Goal: Transaction & Acquisition: Purchase product/service

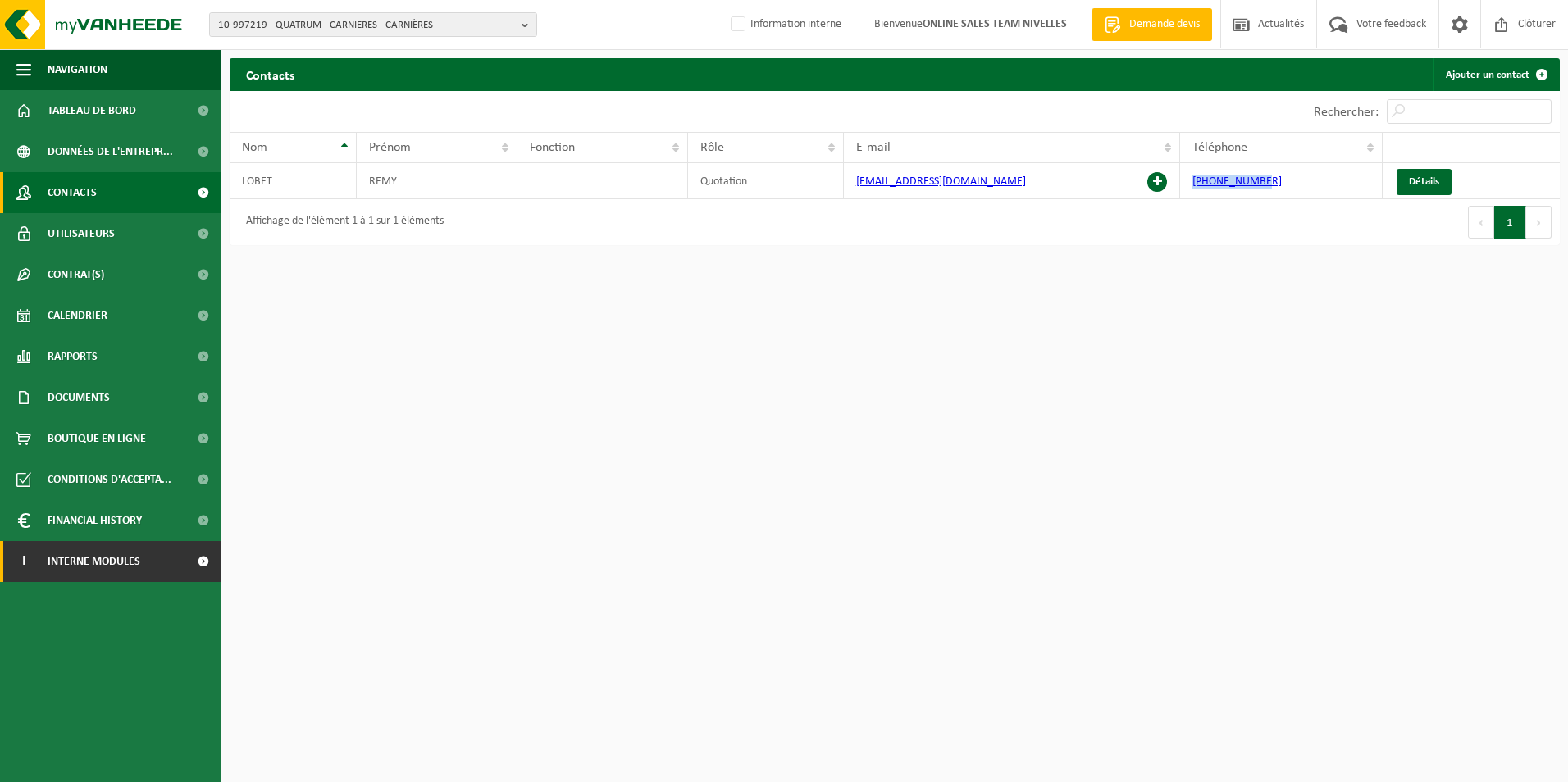
click at [106, 570] on span "Interne modules" at bounding box center [94, 562] width 93 height 41
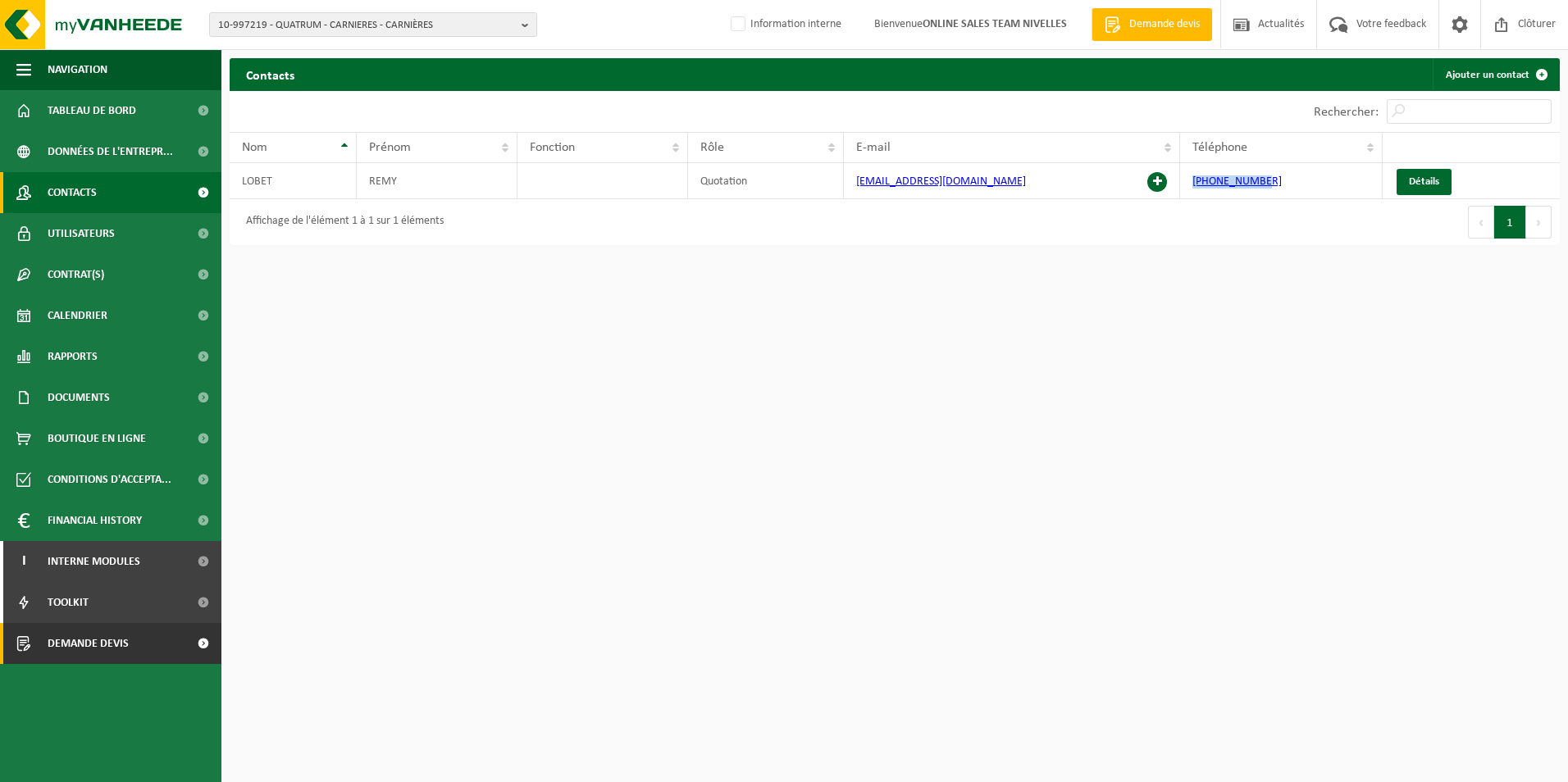
click at [114, 643] on span "Demande devis" at bounding box center [88, 644] width 81 height 41
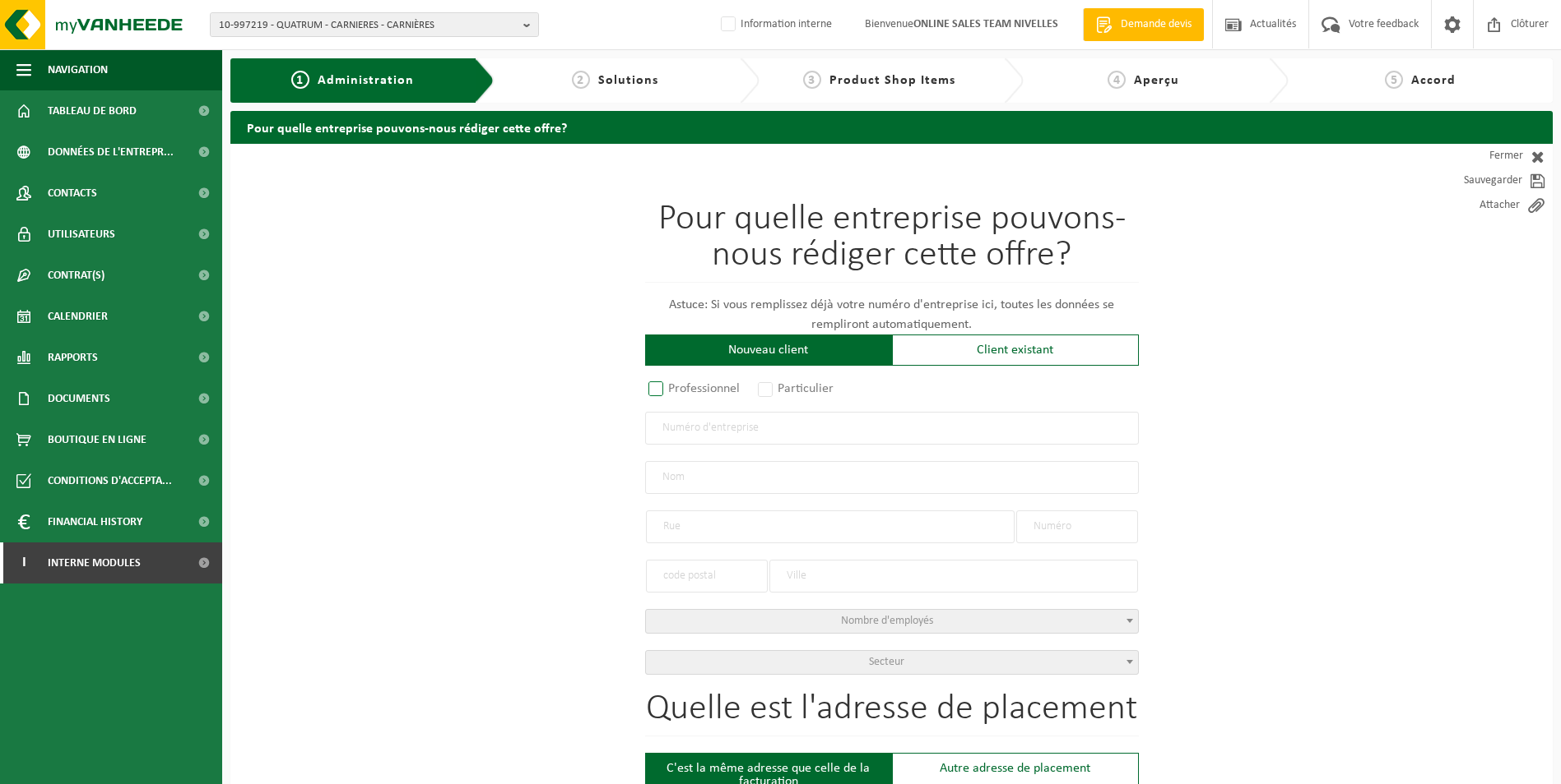
click at [658, 386] on label "Professionnel" at bounding box center [694, 389] width 99 height 23
click at [672, 386] on input "Professionnel" at bounding box center [677, 390] width 11 height 11
radio input "true"
click at [710, 422] on input "text" at bounding box center [892, 428] width 494 height 33
type input "0445858421"
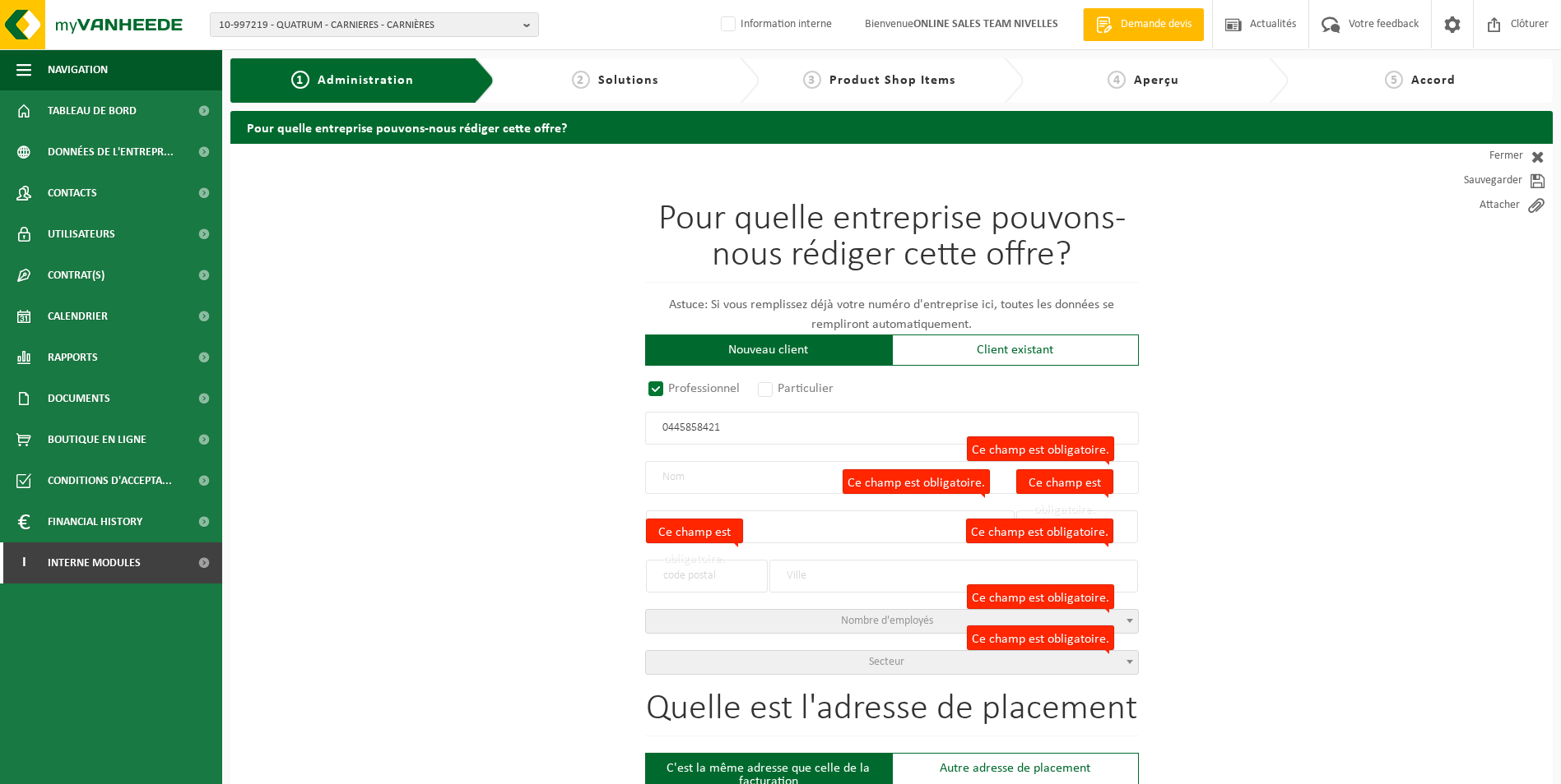
radio input "false"
select select
type input "ETOILE SRL"
type input "AVENUE ORBAN"
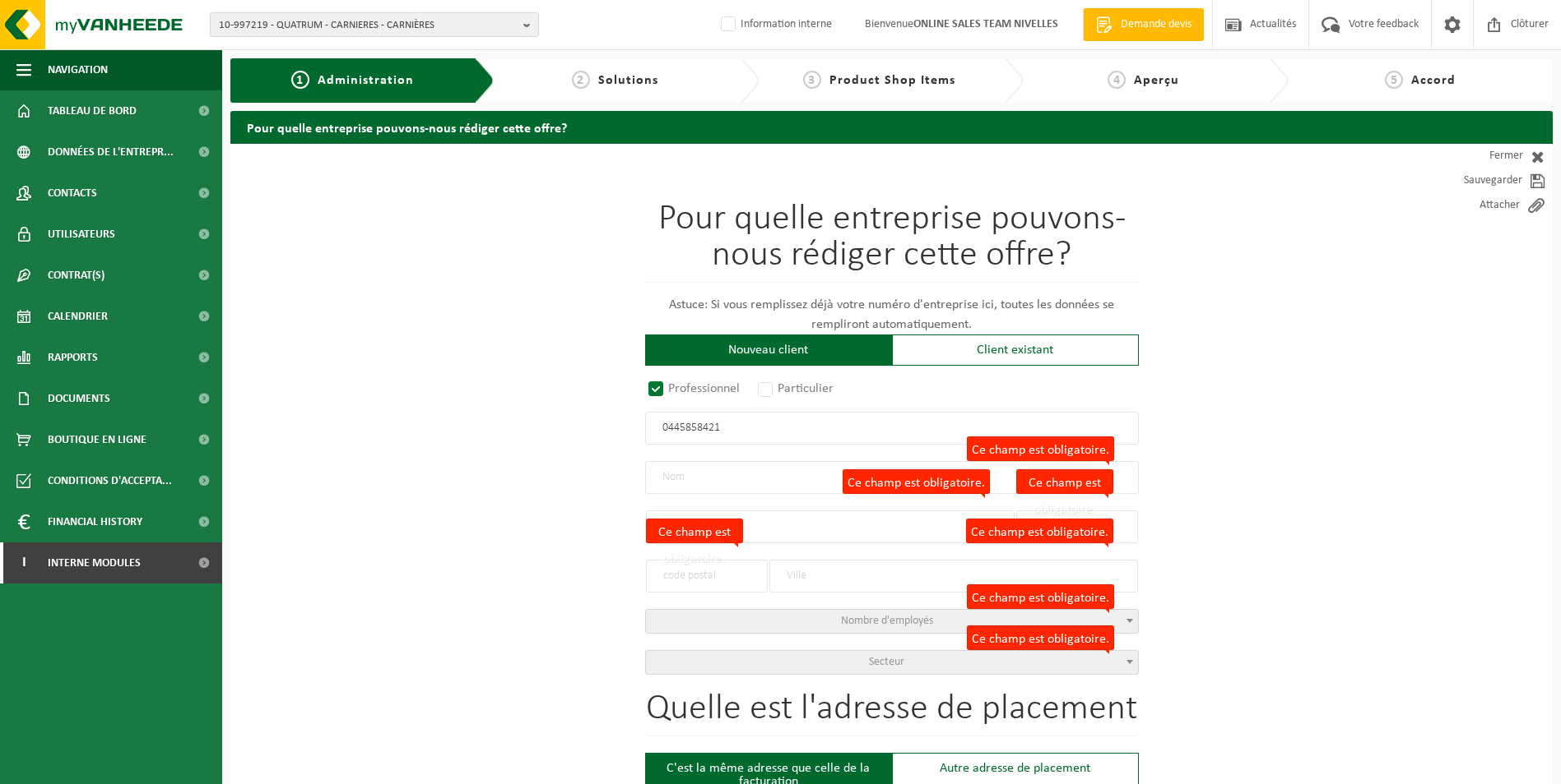
type input "193"
type input "1150"
type input "WOLUWE-SAINT-PIERRE"
type input "2056439095"
radio input "true"
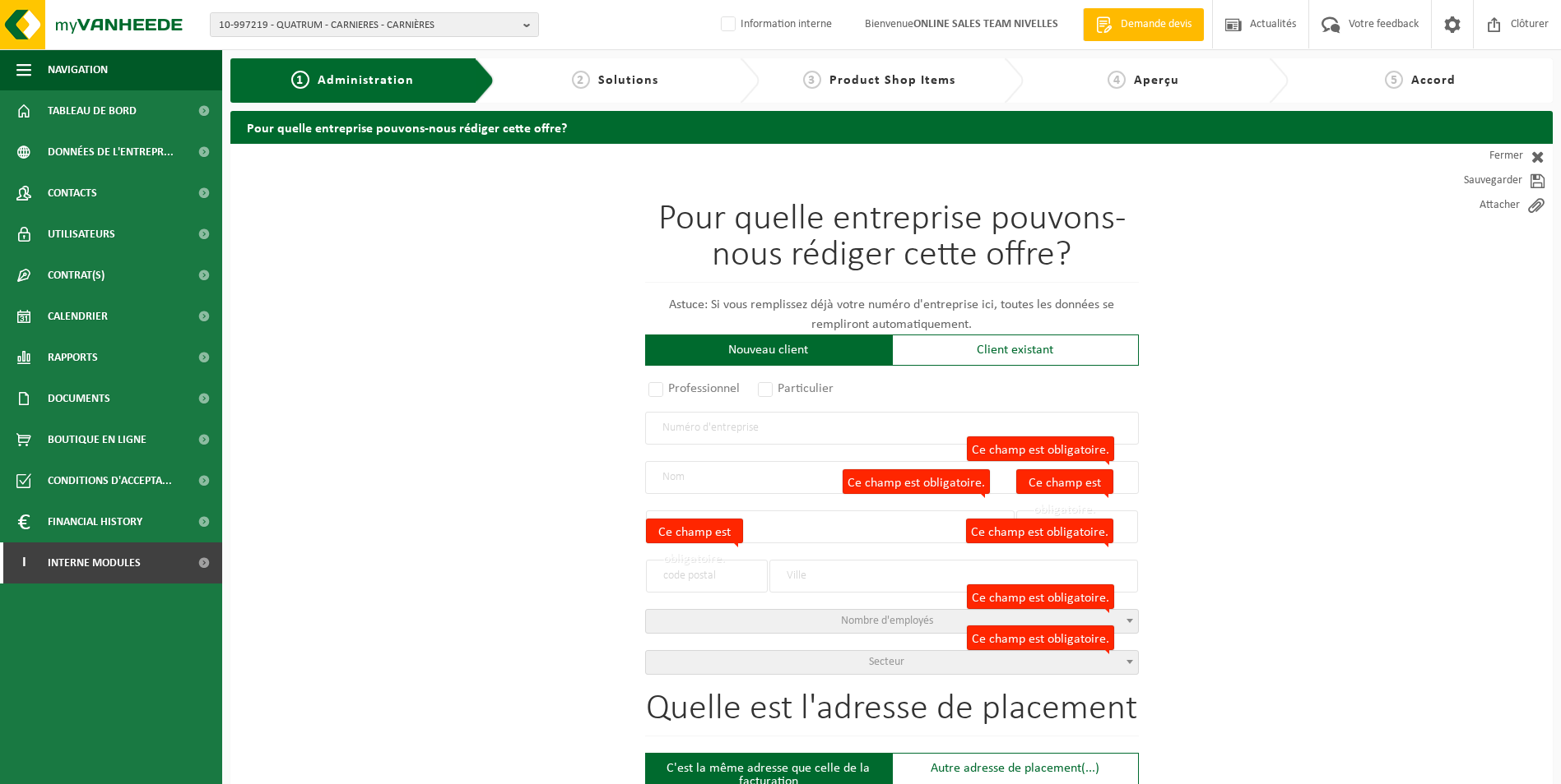
select select "28015"
type input "0445.858.421"
type input "ETOILE"
type input "BOULEVARD DE L'EUROPE"
type input "4"
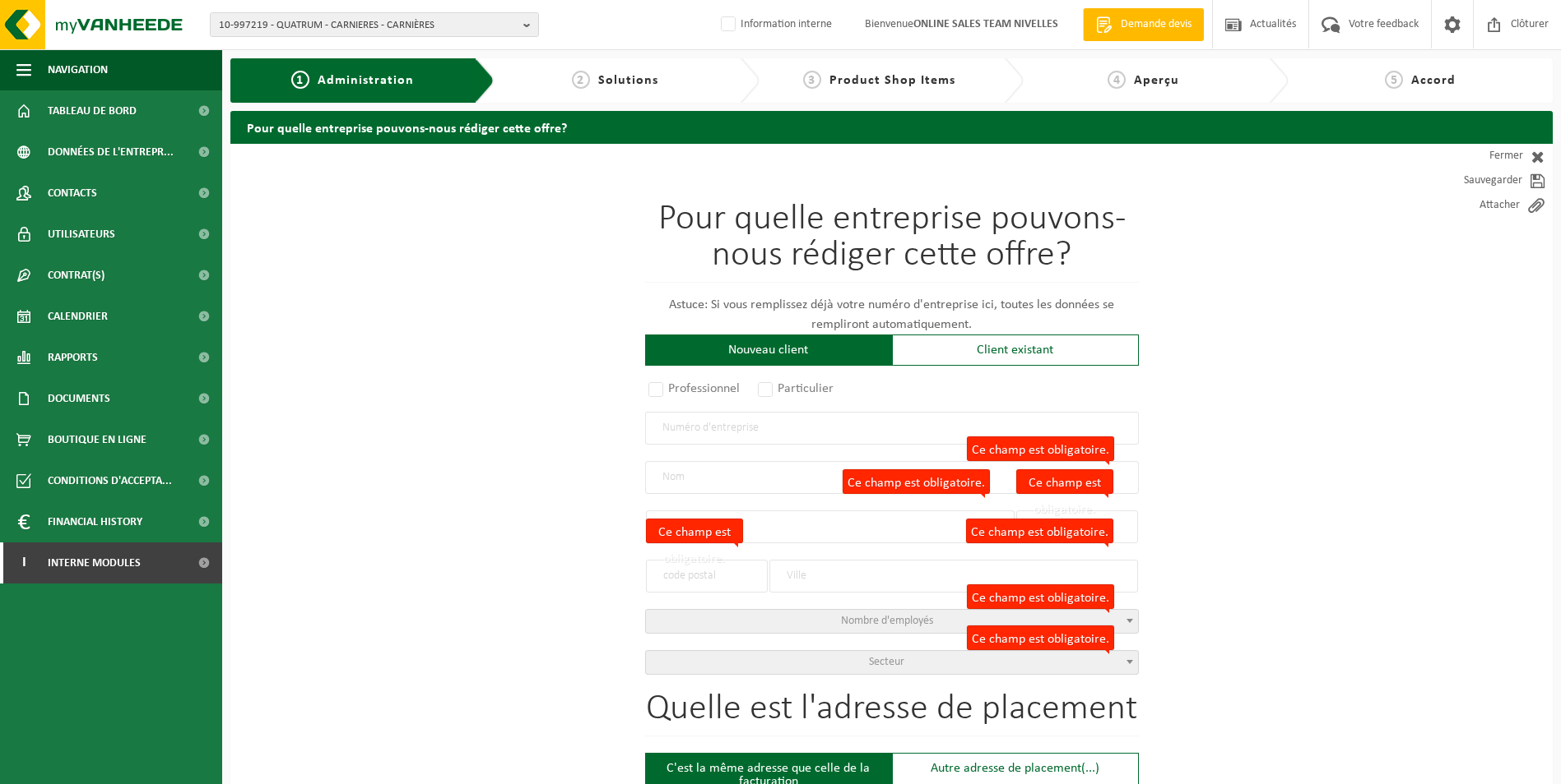
type input "1300"
type input "WAVRE"
select select "1397"
type input "ETOILE"
type input "BOULEVARD DE L'EUROPE"
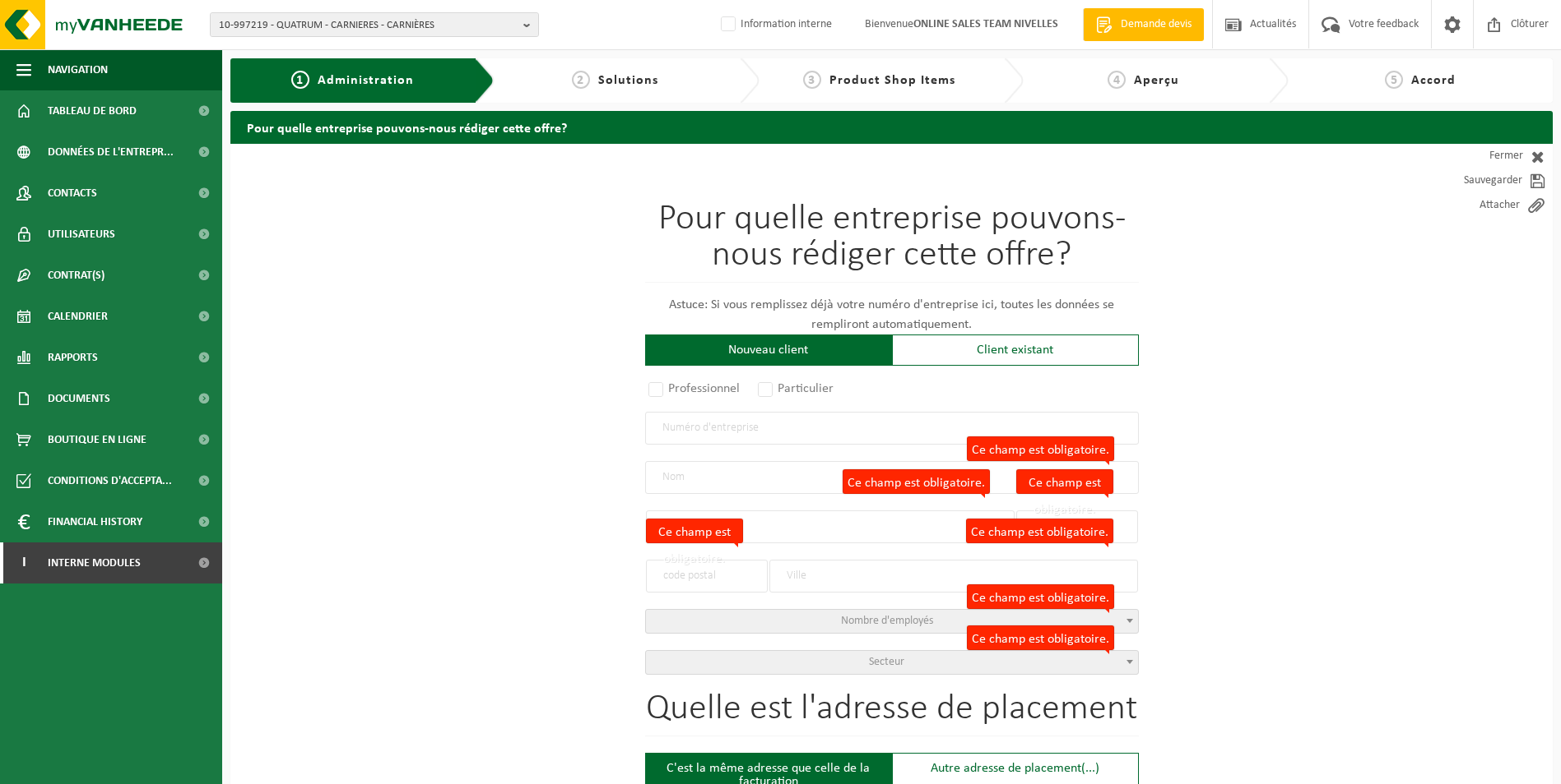
type input "4"
type input "1300"
type input "WAVRE"
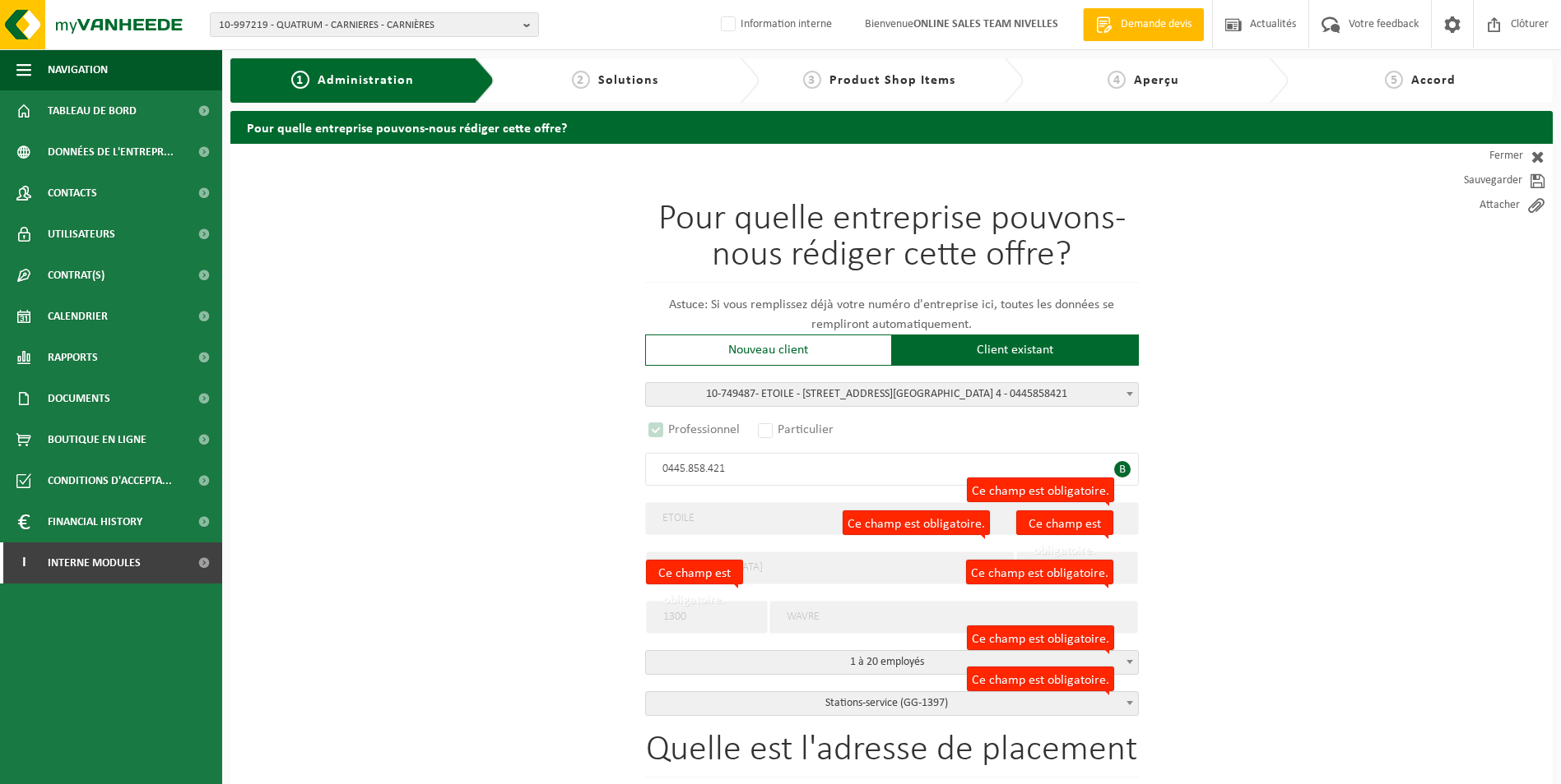
select select "D"
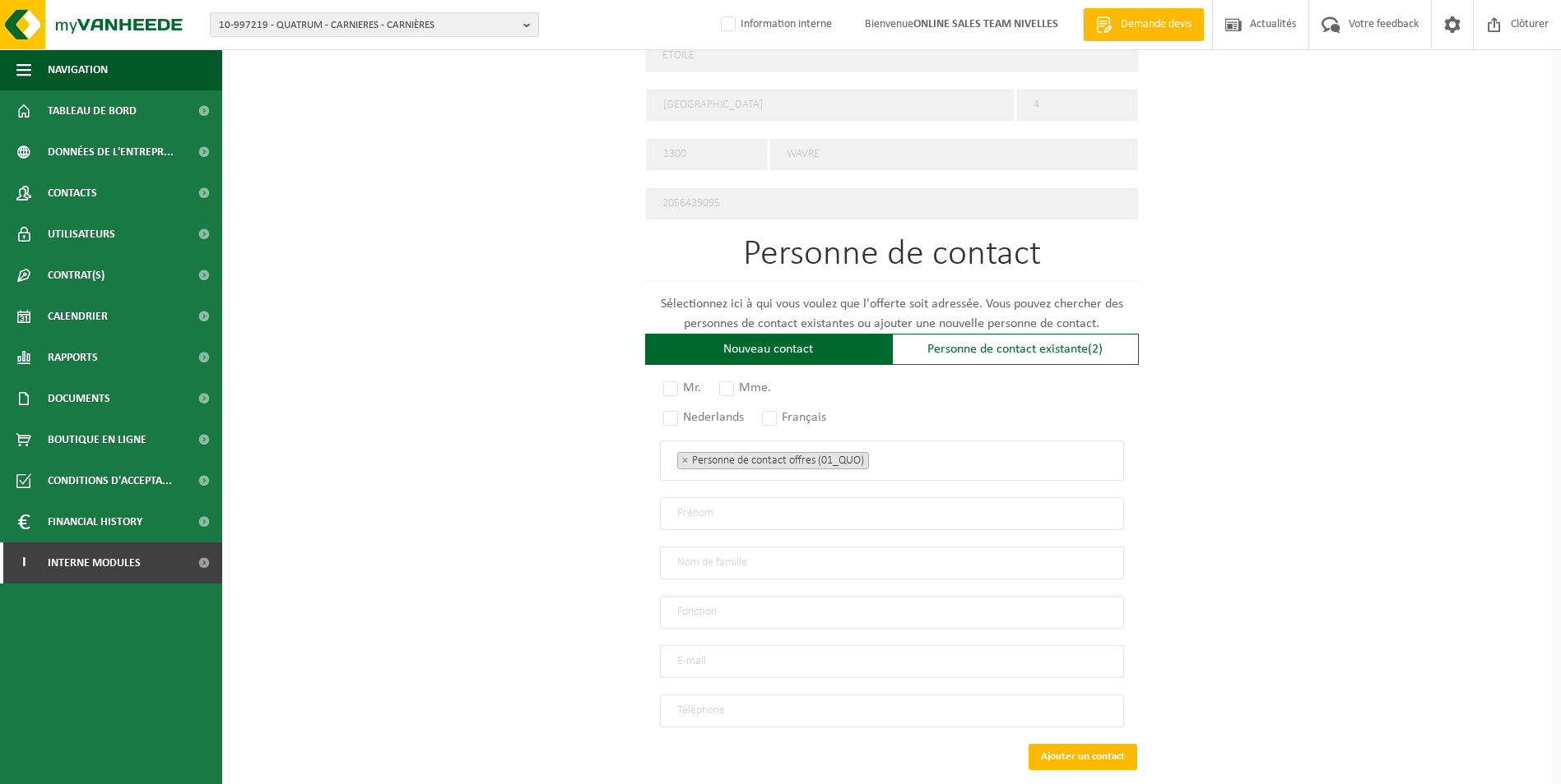
scroll to position [823, 0]
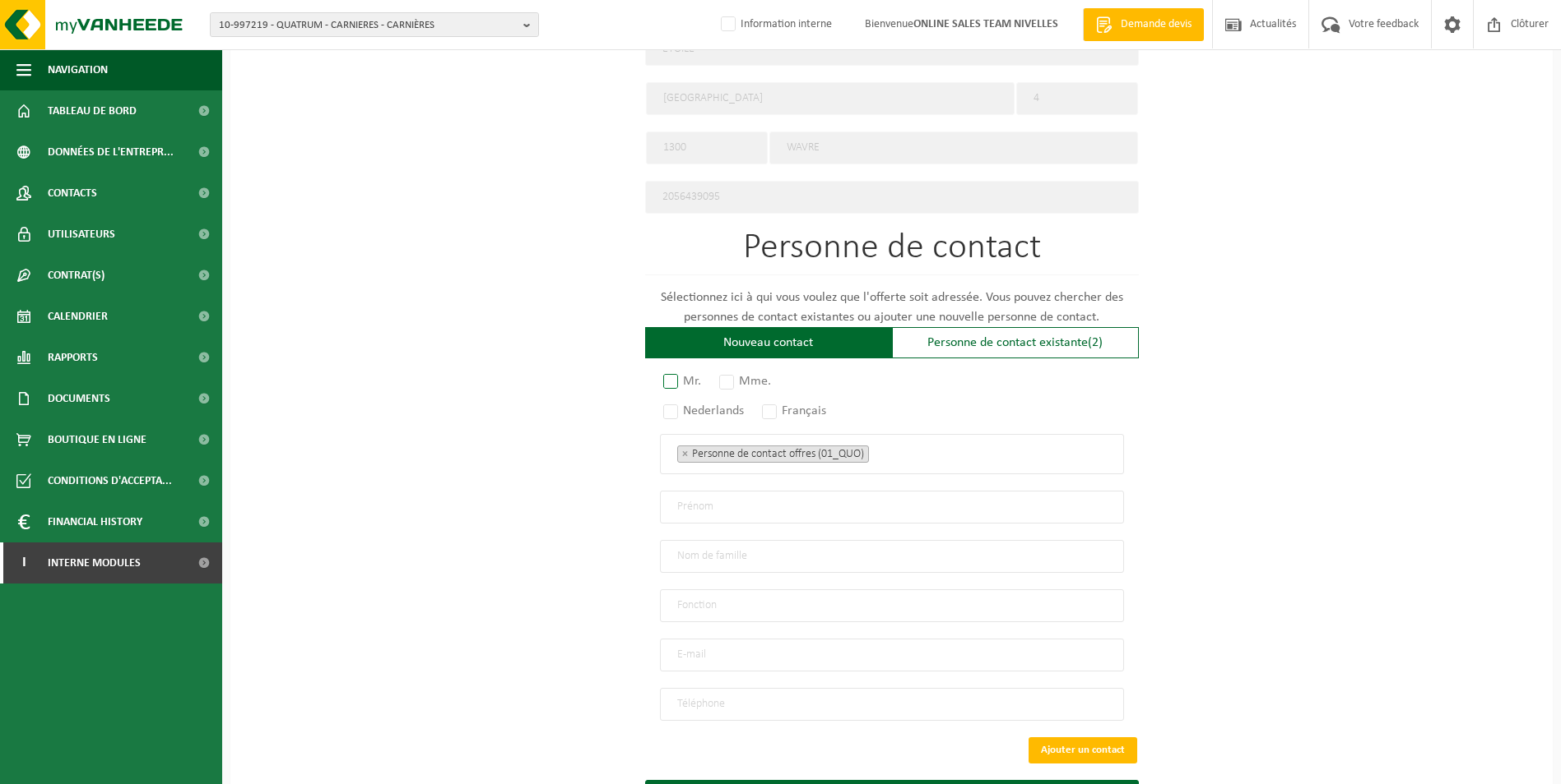
click at [670, 370] on label "Mr." at bounding box center [682, 381] width 46 height 23
radio input "true"
click at [779, 404] on label "Français" at bounding box center [794, 410] width 72 height 23
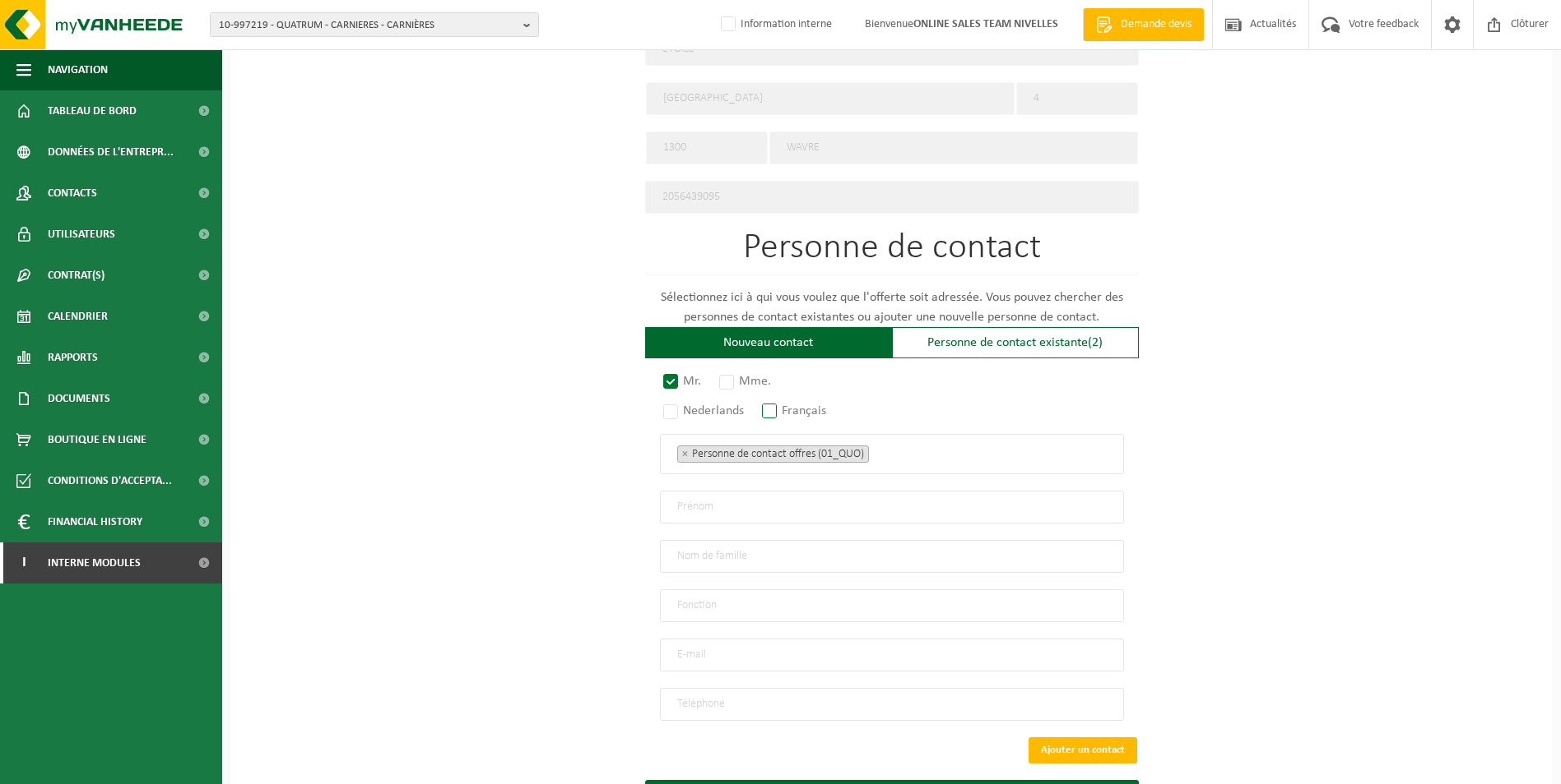
radio input "true"
click at [910, 449] on ul "× Personne de contact offres (01_QUO)" at bounding box center [892, 454] width 429 height 22
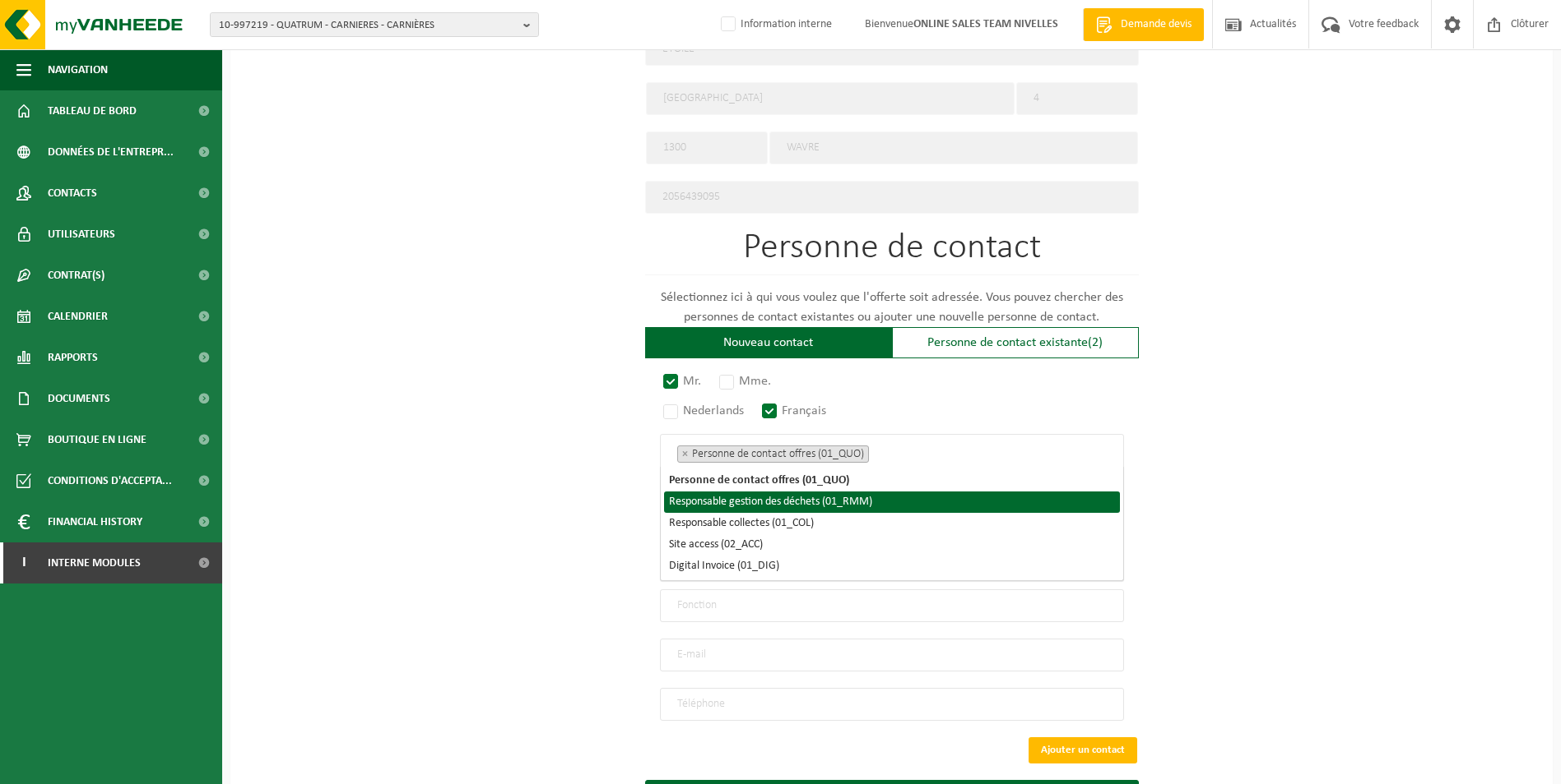
click at [852, 496] on li "Responsable gestion des déchets (01_RMM)" at bounding box center [893, 503] width 456 height 22
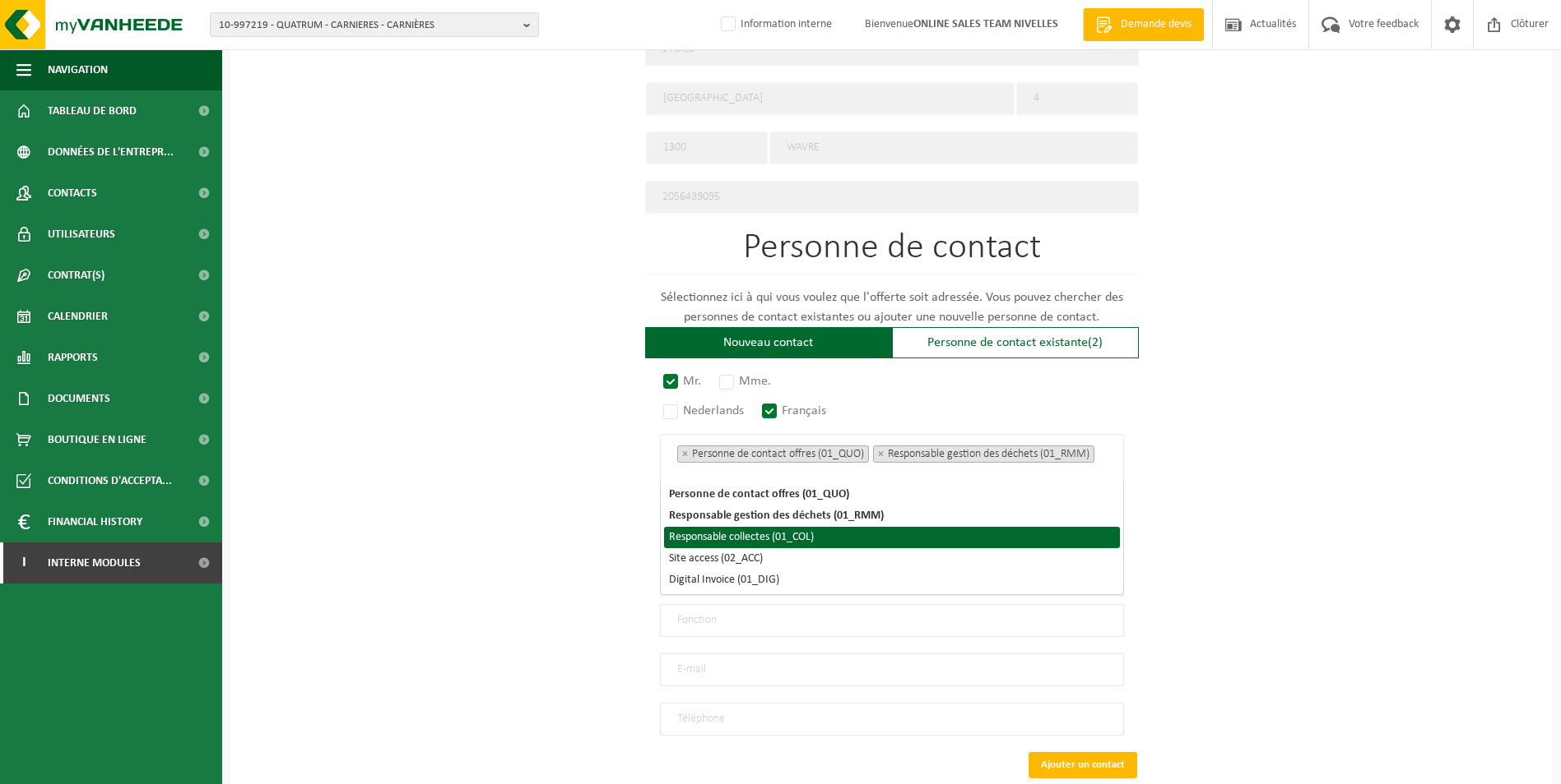
click at [809, 535] on li "Responsable collectes (01_COL)" at bounding box center [893, 538] width 456 height 22
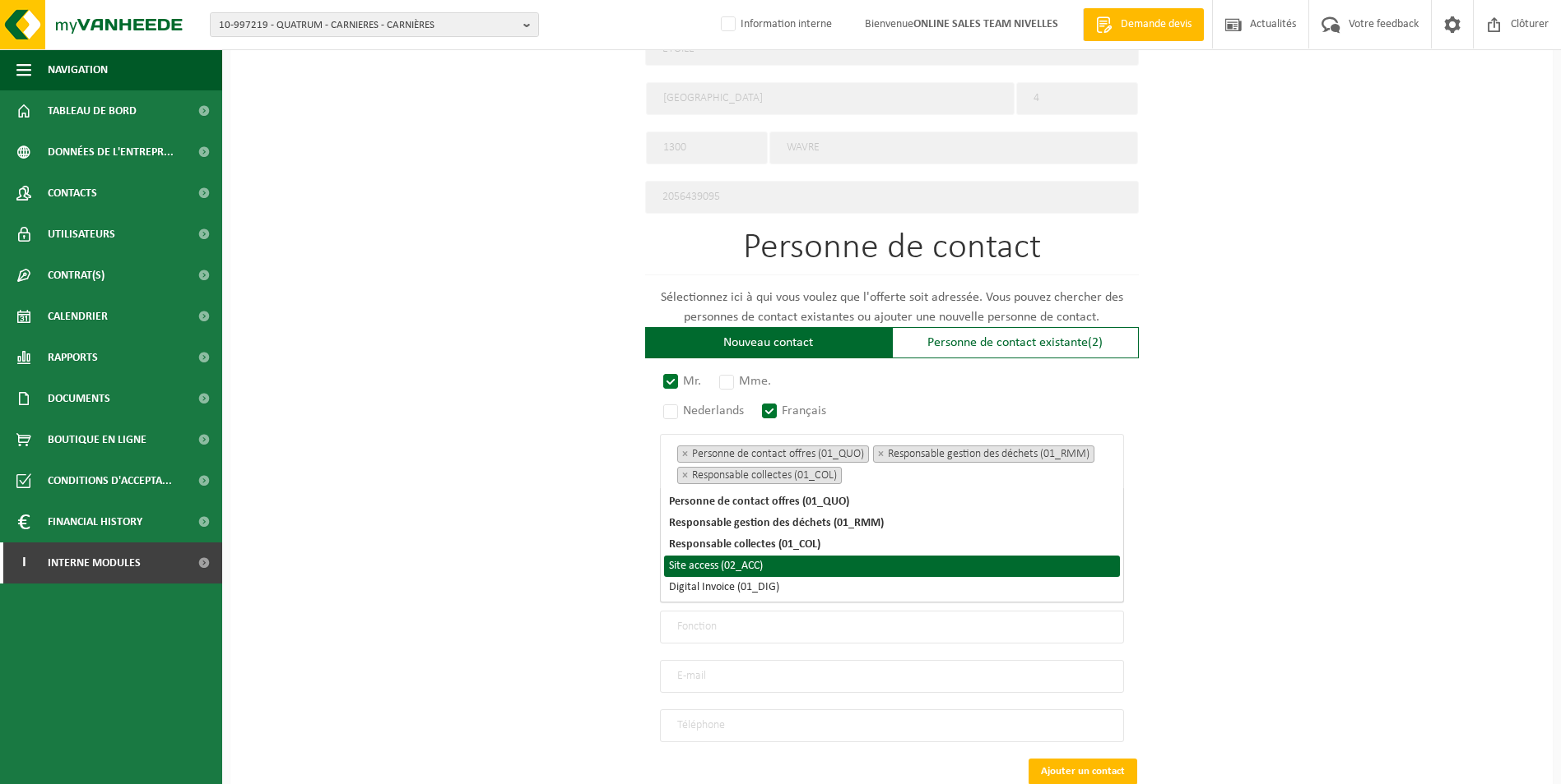
click at [767, 566] on li "Site access (02_ACC)" at bounding box center [893, 567] width 456 height 22
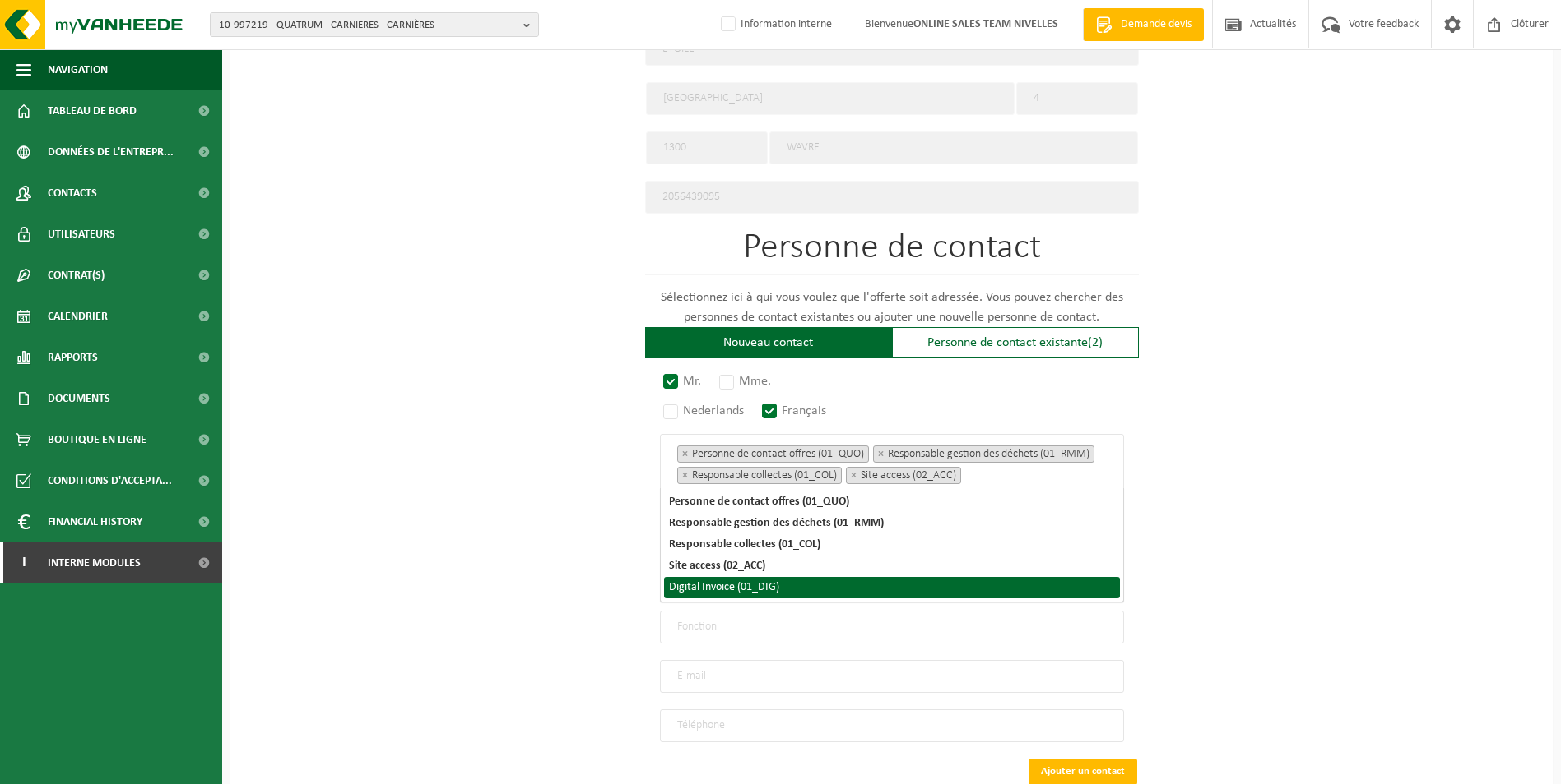
click at [767, 585] on li "Digital Invoice (01_DIG)" at bounding box center [893, 588] width 456 height 22
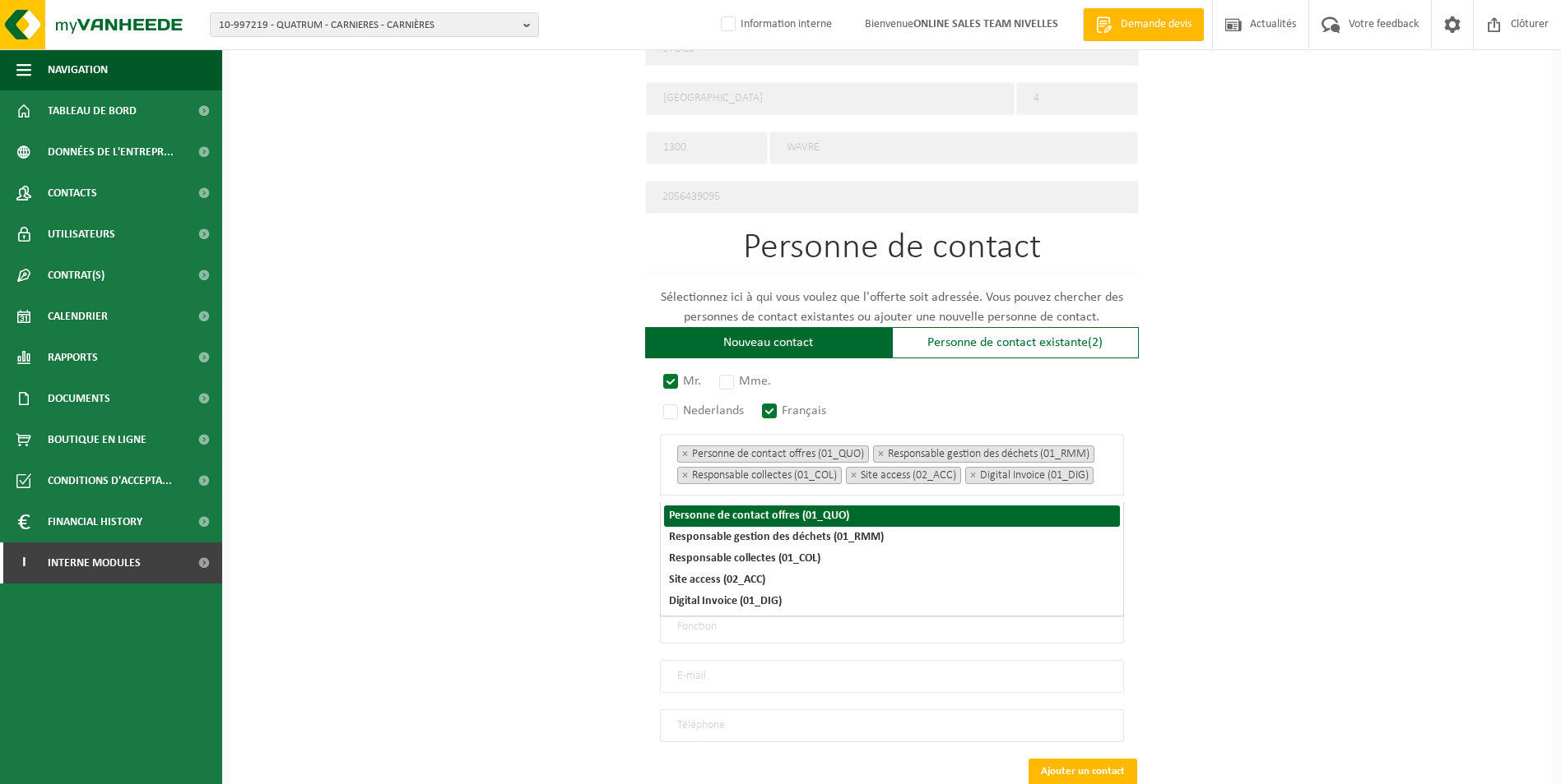
click at [1111, 453] on span "× Personne de contact offres (01_QUO) × Responsable gestion des déchets (01_RMM…" at bounding box center [892, 465] width 464 height 61
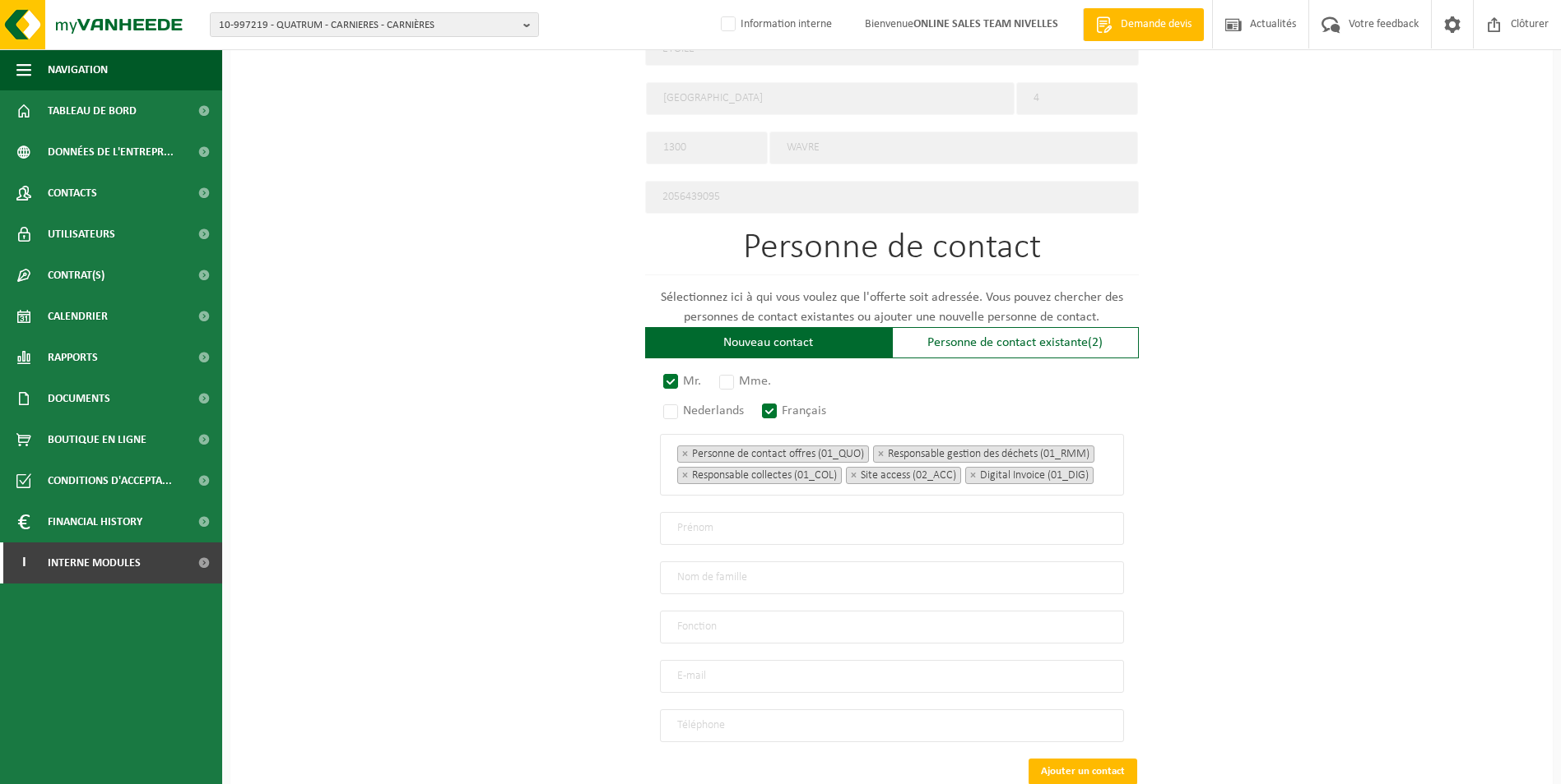
click at [764, 534] on input "text" at bounding box center [892, 528] width 464 height 33
type input "m"
type input "a"
type input "Afschin"
type input "Molay"
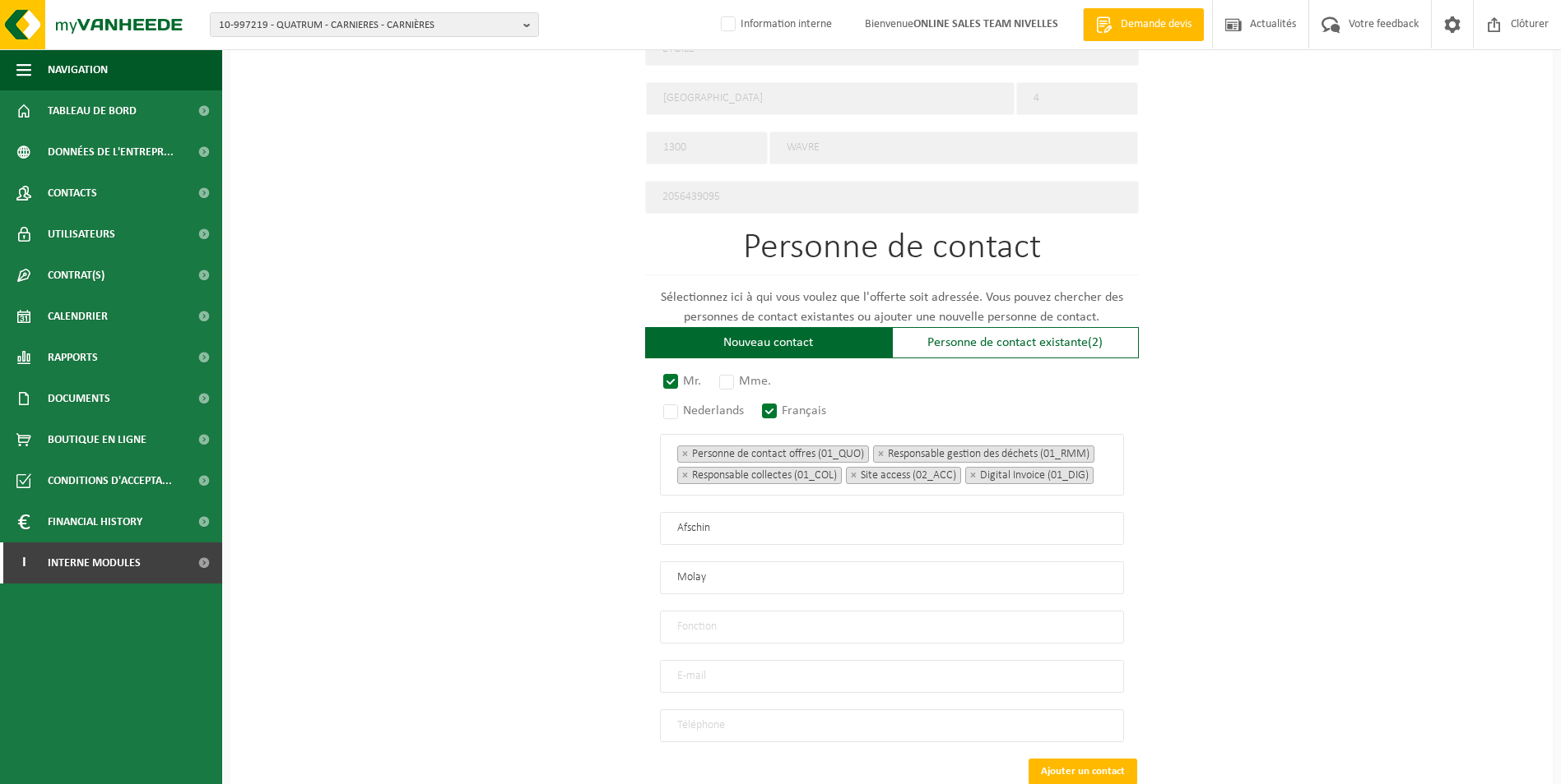
click at [760, 630] on input "text" at bounding box center [892, 626] width 464 height 33
type input "Direction"
type input "molaynejad@gmail.com"
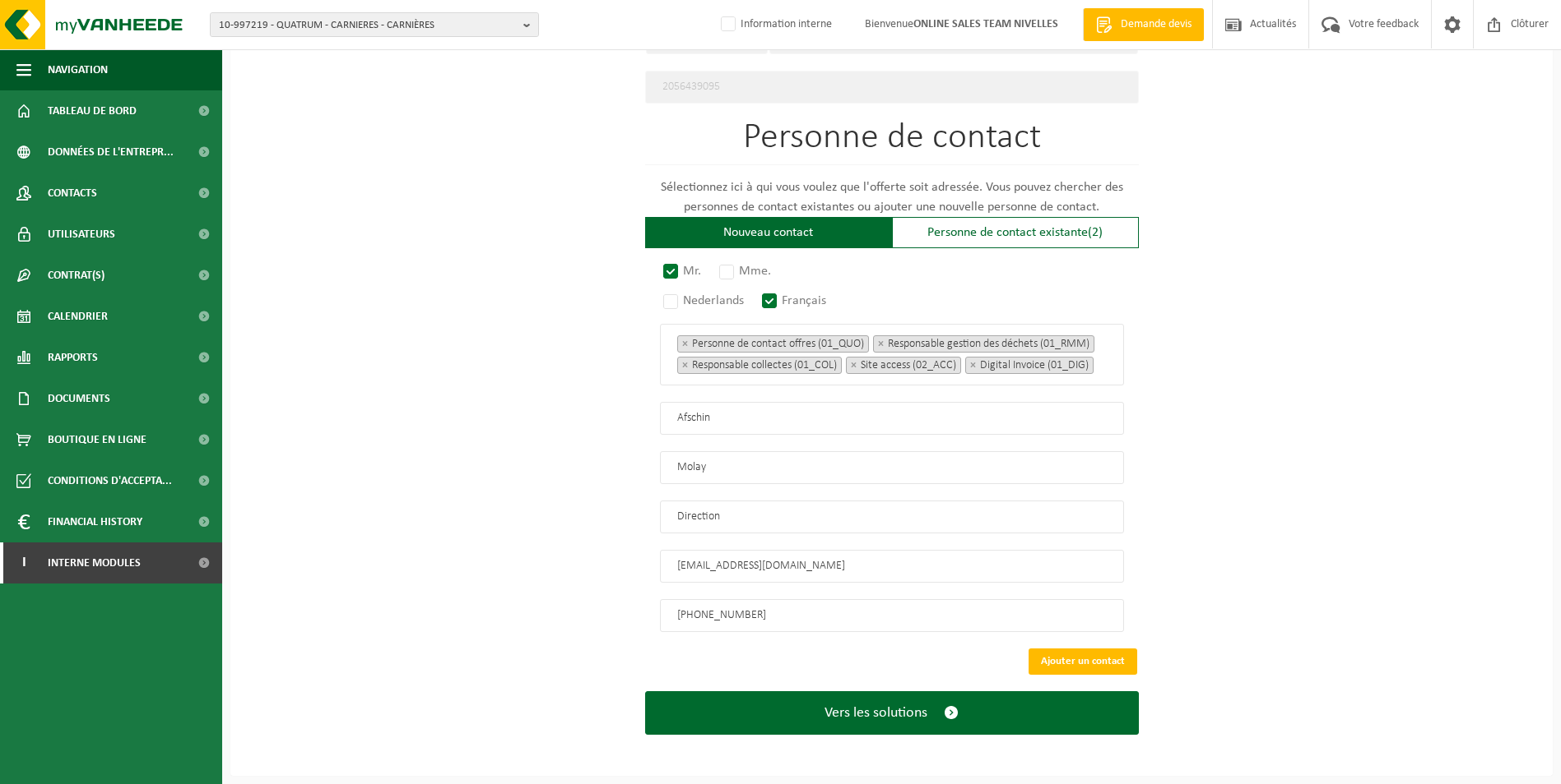
scroll to position [934, 0]
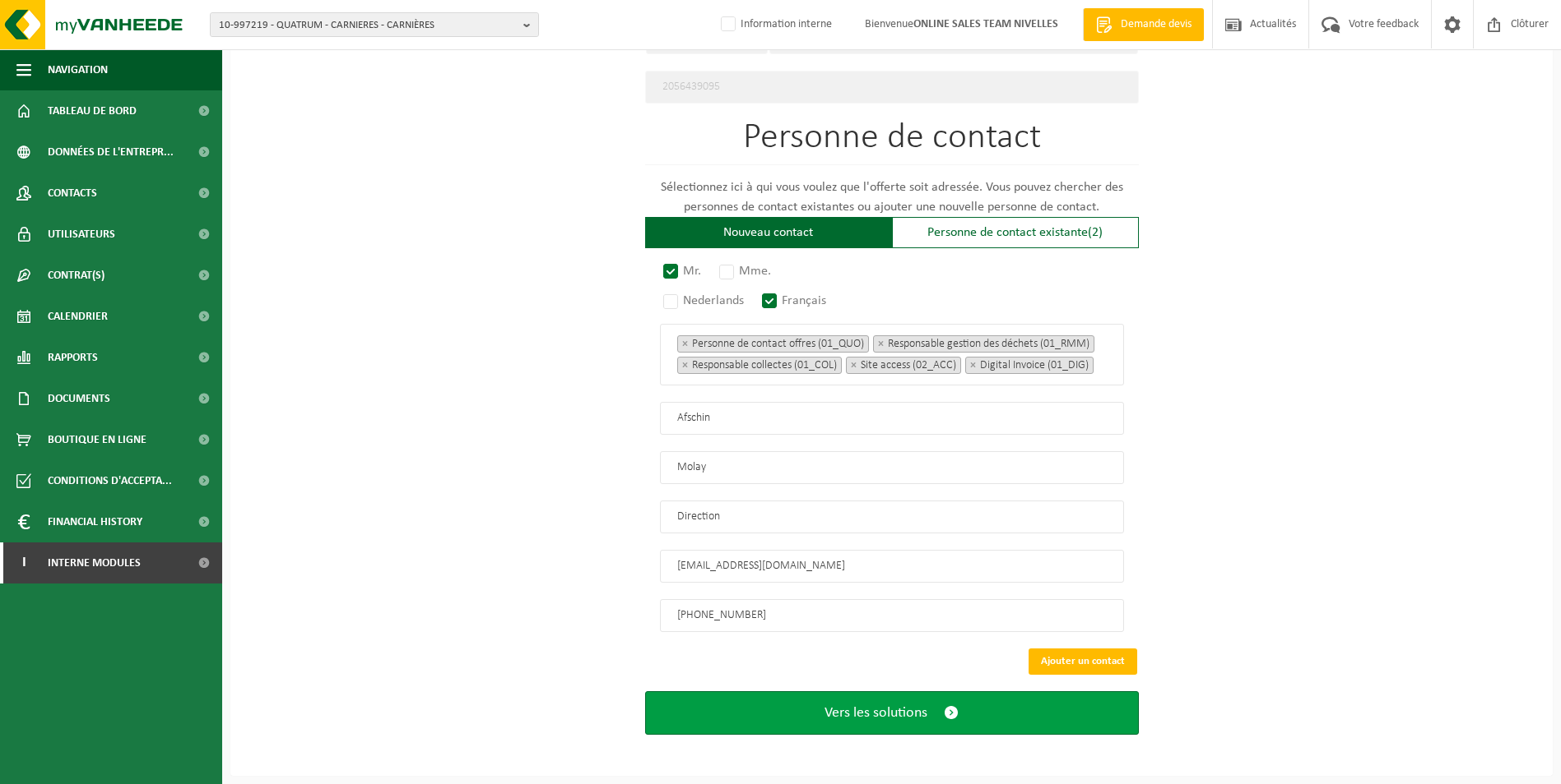
type input "+32 497 46 46 15"
click at [853, 712] on span "Vers les solutions" at bounding box center [876, 713] width 103 height 17
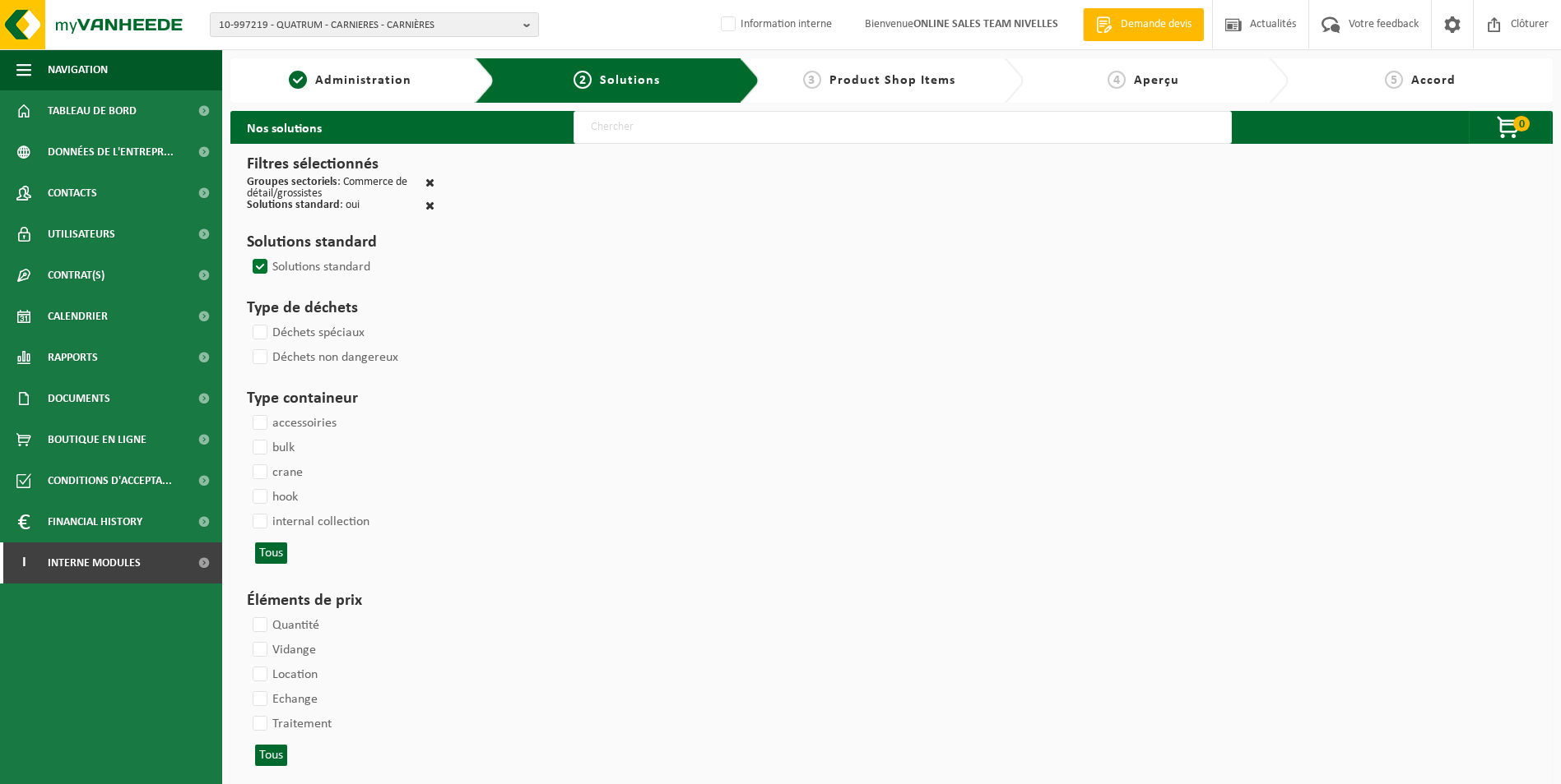
click at [953, 133] on input "text" at bounding box center [902, 127] width 659 height 33
type input "000052"
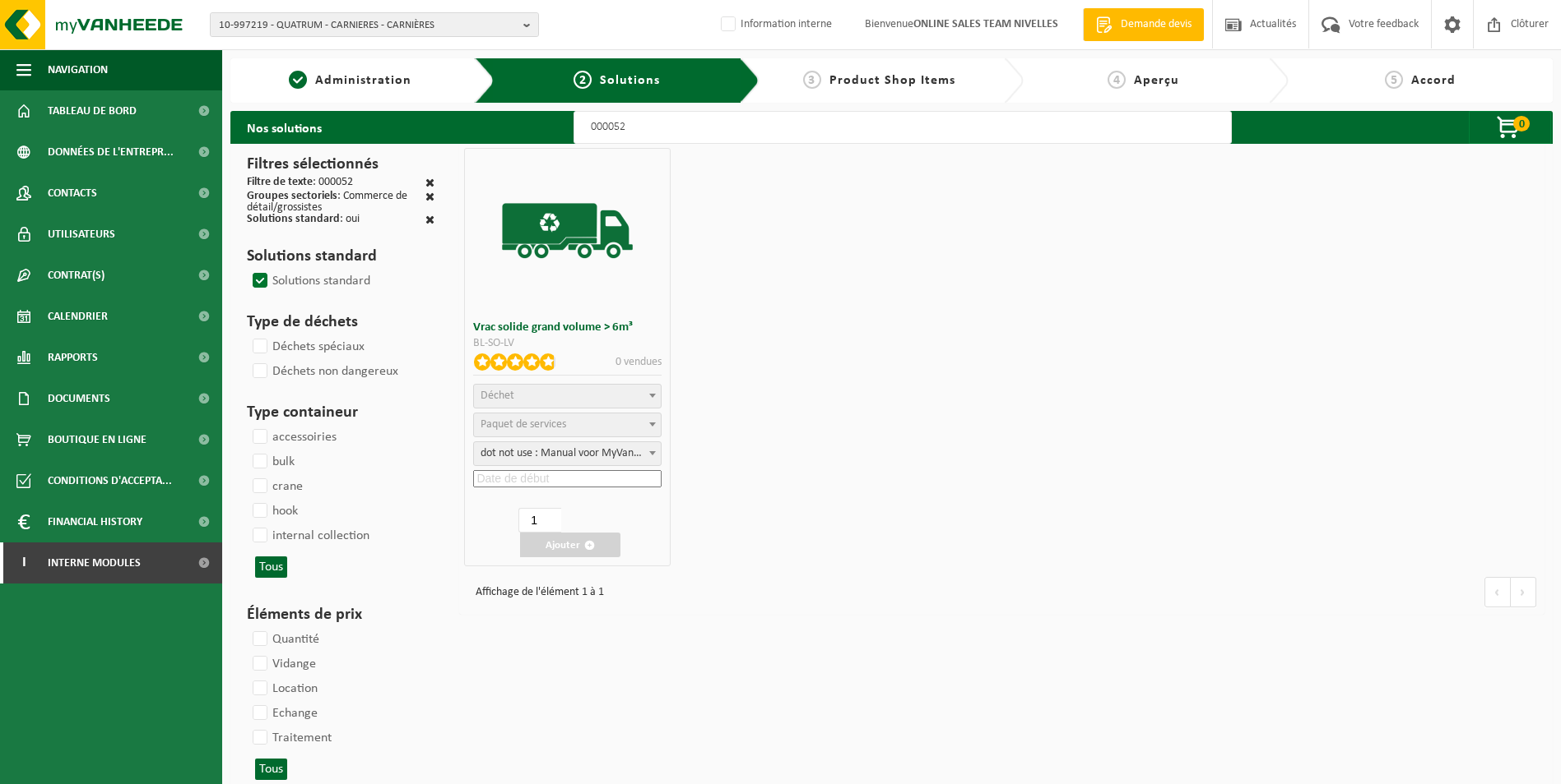
click at [558, 393] on span "Déchet" at bounding box center [567, 395] width 186 height 23
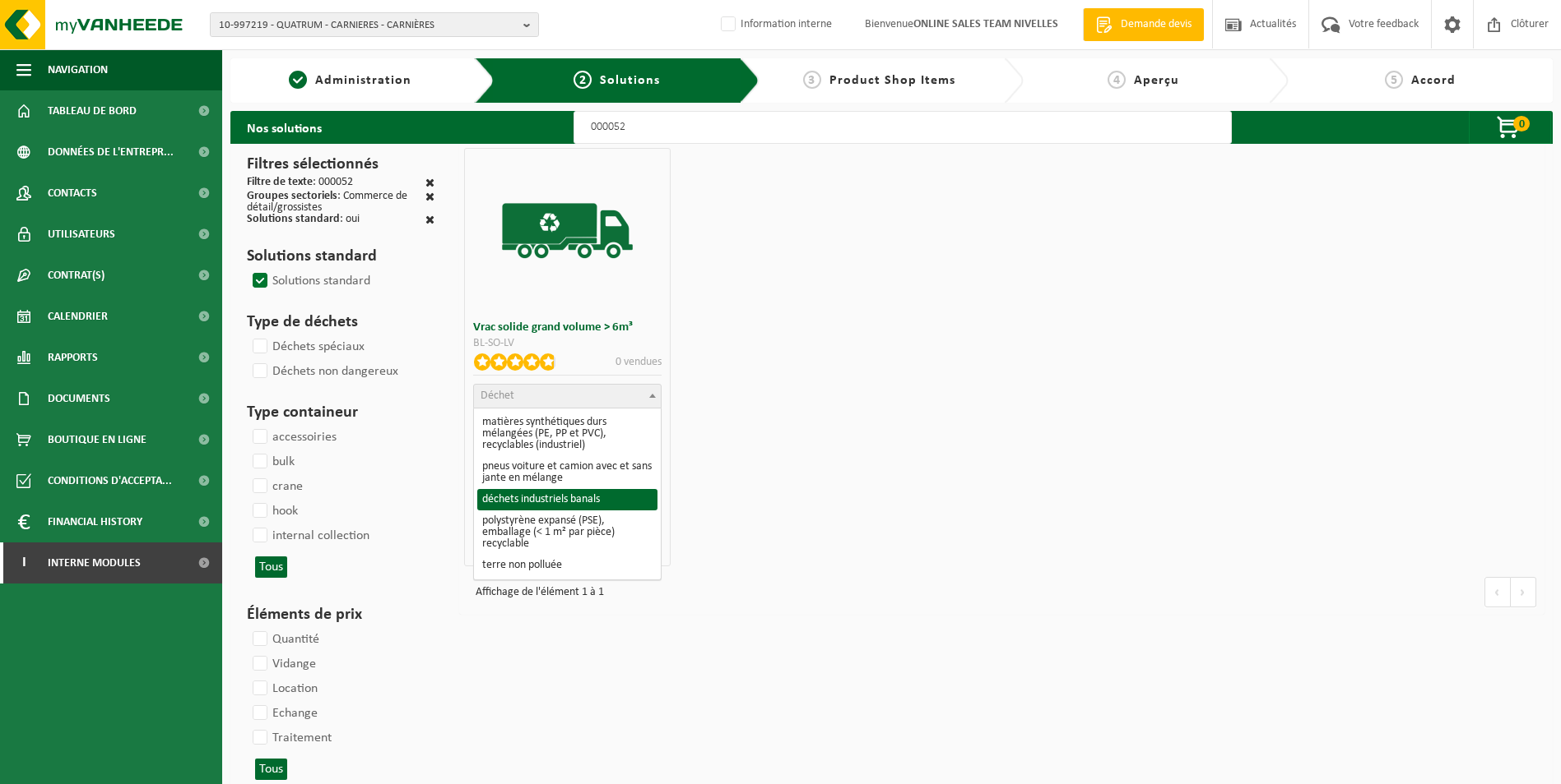
select select "8"
select select
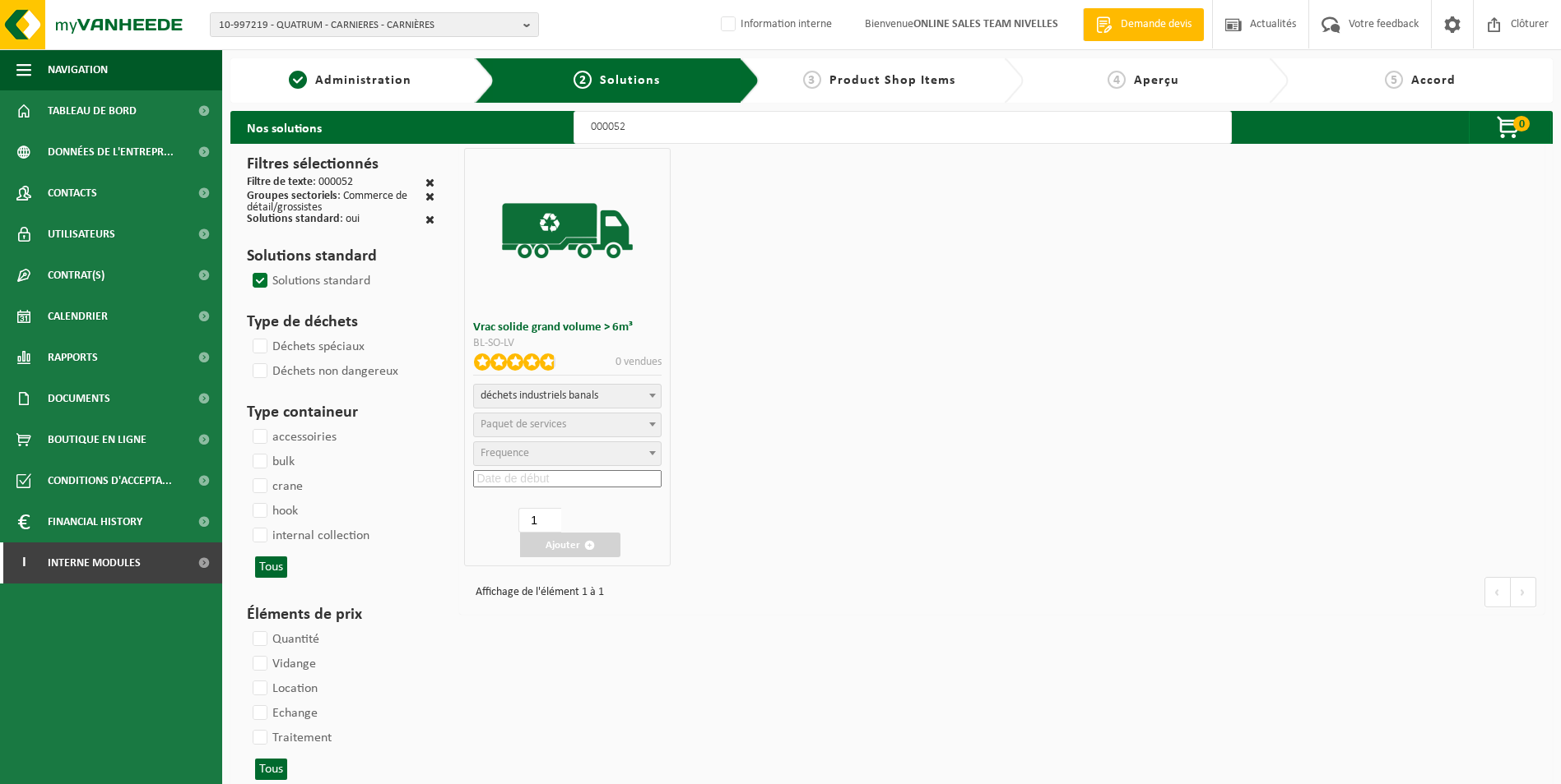
select select
select select "47"
select select "25"
click at [531, 468] on div "matières synthétiques durs mélangées (PE, PP et PVC), recyclables (industriel) …" at bounding box center [567, 437] width 188 height 108
click at [534, 480] on input at bounding box center [567, 479] width 188 height 17
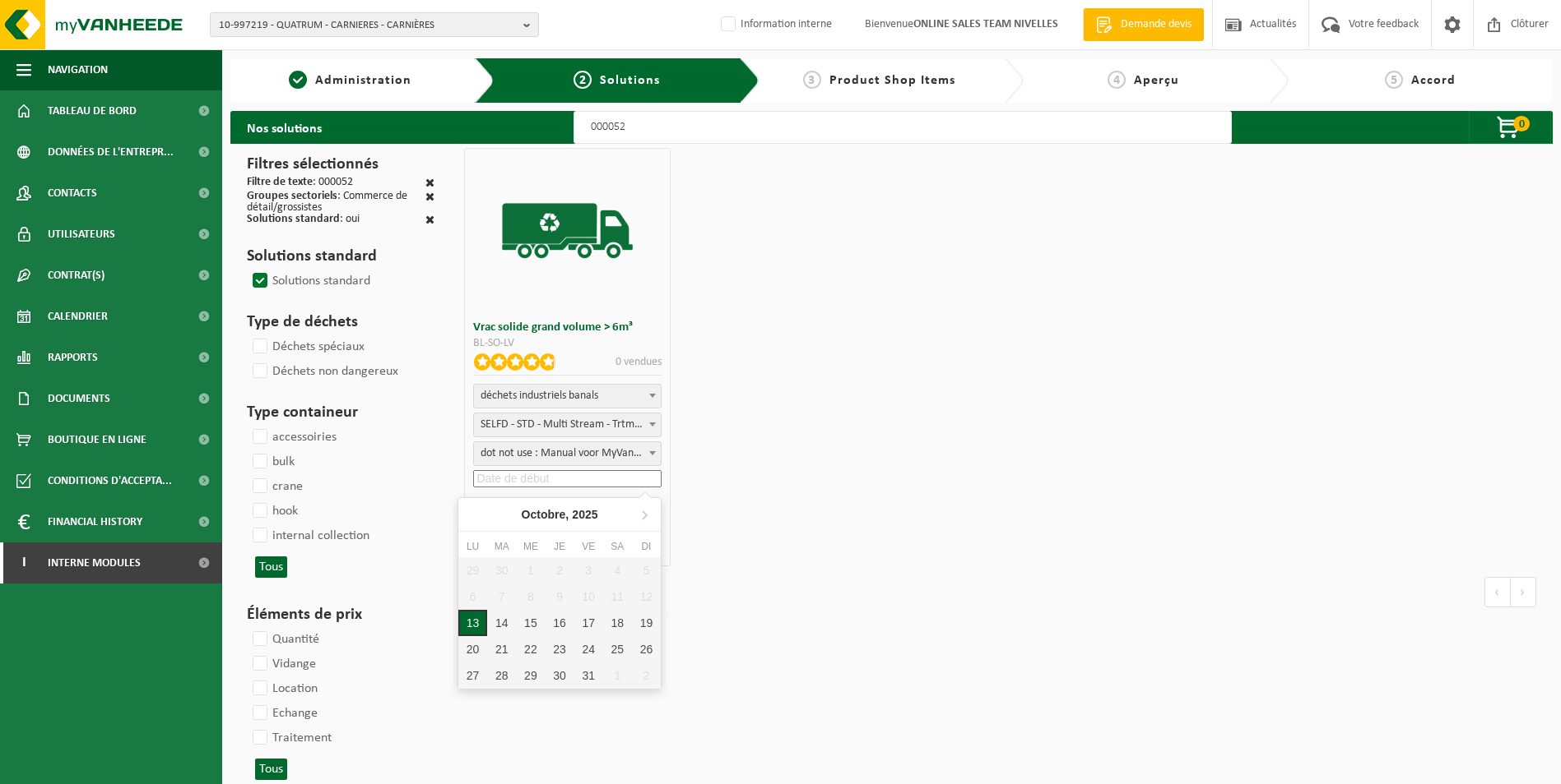
click at [474, 625] on div "13" at bounding box center [472, 623] width 29 height 27
type input "2025-10-13"
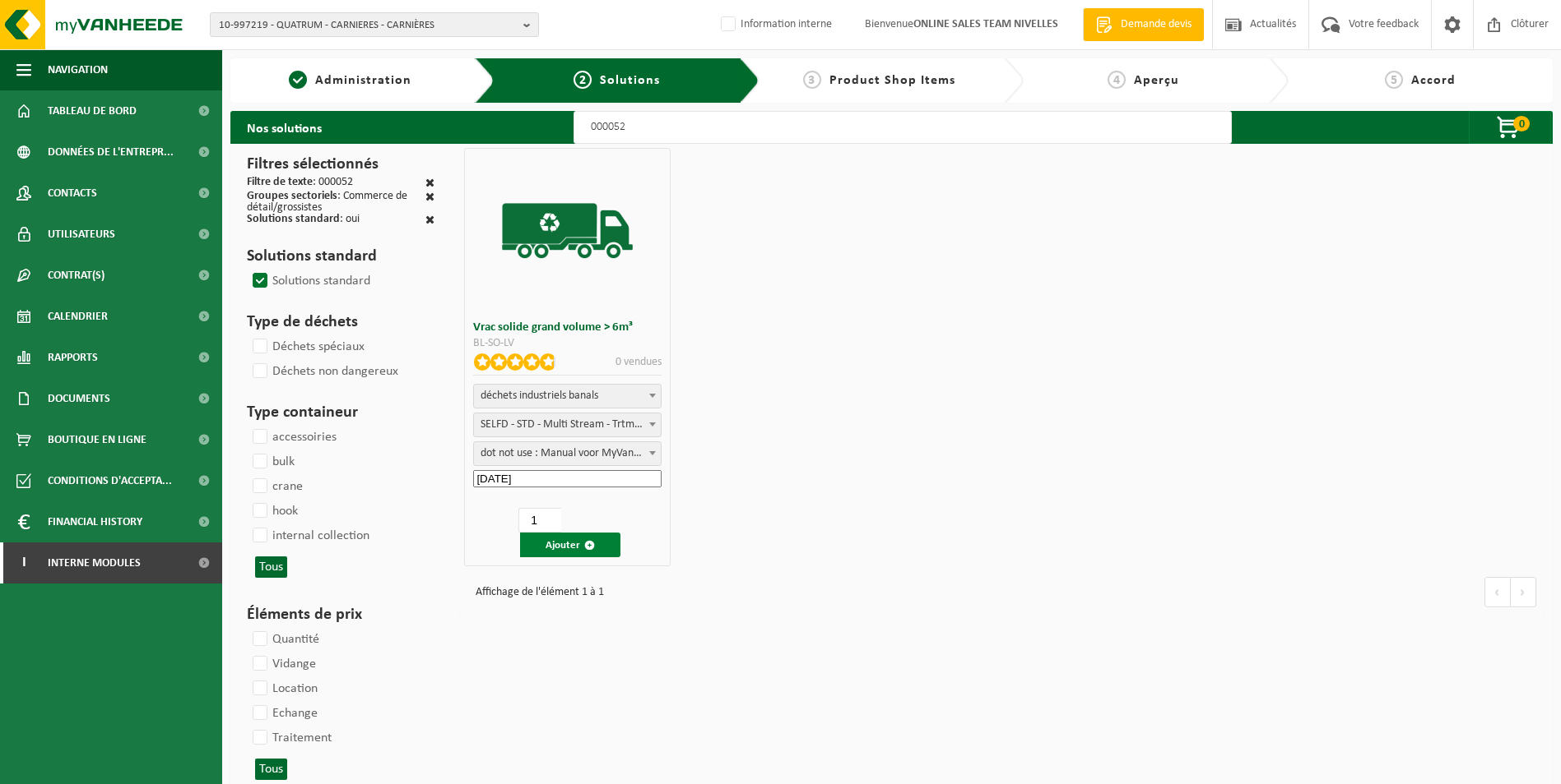
click at [561, 550] on button "Ajouter" at bounding box center [569, 545] width 100 height 25
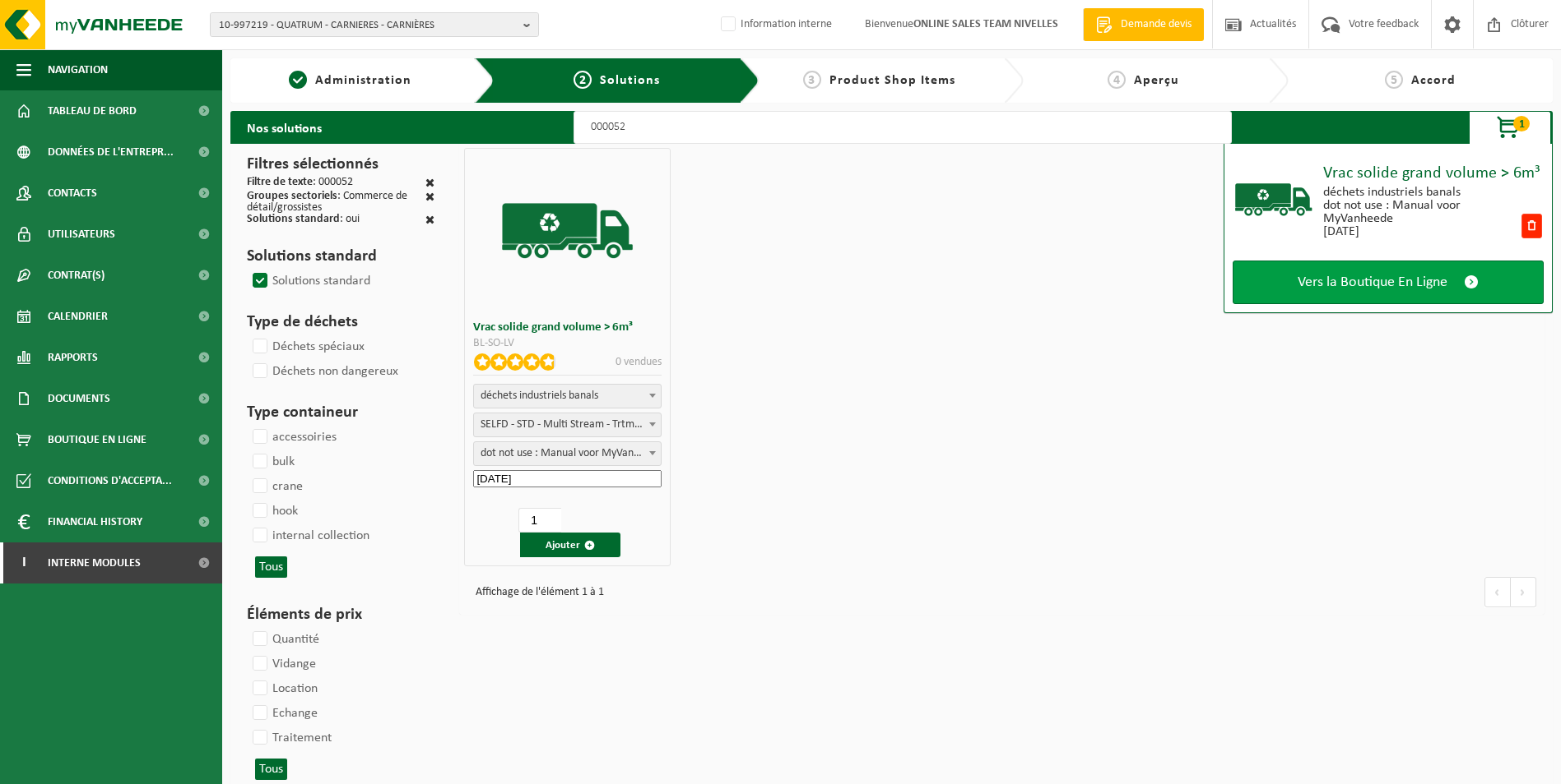
click at [1367, 266] on link "Vers la Boutique En Ligne" at bounding box center [1388, 282] width 311 height 44
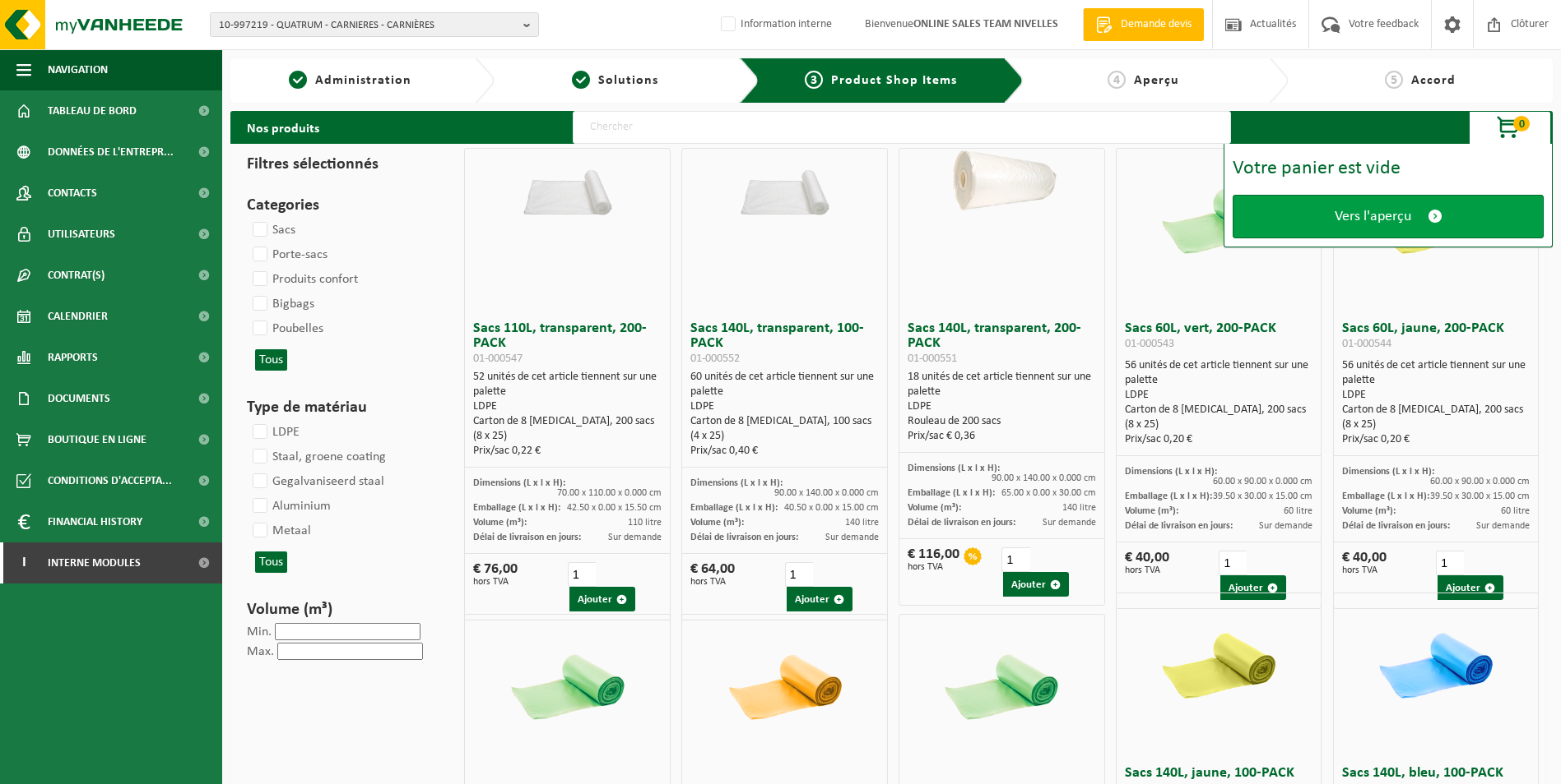
click at [1353, 210] on span "Vers l'aperçu" at bounding box center [1373, 216] width 76 height 17
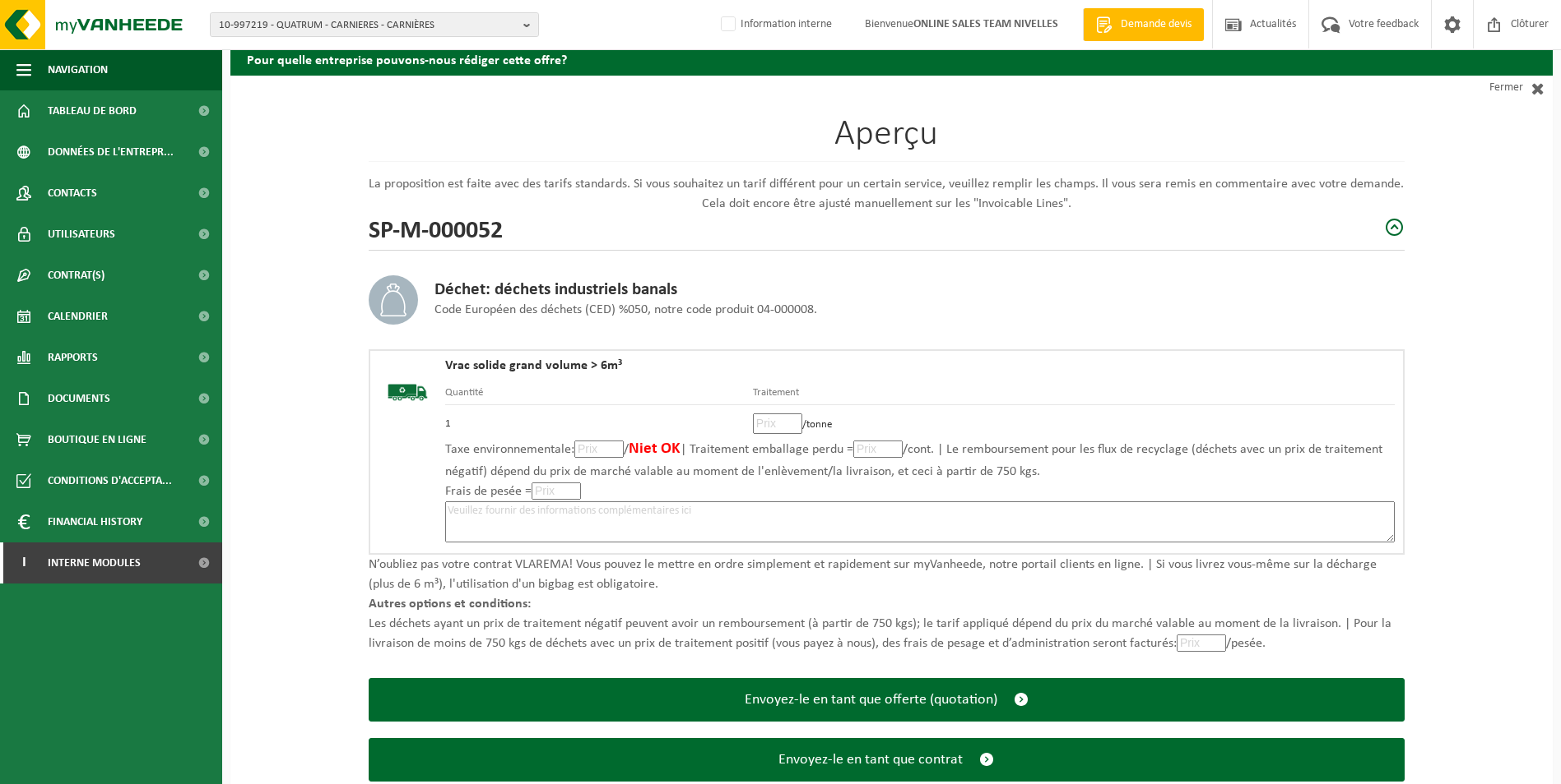
scroll to position [114, 0]
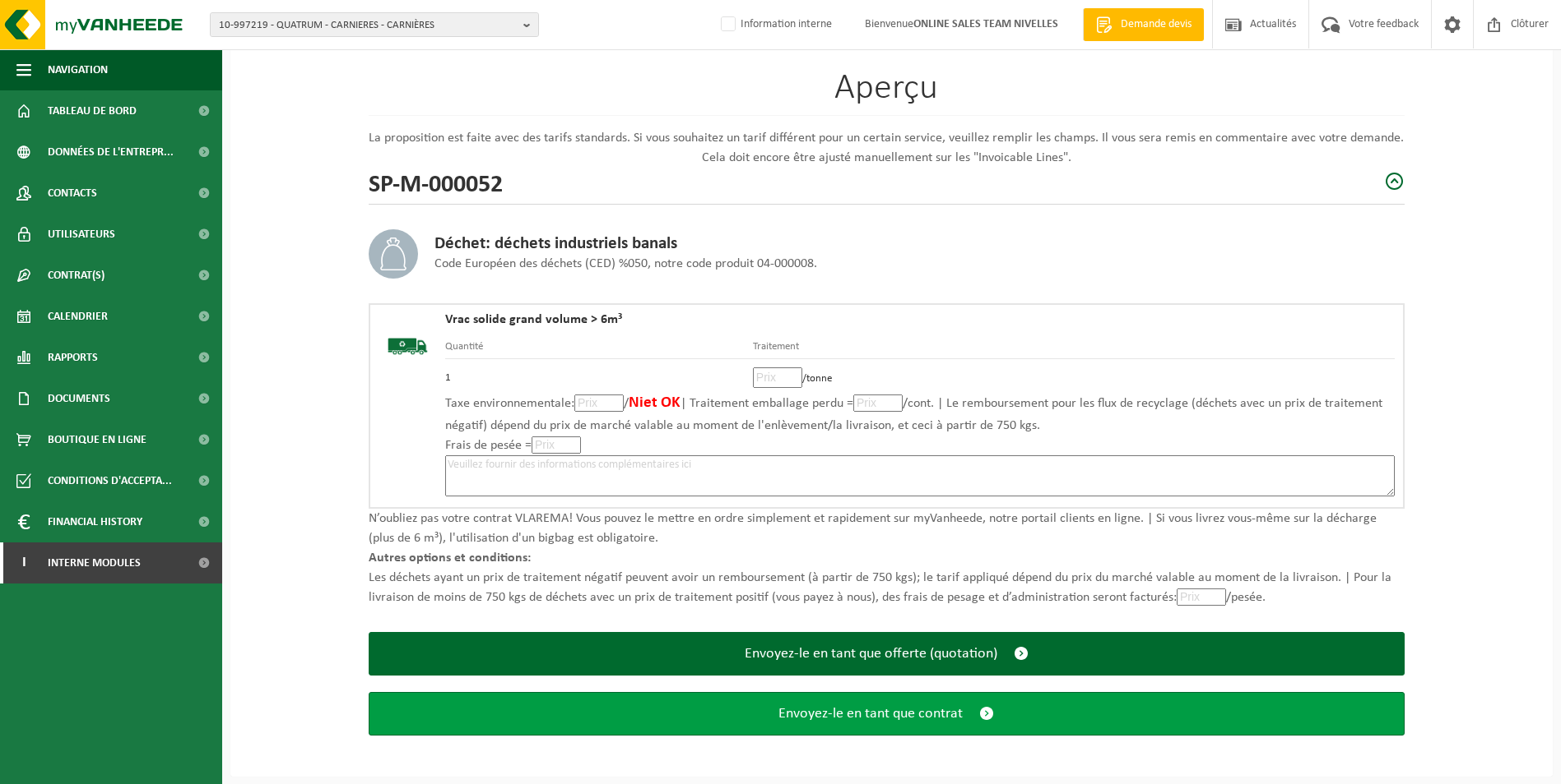
click at [862, 713] on span "Envoyez-le en tant que contrat" at bounding box center [871, 714] width 184 height 17
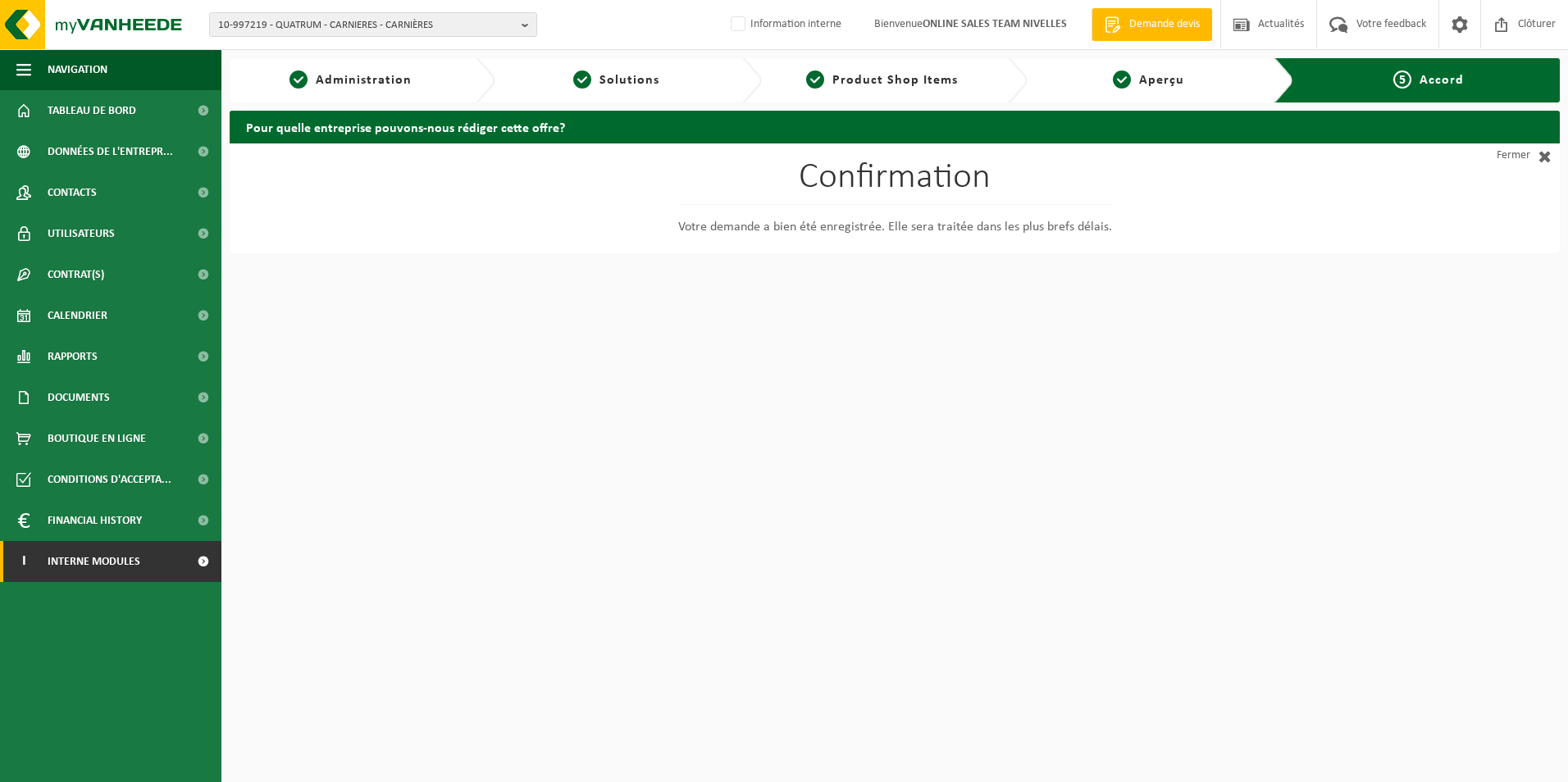
click at [136, 560] on span "Interne modules" at bounding box center [94, 562] width 93 height 41
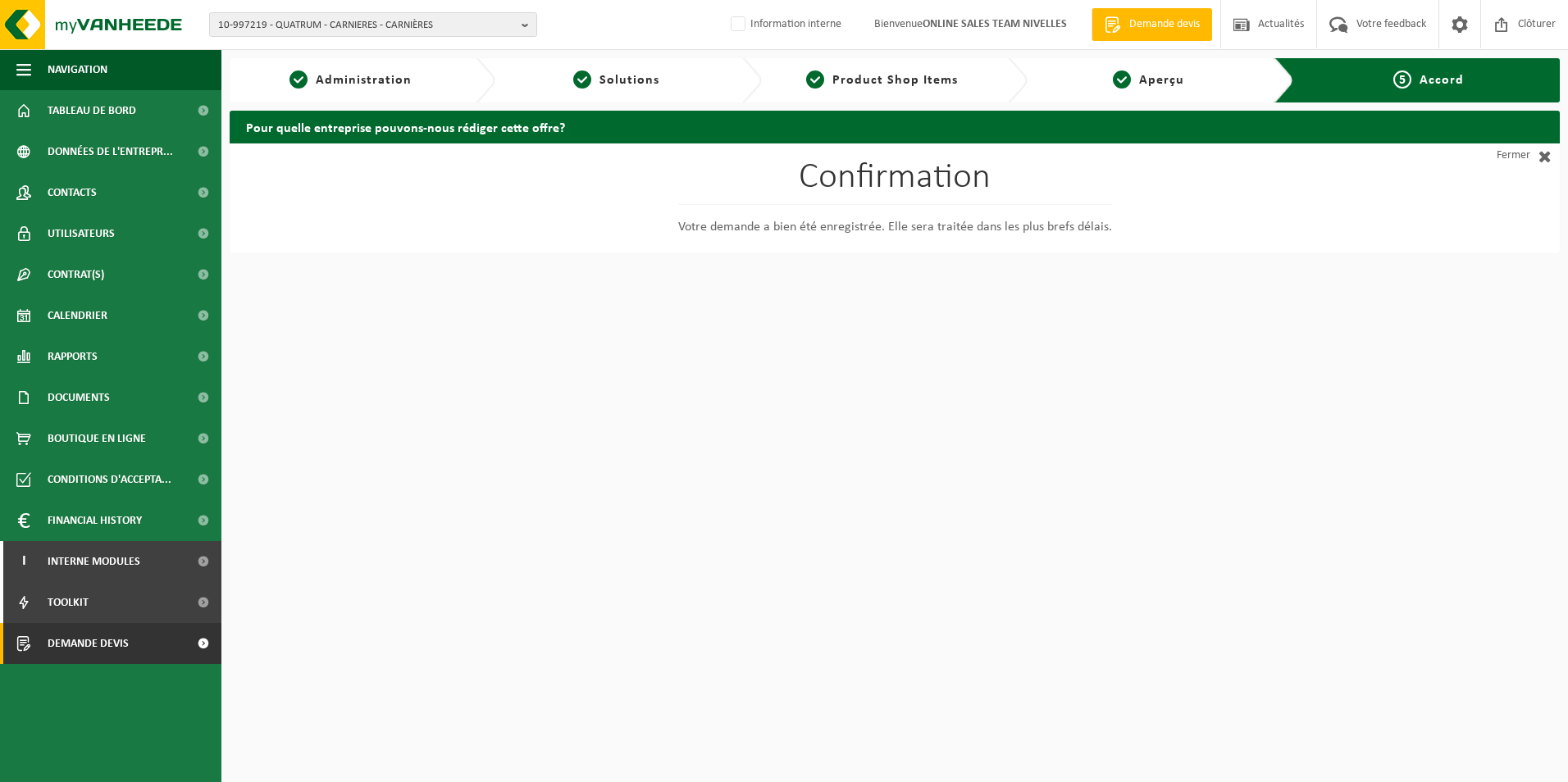
click at [99, 644] on span "Demande devis" at bounding box center [88, 644] width 81 height 41
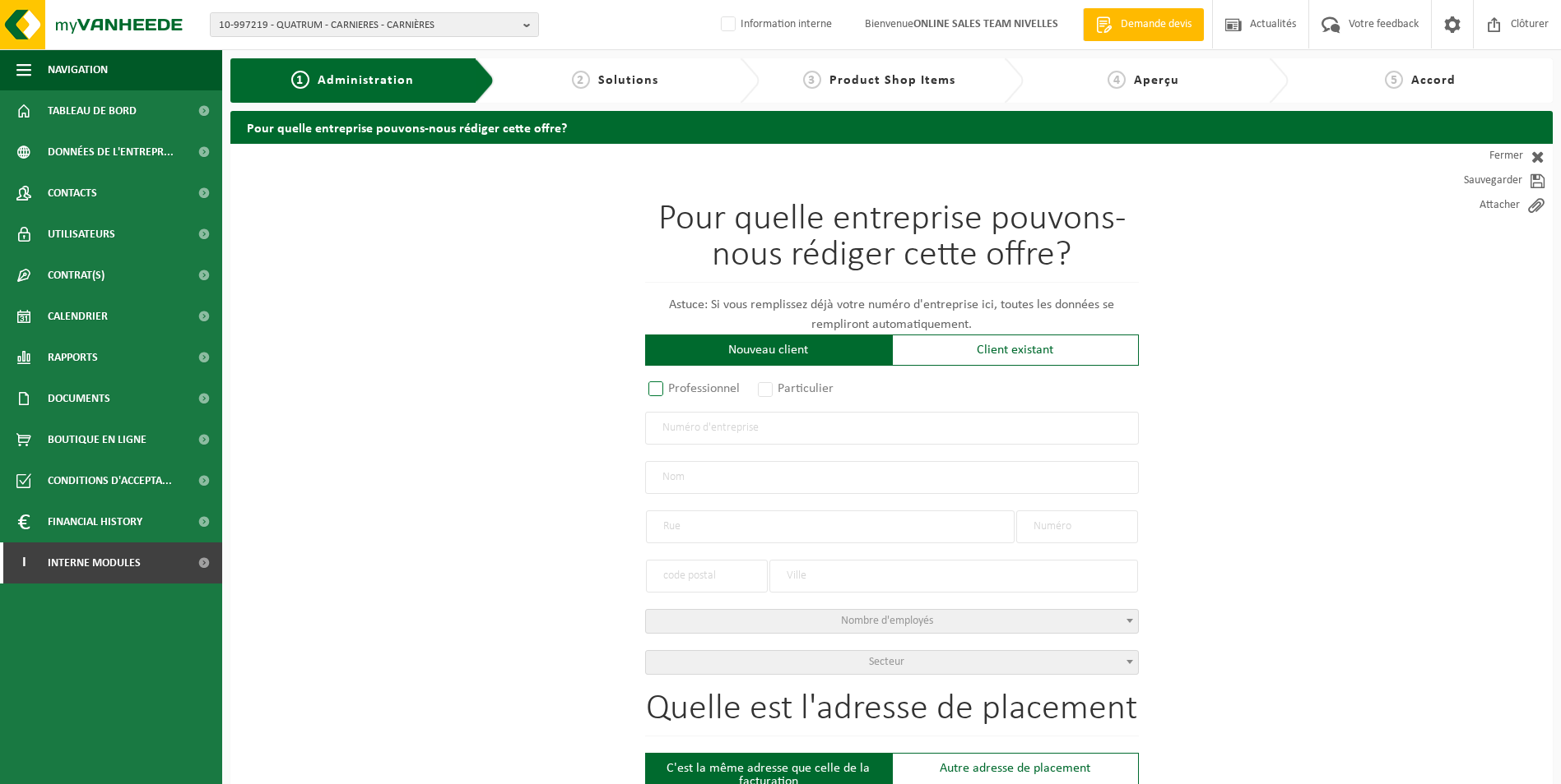
click at [657, 385] on label "Professionnel" at bounding box center [694, 389] width 99 height 23
click at [672, 385] on input "Professionnel" at bounding box center [677, 390] width 11 height 11
radio input "true"
drag, startPoint x: 683, startPoint y: 422, endPoint x: 727, endPoint y: 433, distance: 45.4
click at [683, 422] on input "text" at bounding box center [892, 428] width 494 height 33
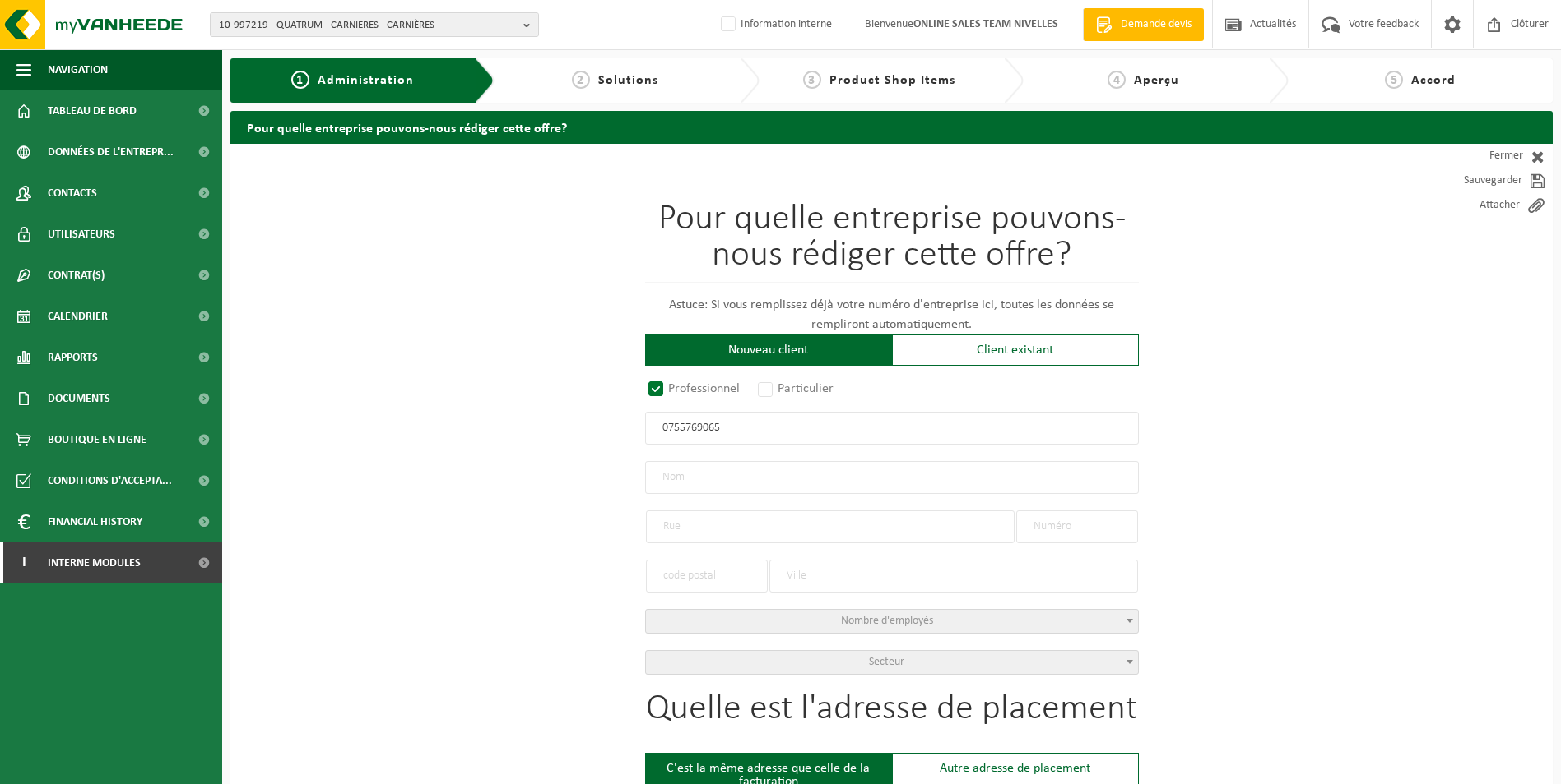
type input "0755769065"
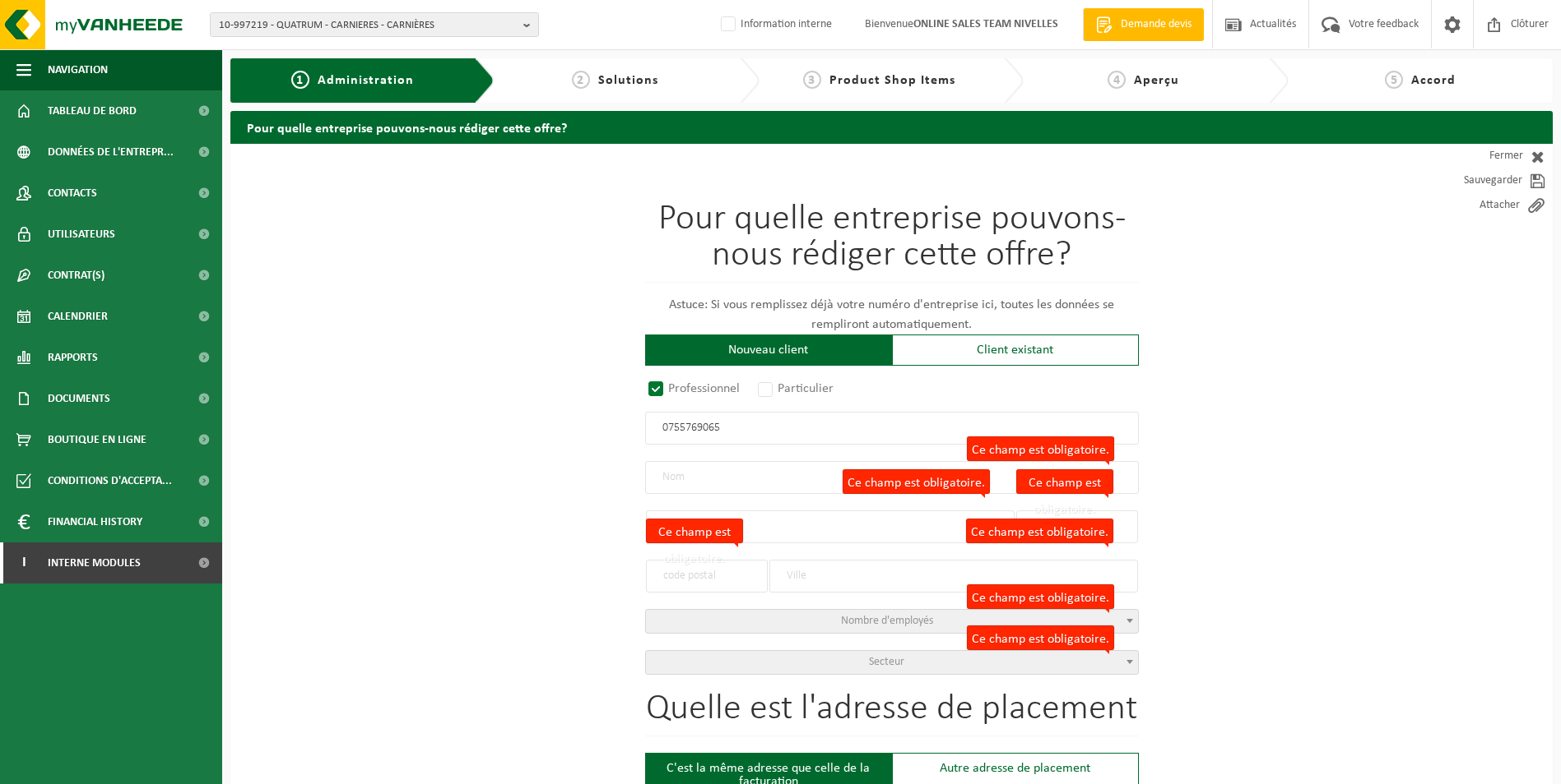
radio input "true"
type input "0755769065"
type input "MORGAN SRL"
type input "RUE NEUVE"
type input "53"
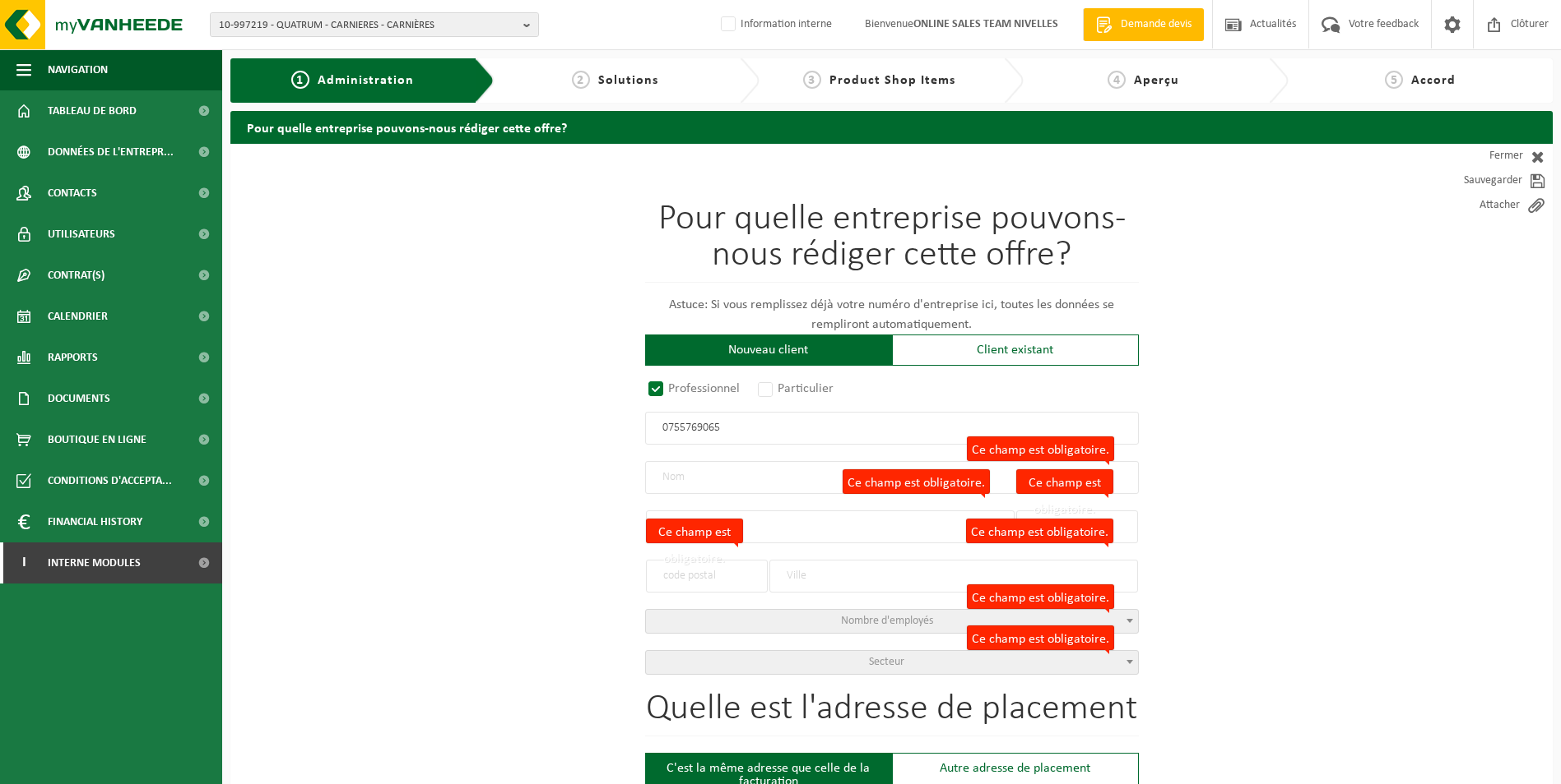
type input "6238"
type input "PONT-À-CELLES"
select select "D"
select select "NACE_4782"
type input "MORGAN SRL"
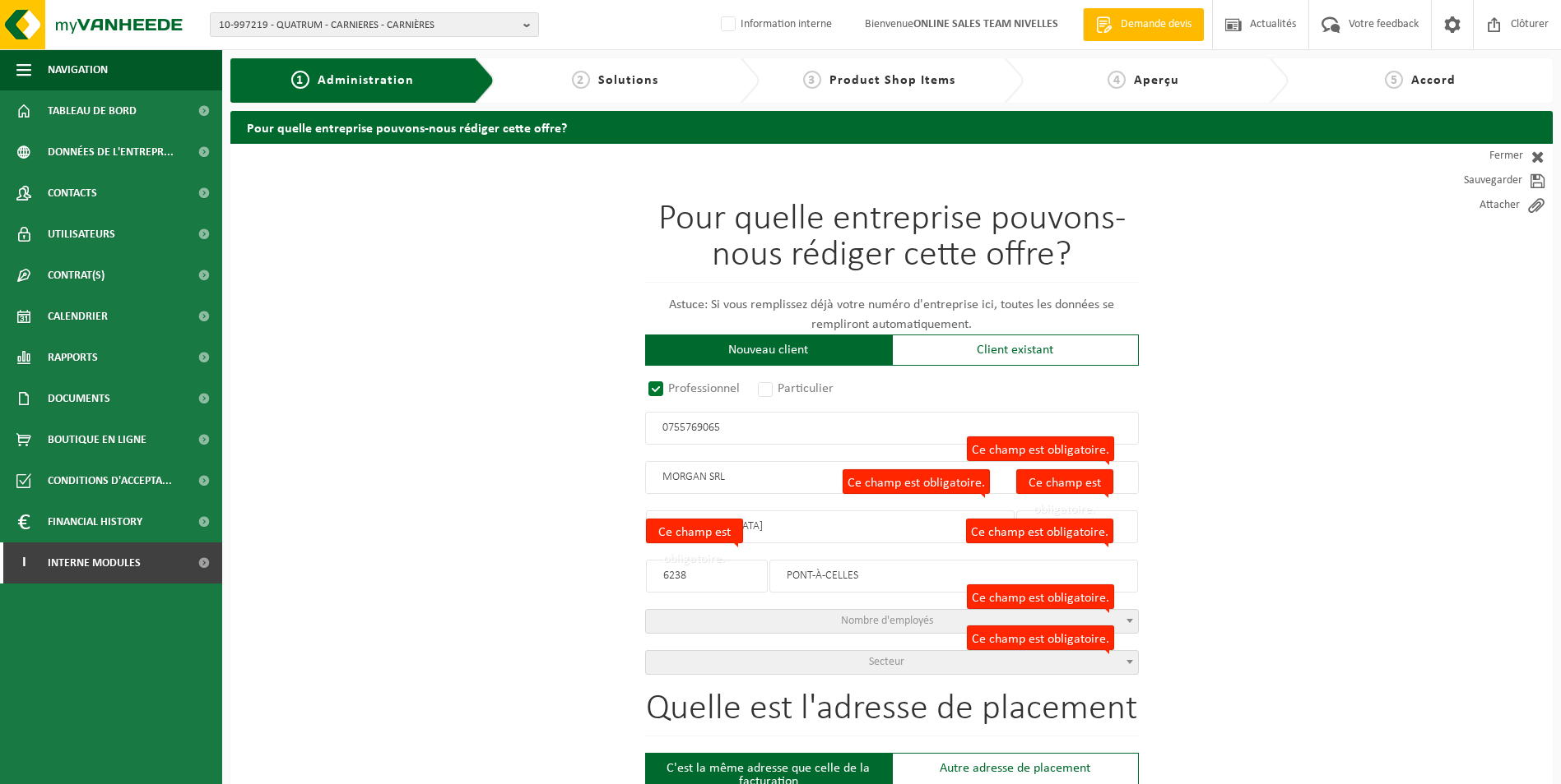
type input "RUE NEUVE"
type input "53"
type input "6238"
type input "PONT-À-CELLES"
type input "2308569316"
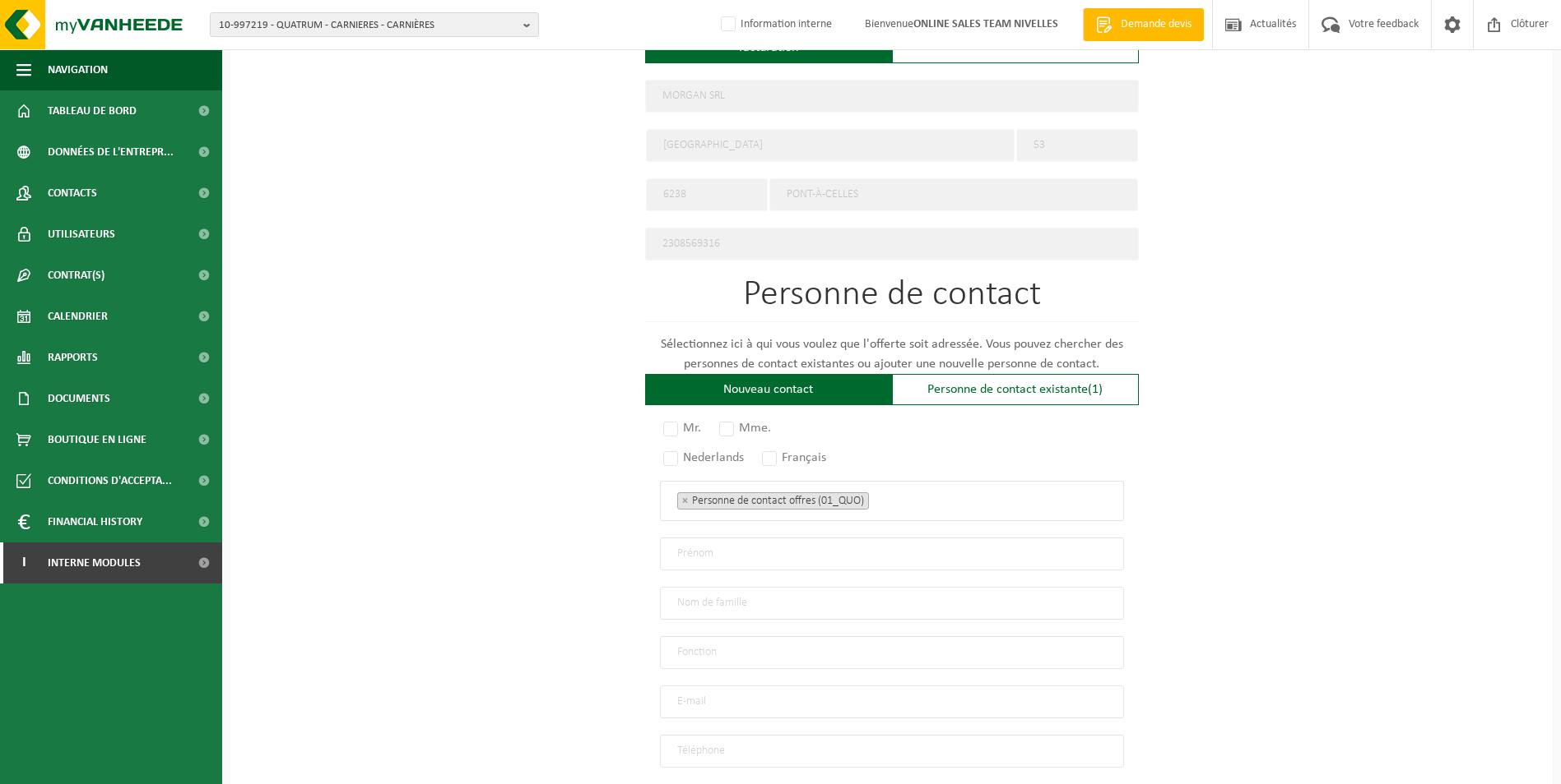
scroll to position [740, 0]
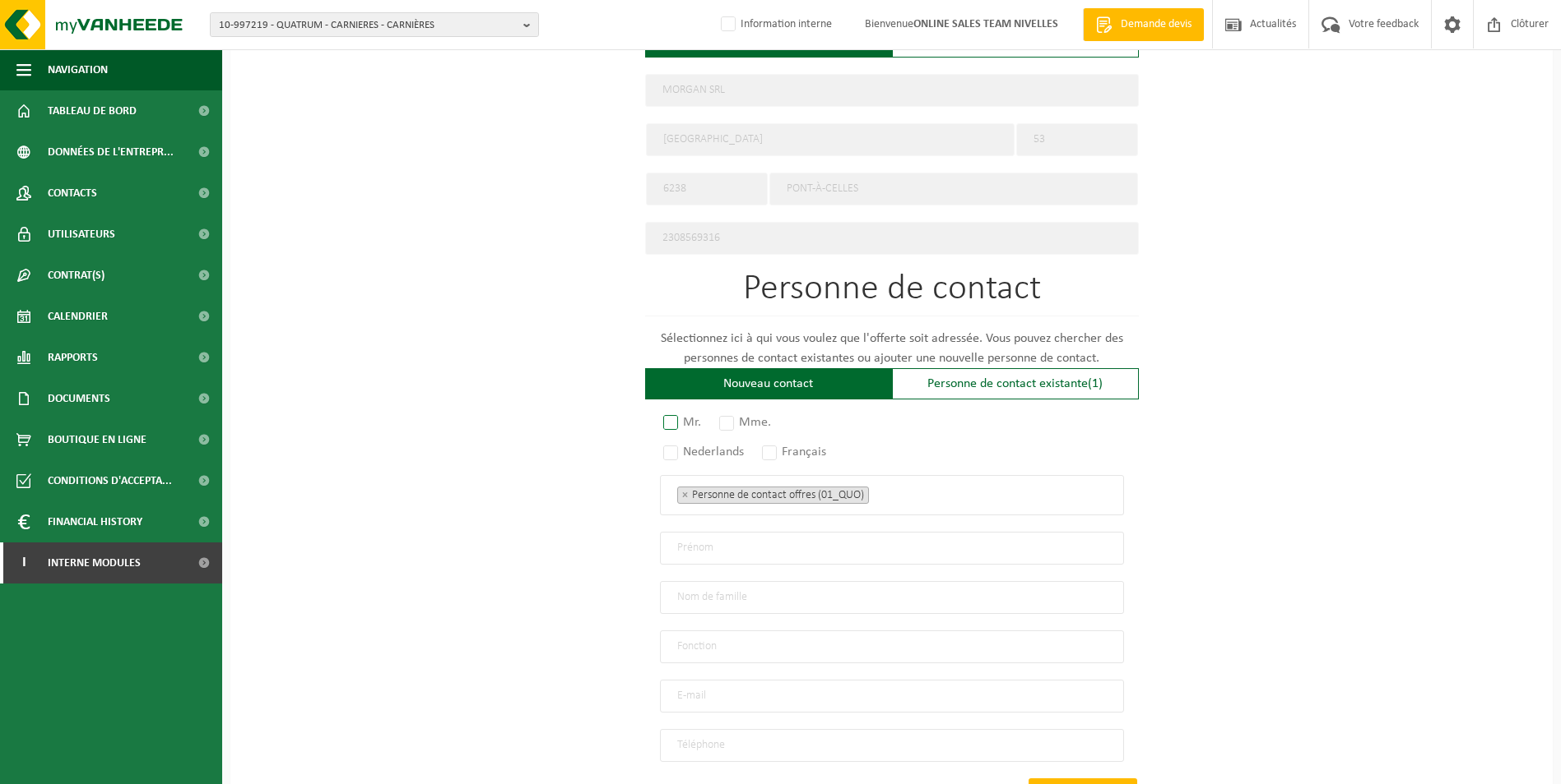
click at [671, 414] on label "Mr." at bounding box center [682, 422] width 46 height 23
radio input "true"
click at [777, 443] on label "Français" at bounding box center [794, 452] width 72 height 23
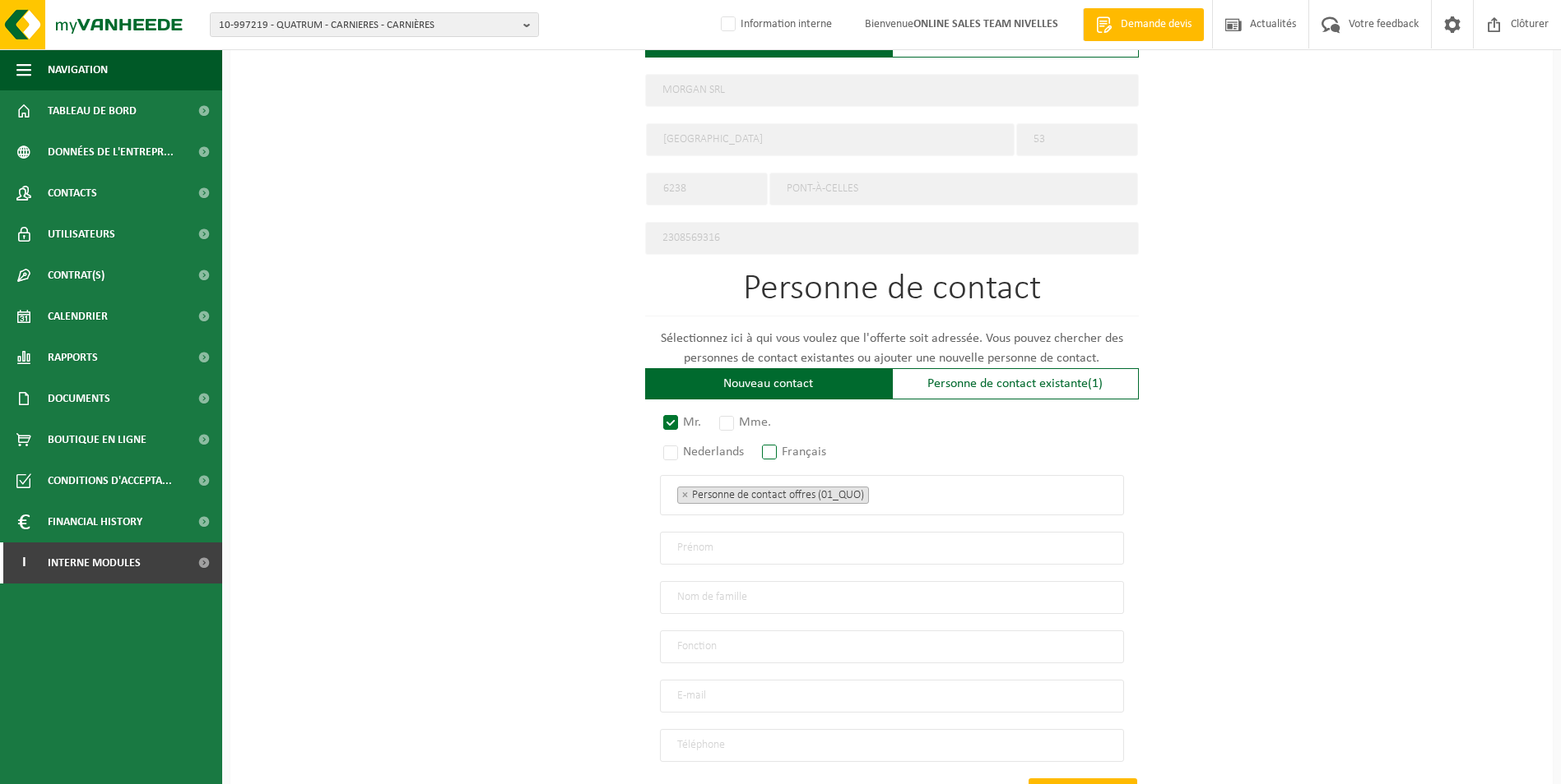
radio input "true"
click at [901, 490] on ul "× Personne de contact offres (01_QUO)" at bounding box center [892, 496] width 429 height 22
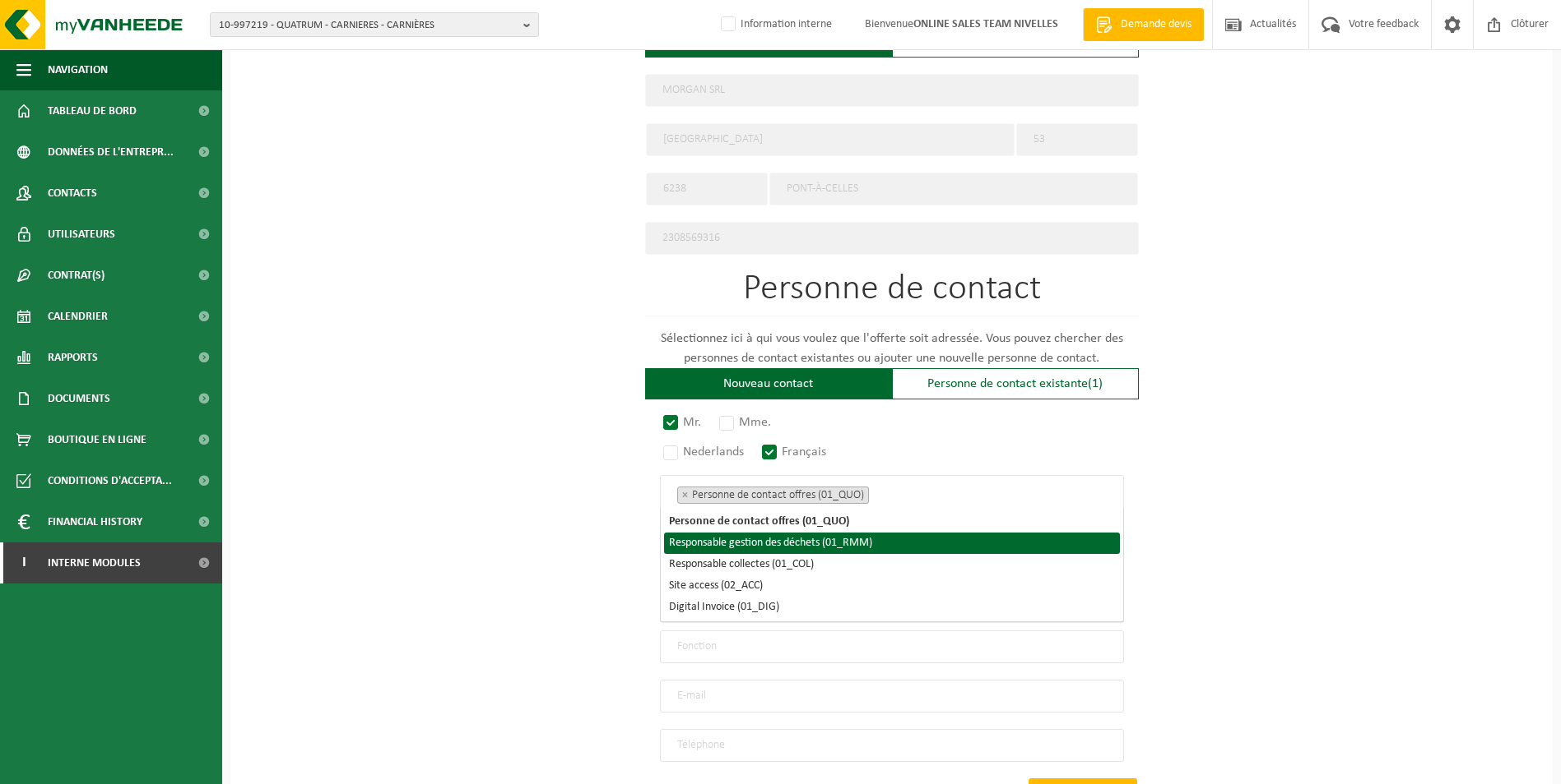
click at [831, 550] on li "Responsable gestion des déchets (01_RMM)" at bounding box center [893, 544] width 456 height 22
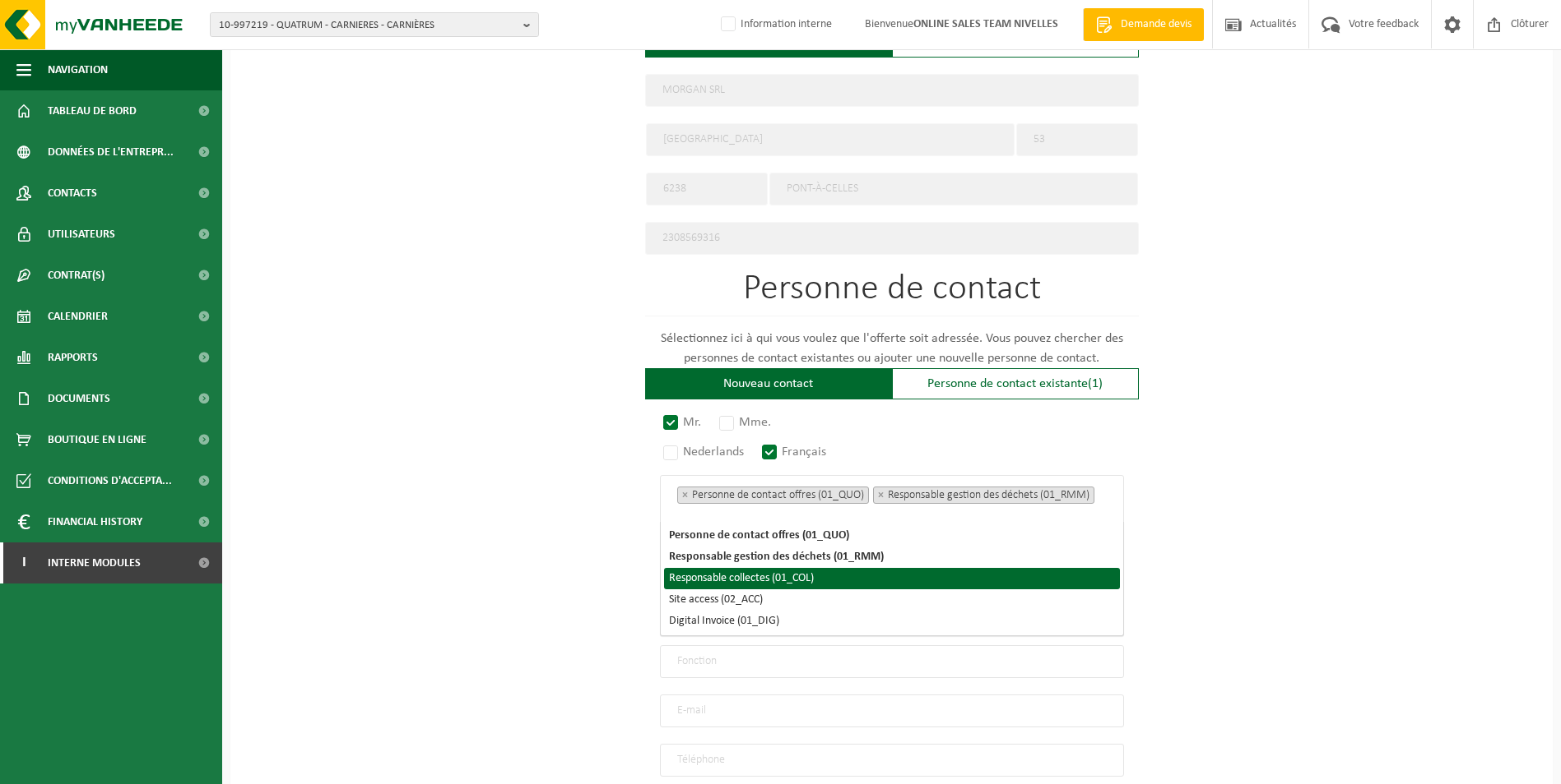
click at [793, 577] on li "Responsable collectes (01_COL)" at bounding box center [893, 579] width 456 height 22
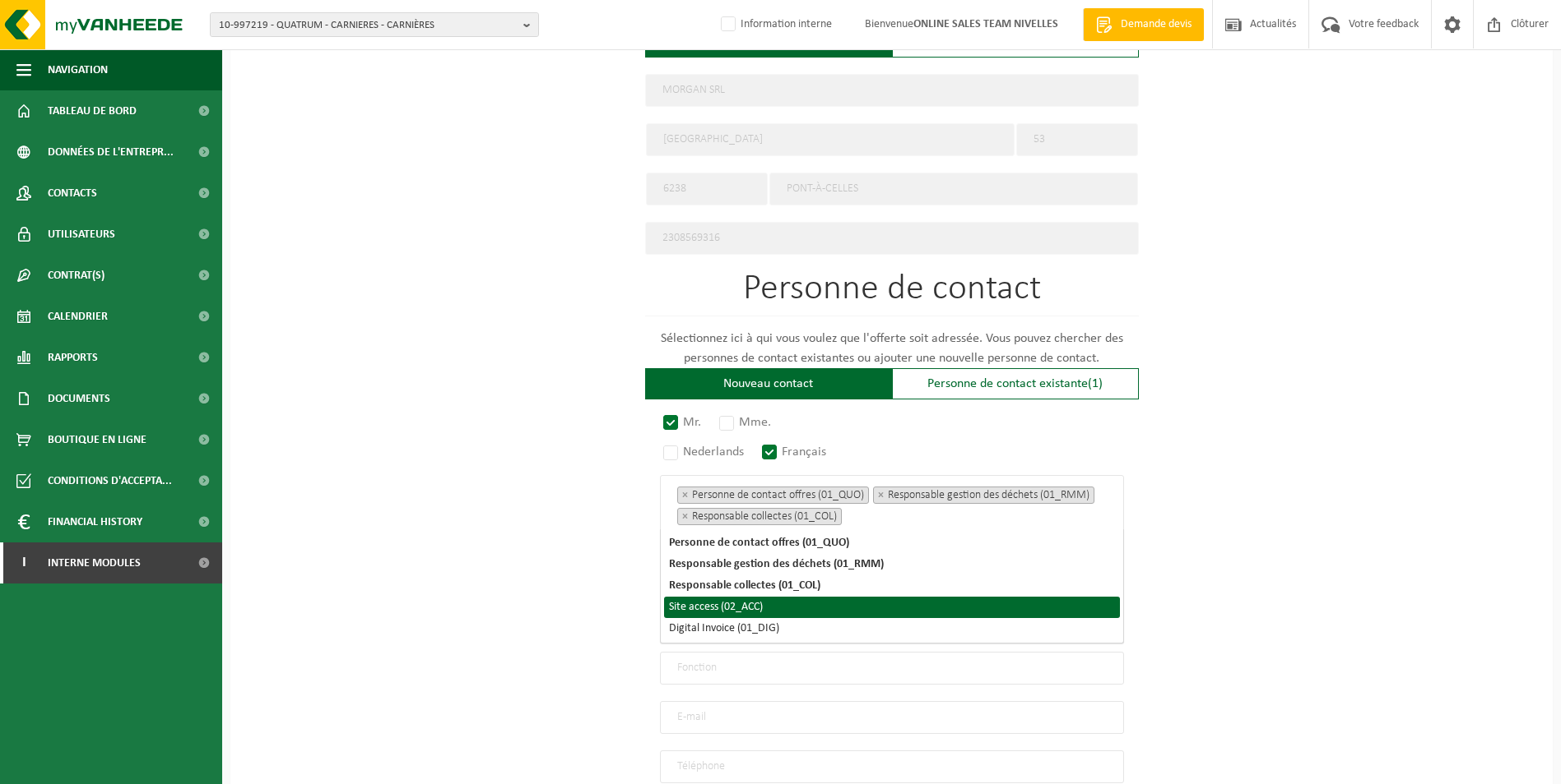
click at [754, 606] on li "Site access (02_ACC)" at bounding box center [893, 608] width 456 height 22
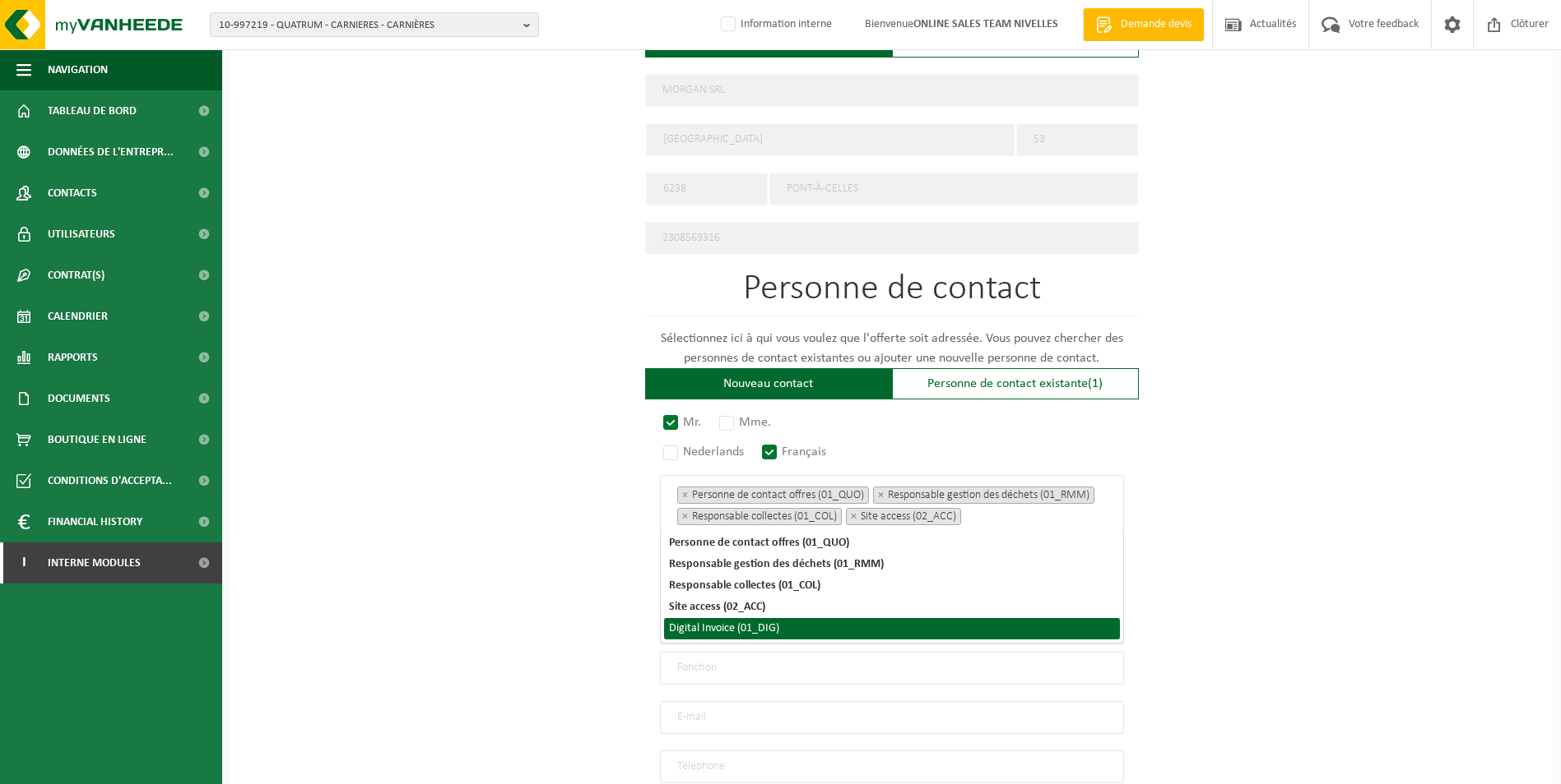
click at [747, 632] on li "Digital Invoice (01_DIG)" at bounding box center [893, 629] width 456 height 22
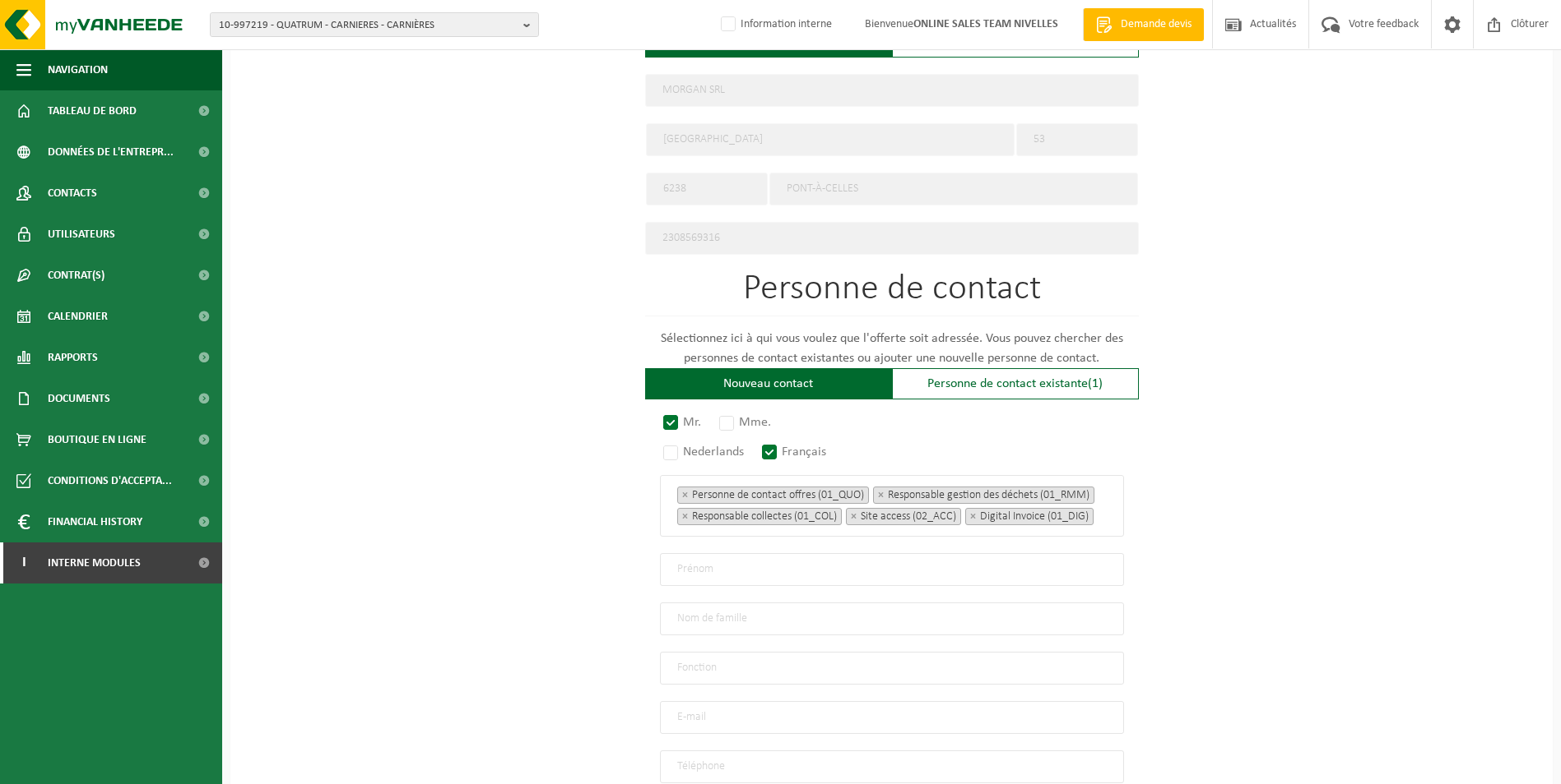
click at [1234, 553] on div "Pour quelle entreprise pouvons-nous rédiger cette offre? Astuce: Si vous rempli…" at bounding box center [891, 165] width 1322 height 1523
click at [753, 575] on input "text" at bounding box center [892, 569] width 464 height 33
type input "Morgan"
type input "Capitte"
type input "Direction"
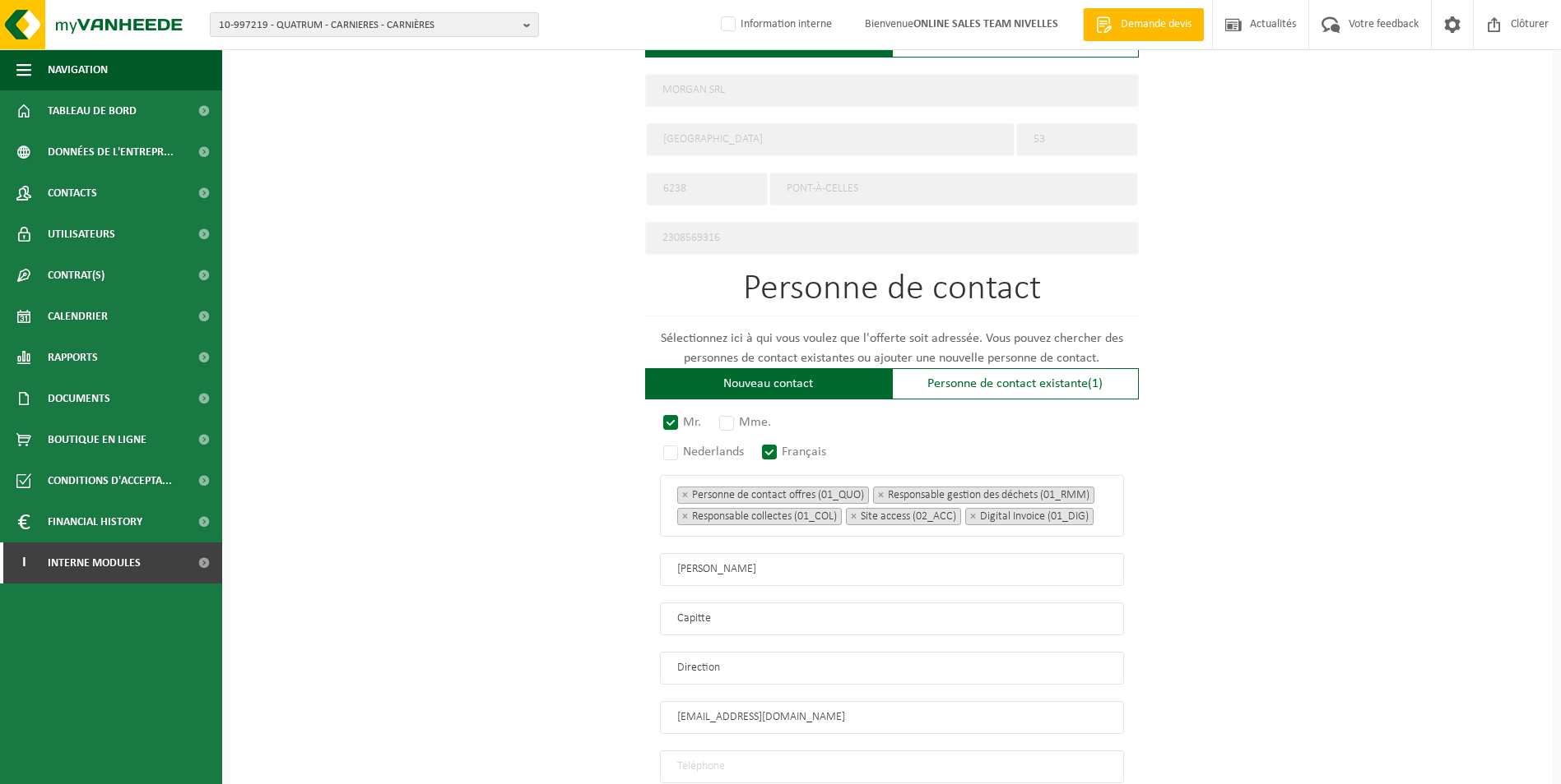
type input "mc.capitte@hotmail.com"
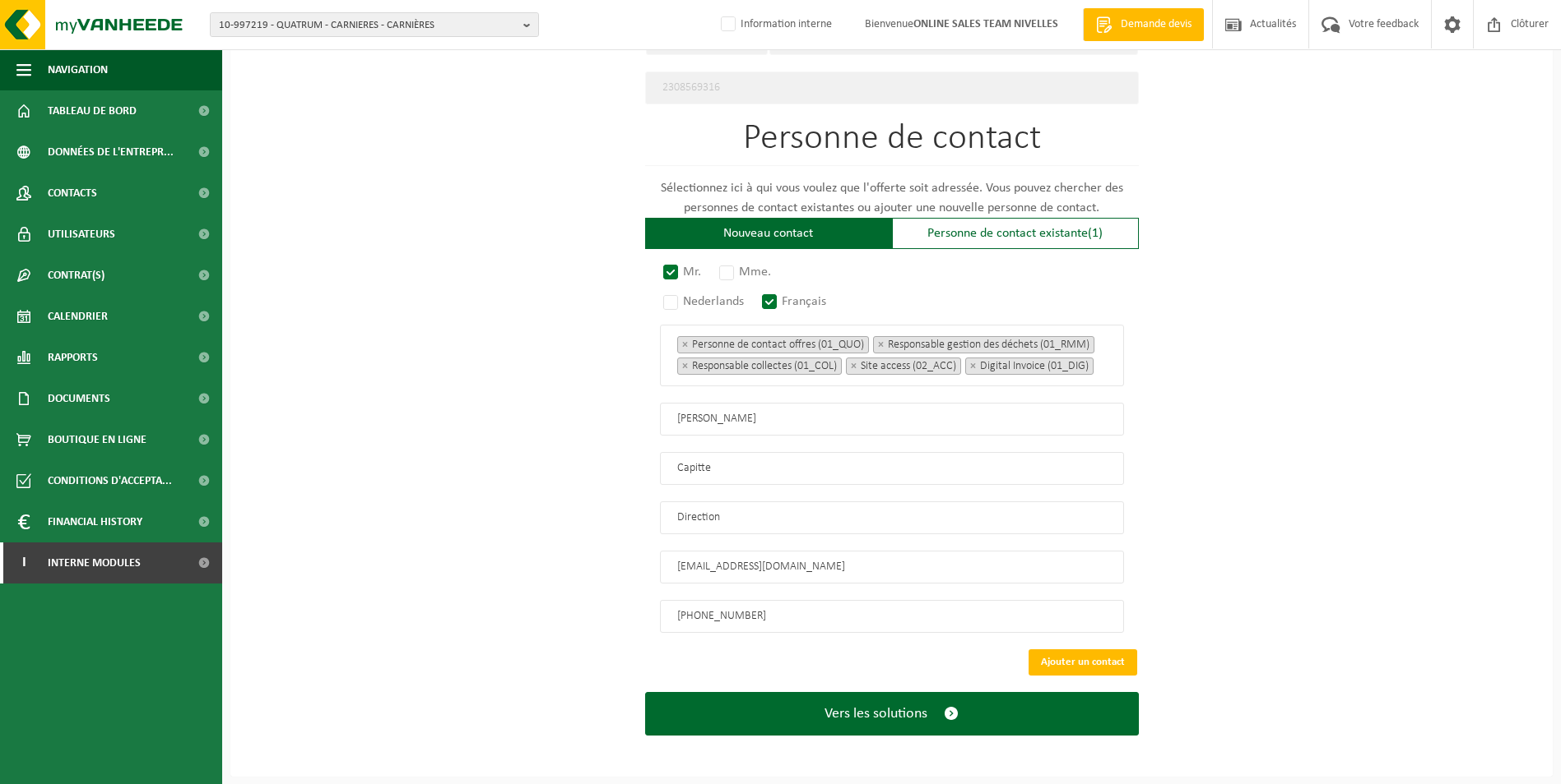
scroll to position [893, 0]
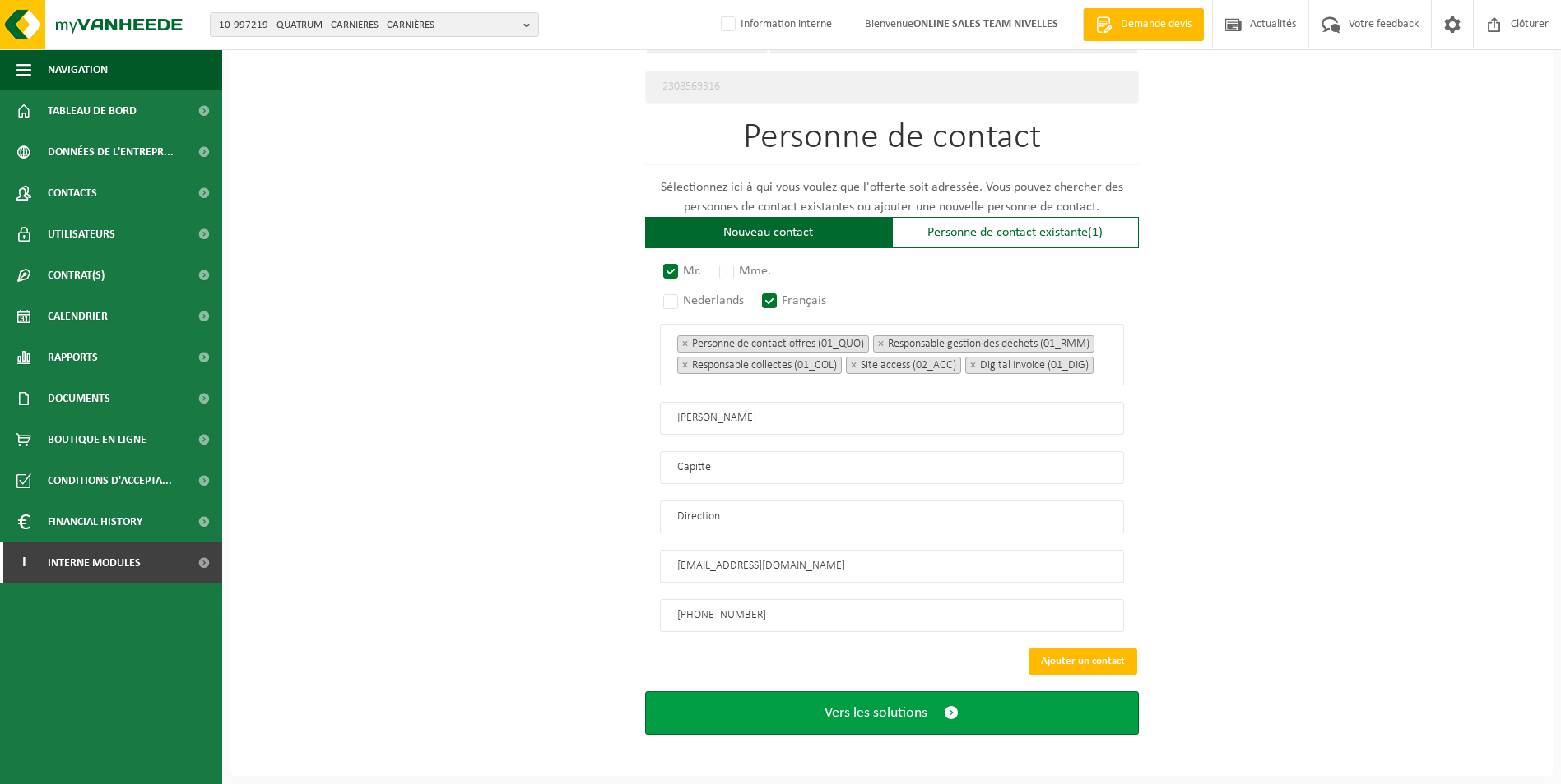
type input "+32 472 88 57 12"
click at [881, 717] on span "Vers les solutions" at bounding box center [876, 713] width 103 height 17
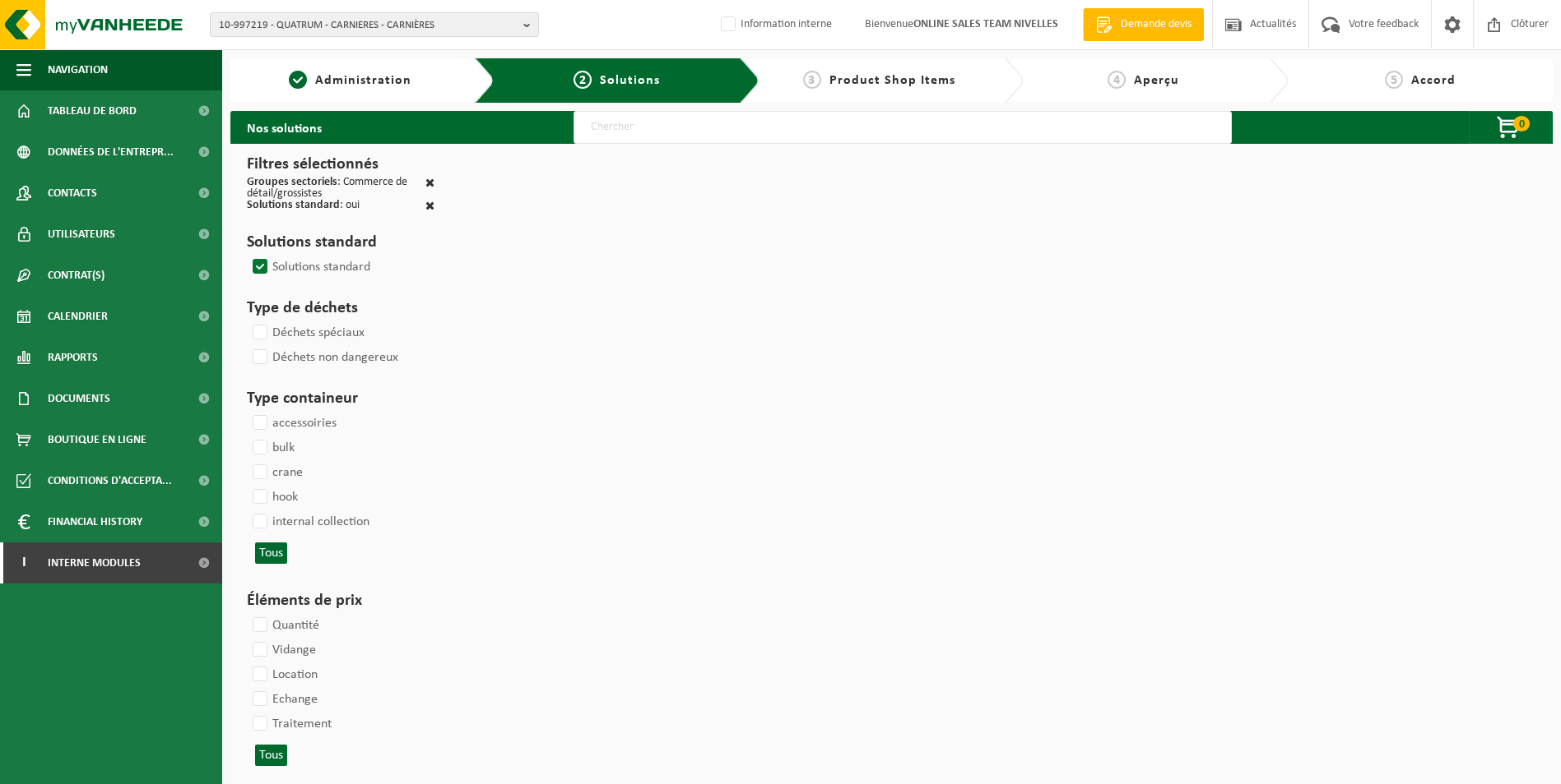
click at [685, 118] on input "text" at bounding box center [902, 127] width 659 height 33
type input "000052"
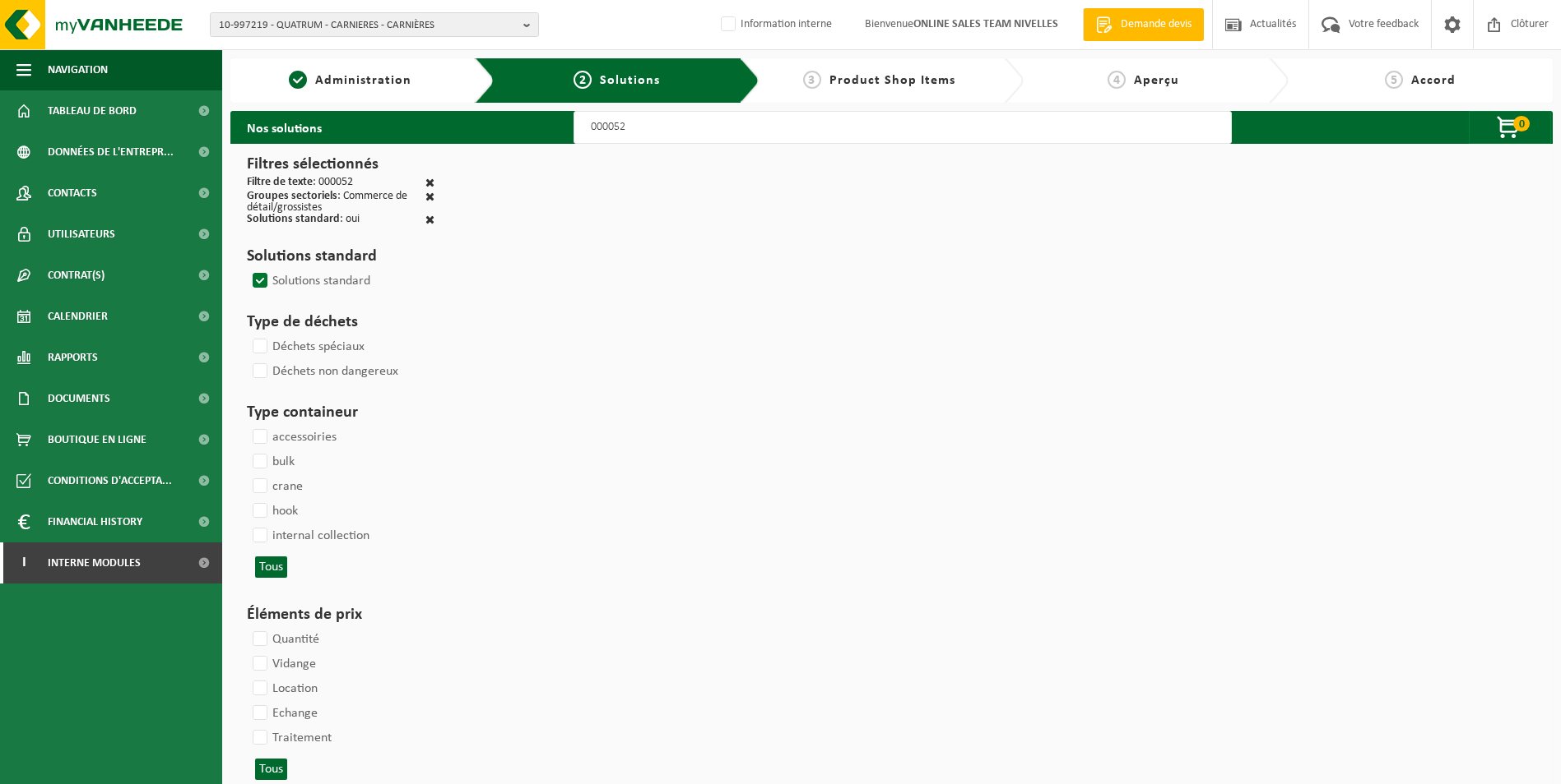
select select
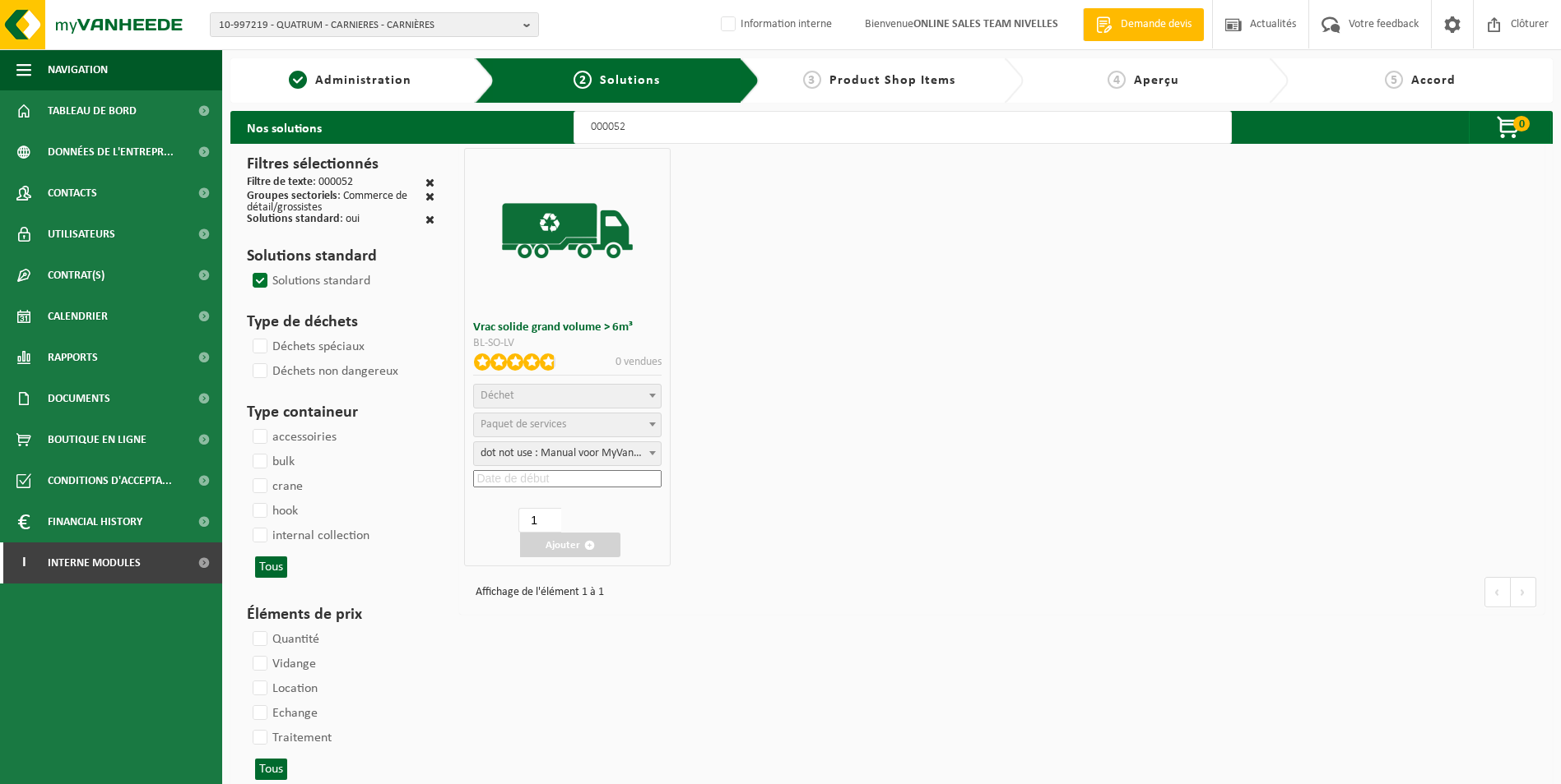
click at [604, 479] on input at bounding box center [567, 479] width 188 height 17
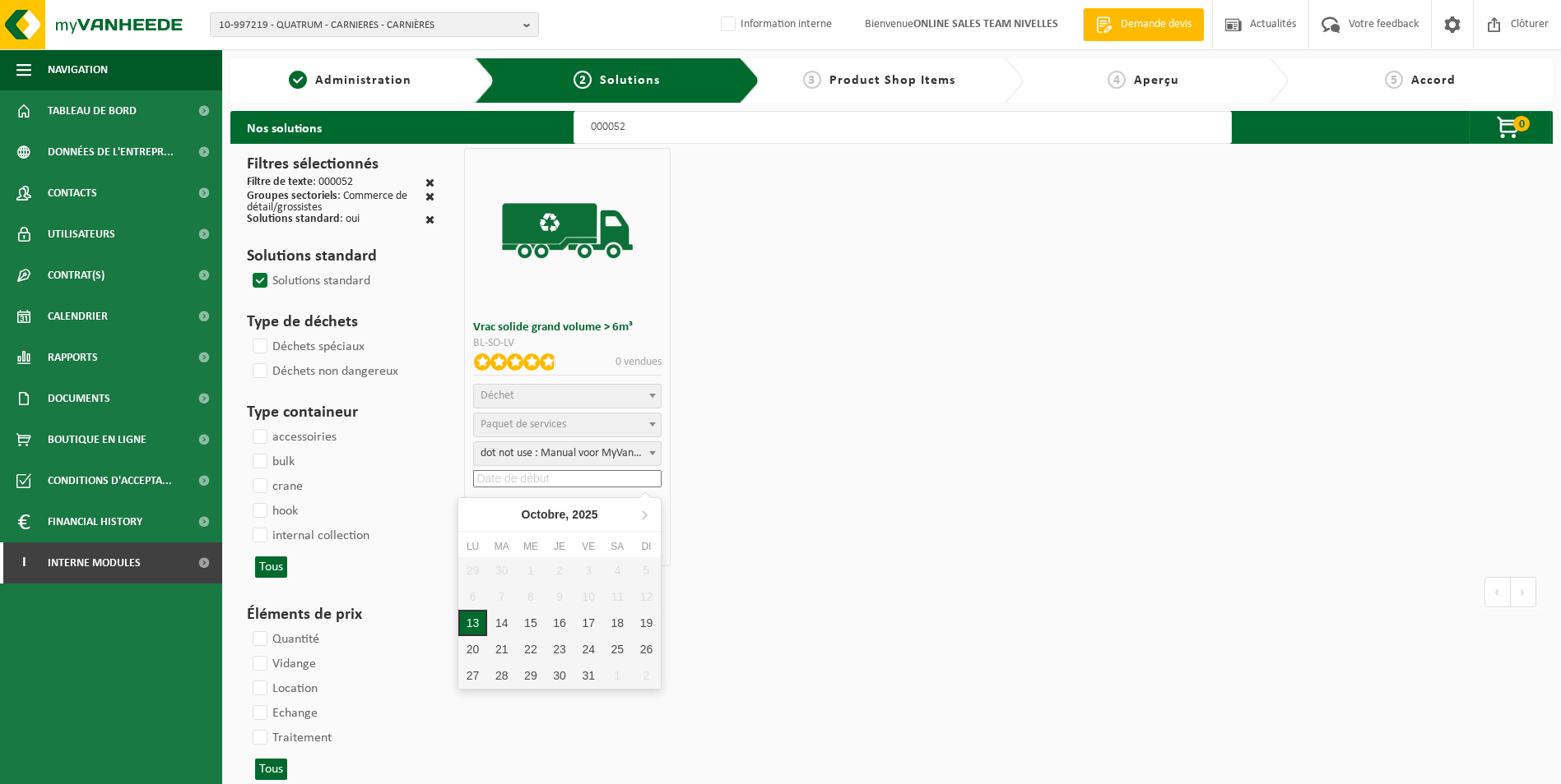
click at [476, 618] on div "13" at bounding box center [472, 623] width 29 height 27
type input "[DATE]"
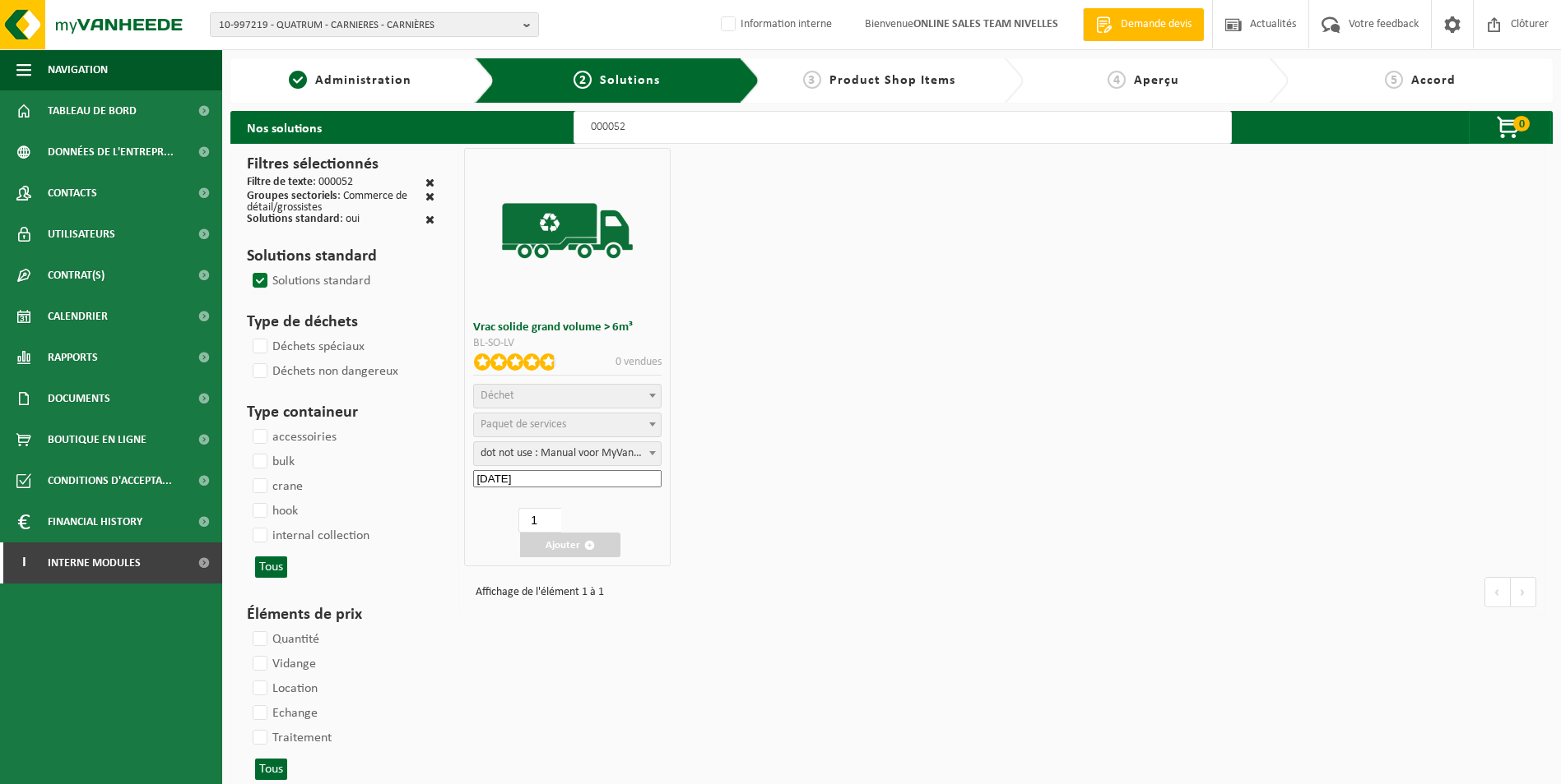
click at [520, 397] on span "Déchet" at bounding box center [567, 395] width 186 height 23
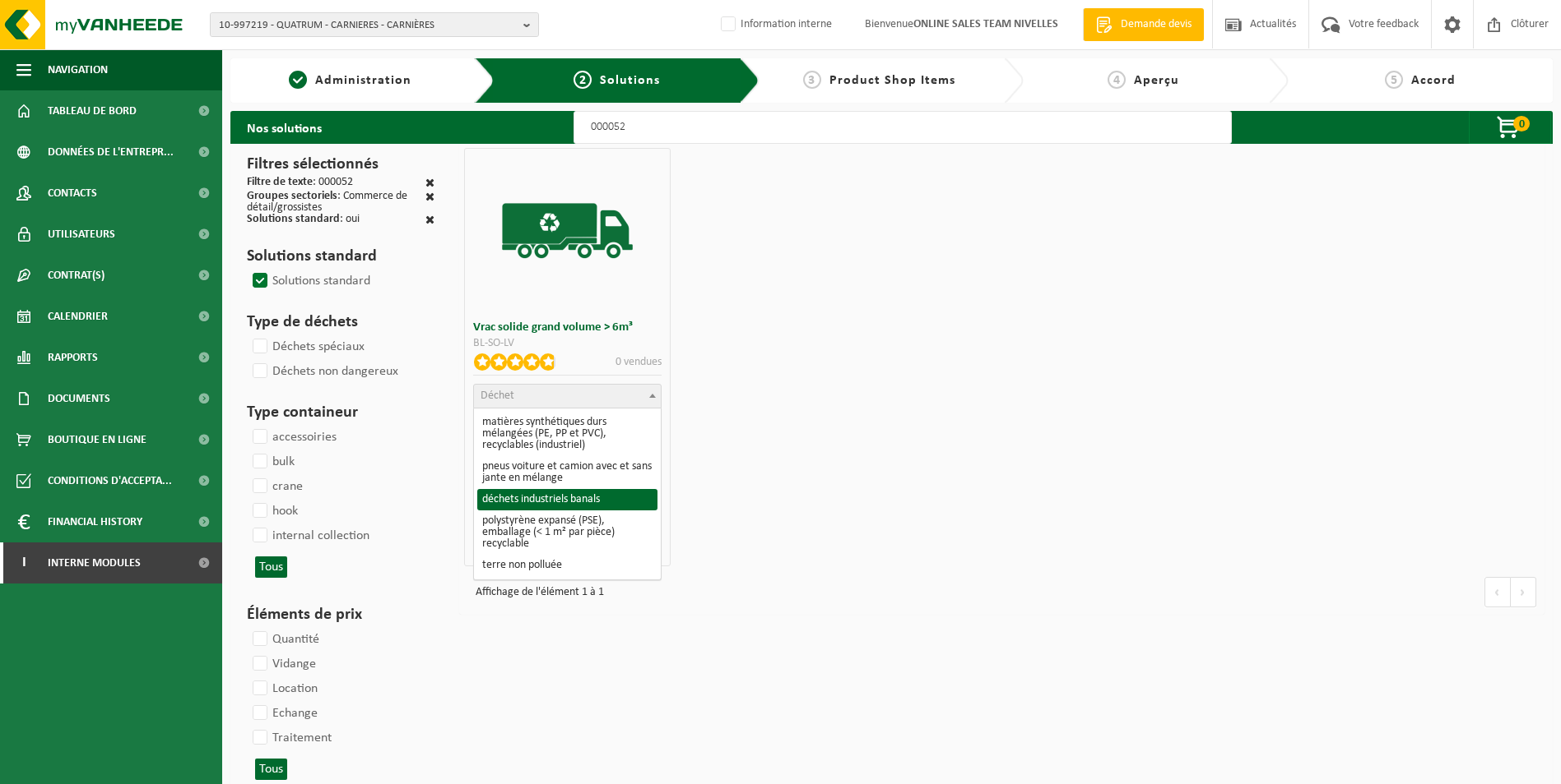
select select "8"
select select
select select "47"
select select "25"
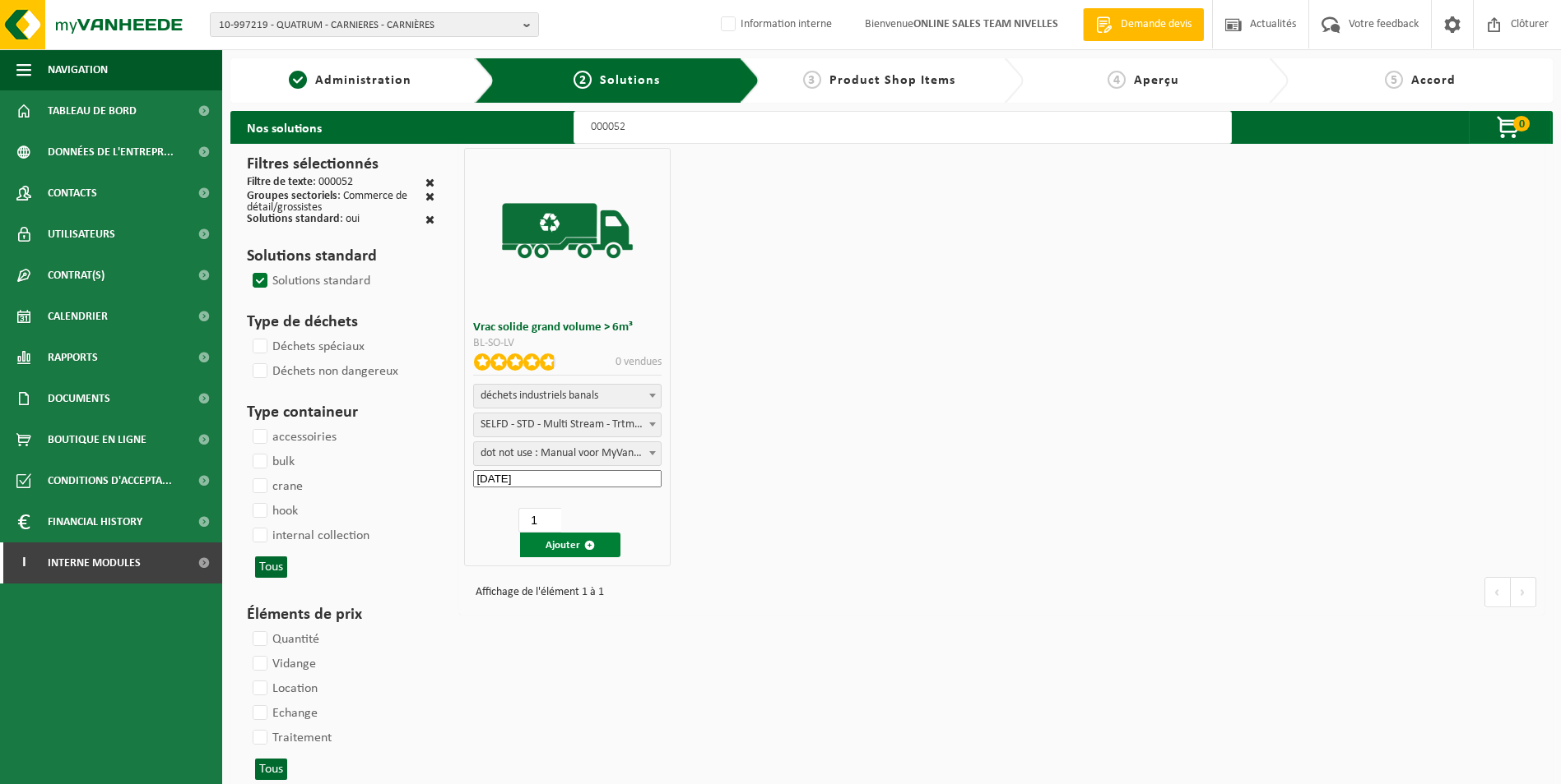
click at [552, 543] on button "Ajouter" at bounding box center [569, 545] width 100 height 25
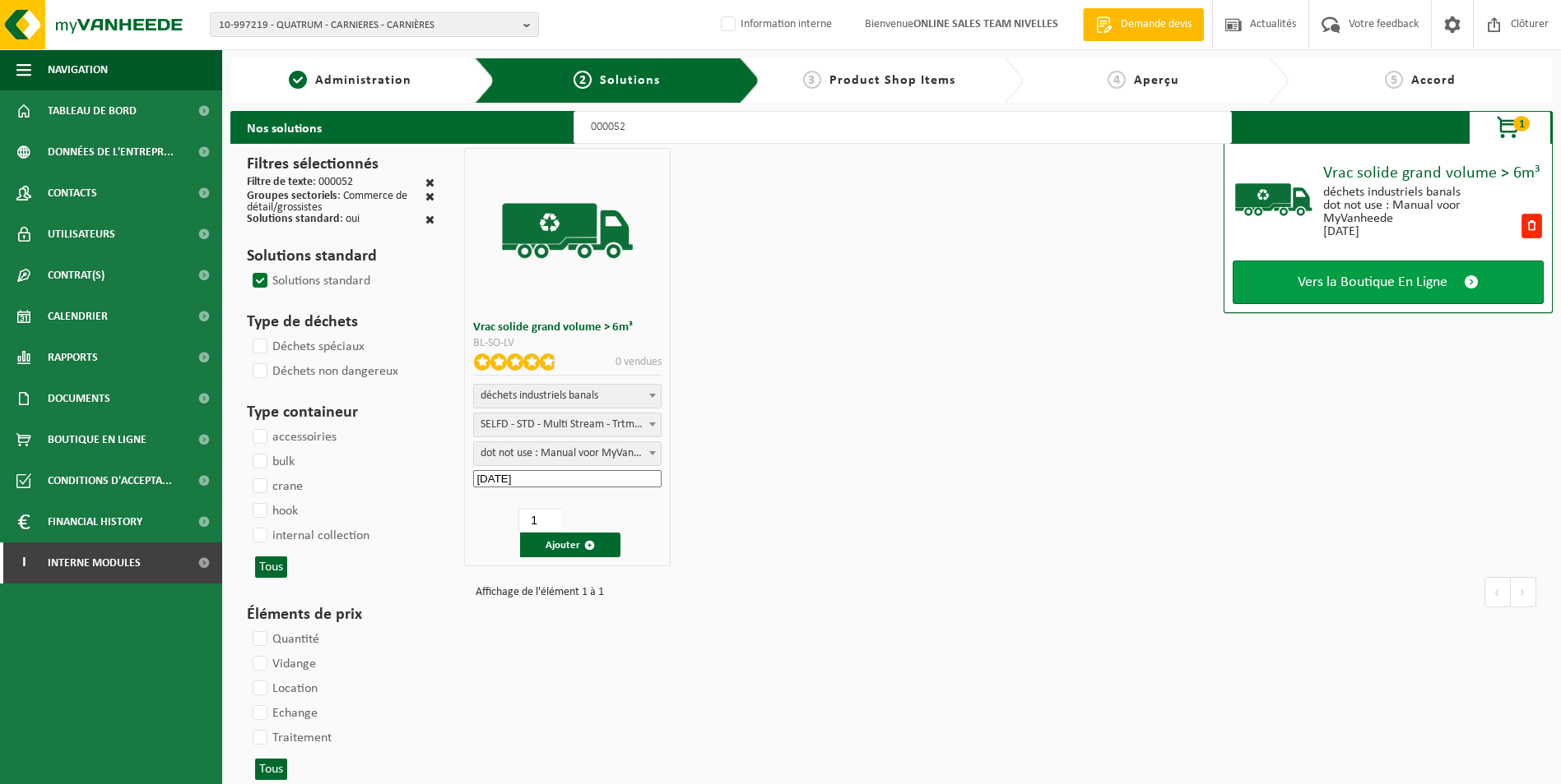
click at [1360, 294] on link "Vers la Boutique En Ligne" at bounding box center [1388, 282] width 311 height 44
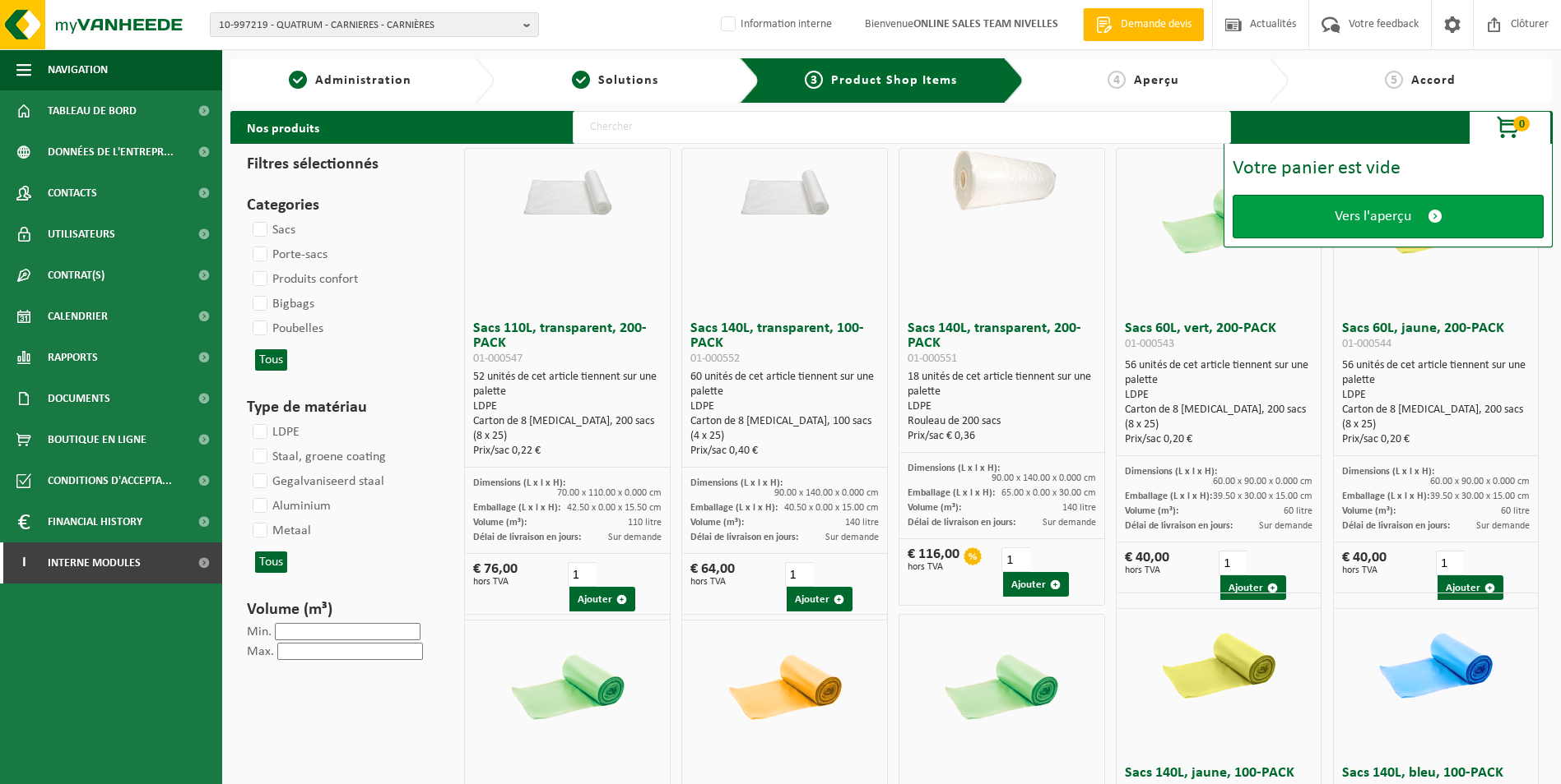
click at [1350, 223] on span "Vers l'aperçu" at bounding box center [1373, 216] width 76 height 17
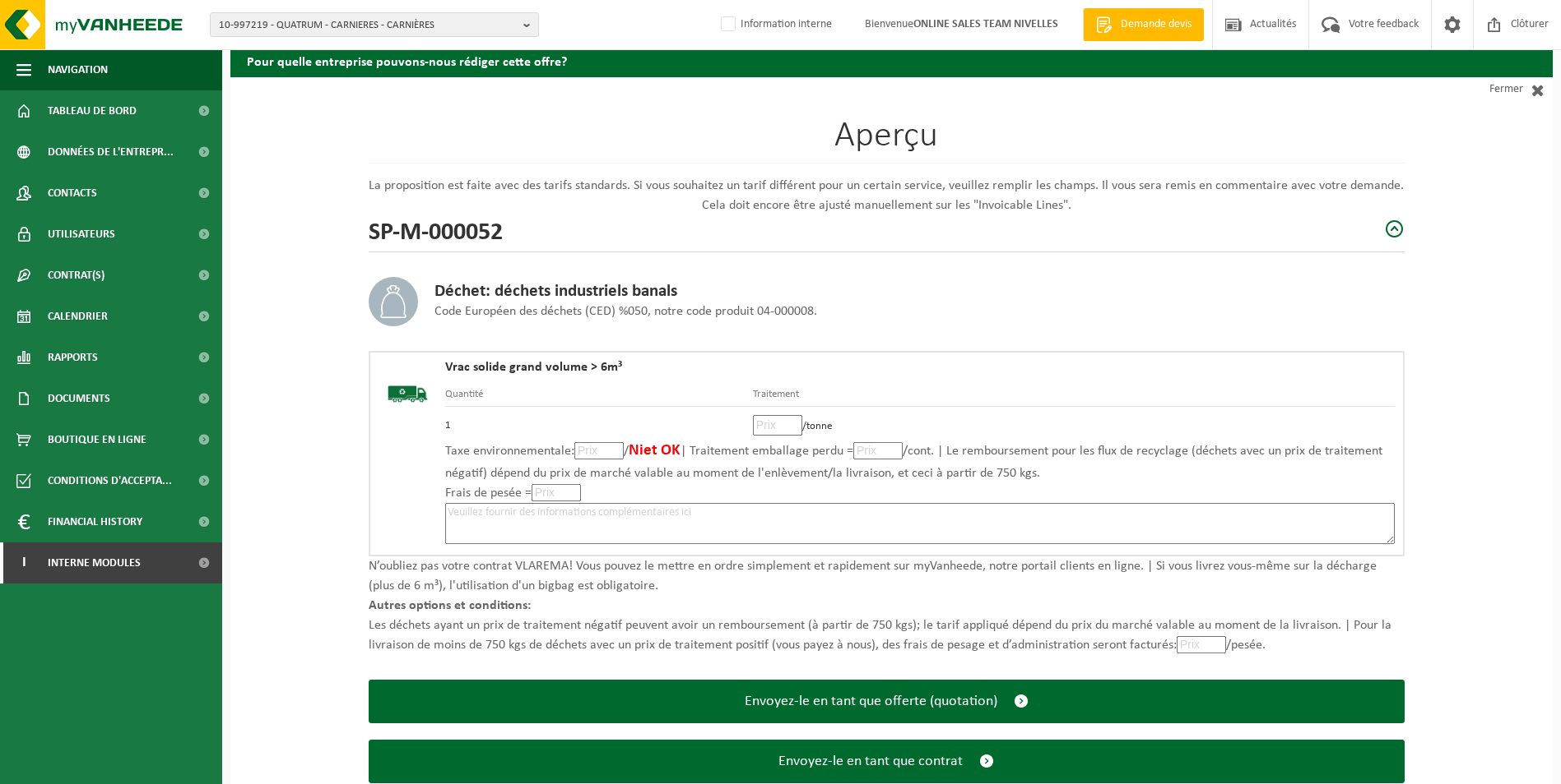
scroll to position [114, 0]
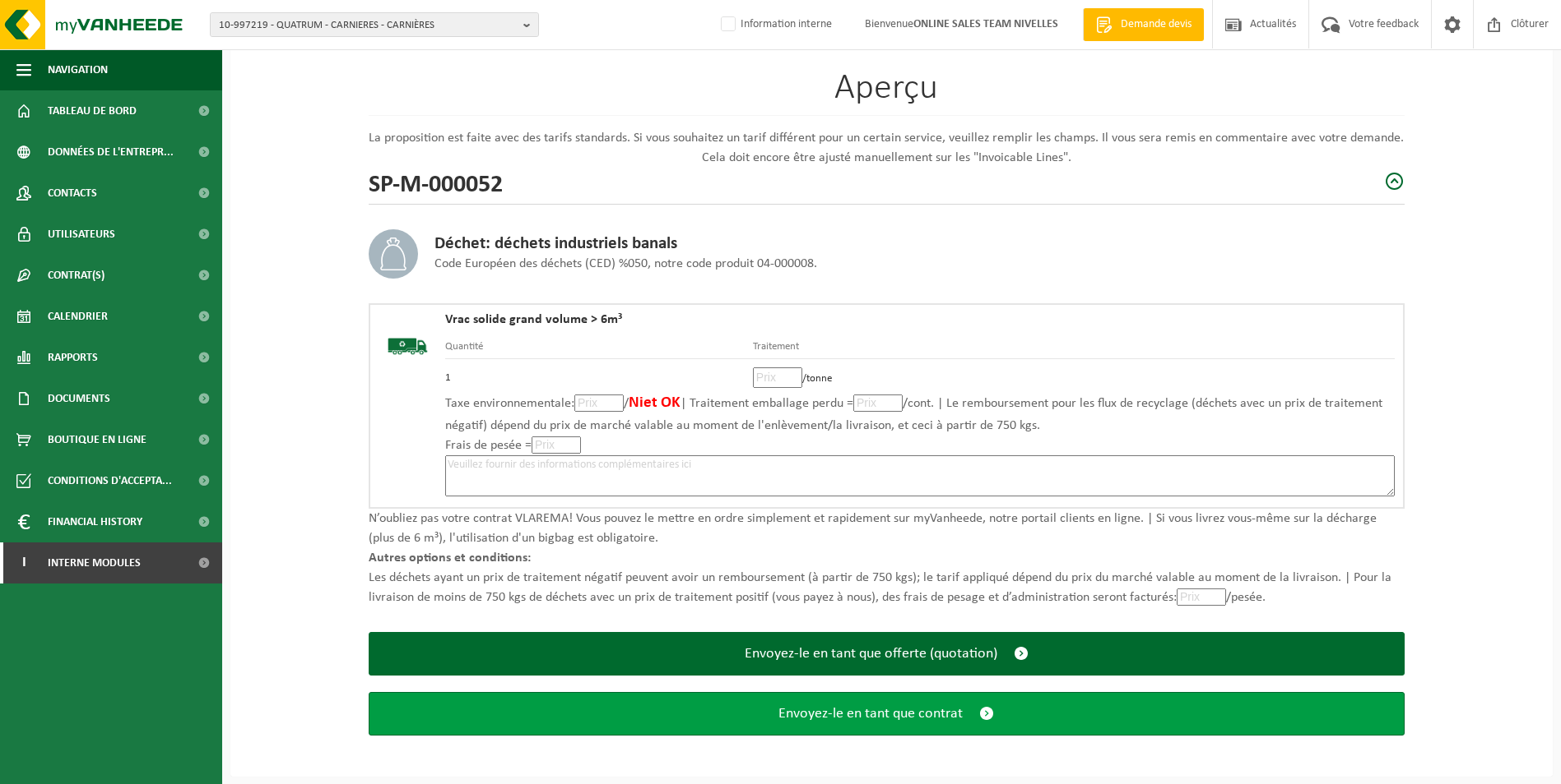
click at [871, 719] on span "Envoyez-le en tant que contrat" at bounding box center [871, 714] width 184 height 17
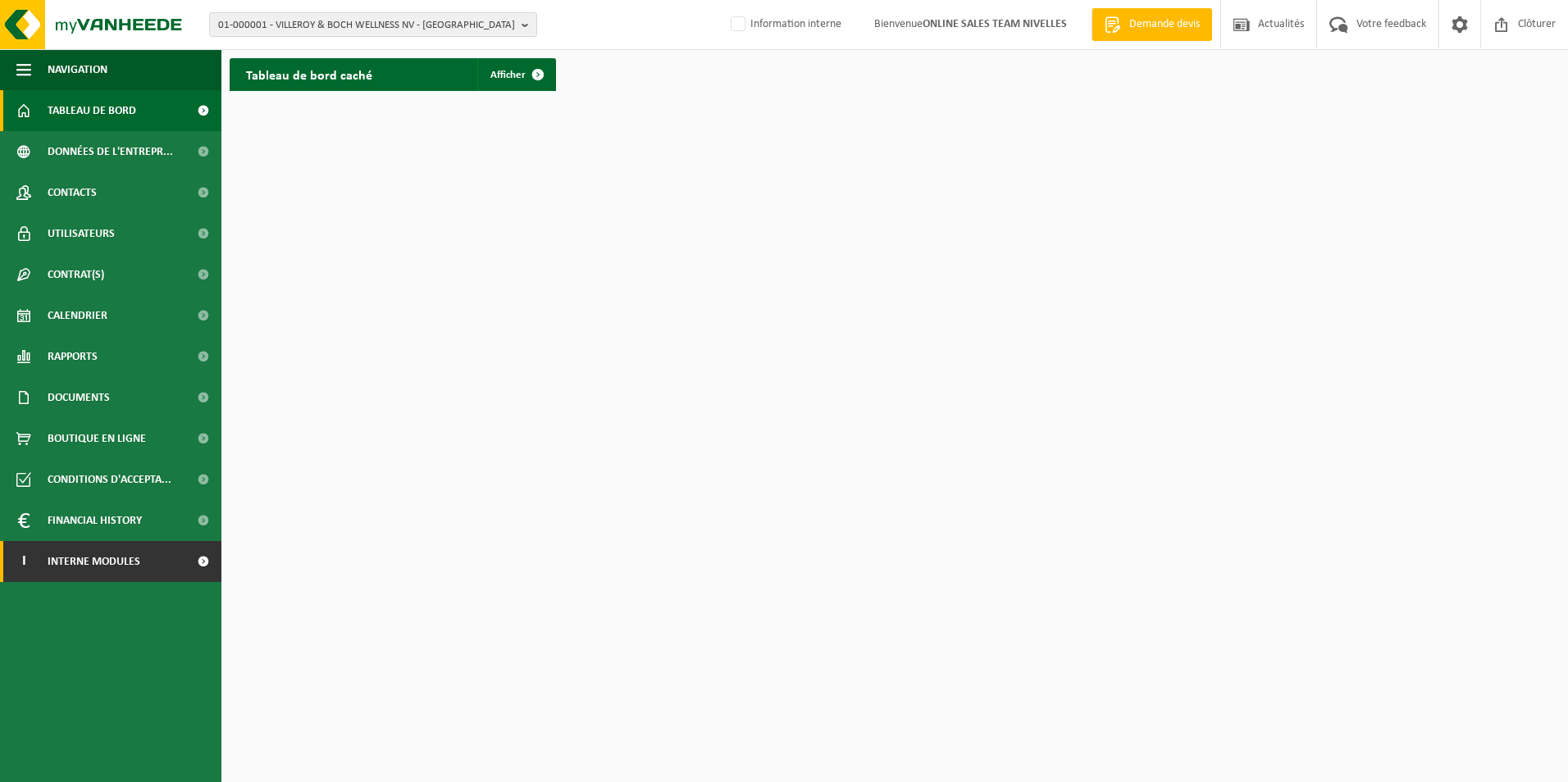
click at [93, 567] on span "Interne modules" at bounding box center [94, 562] width 93 height 41
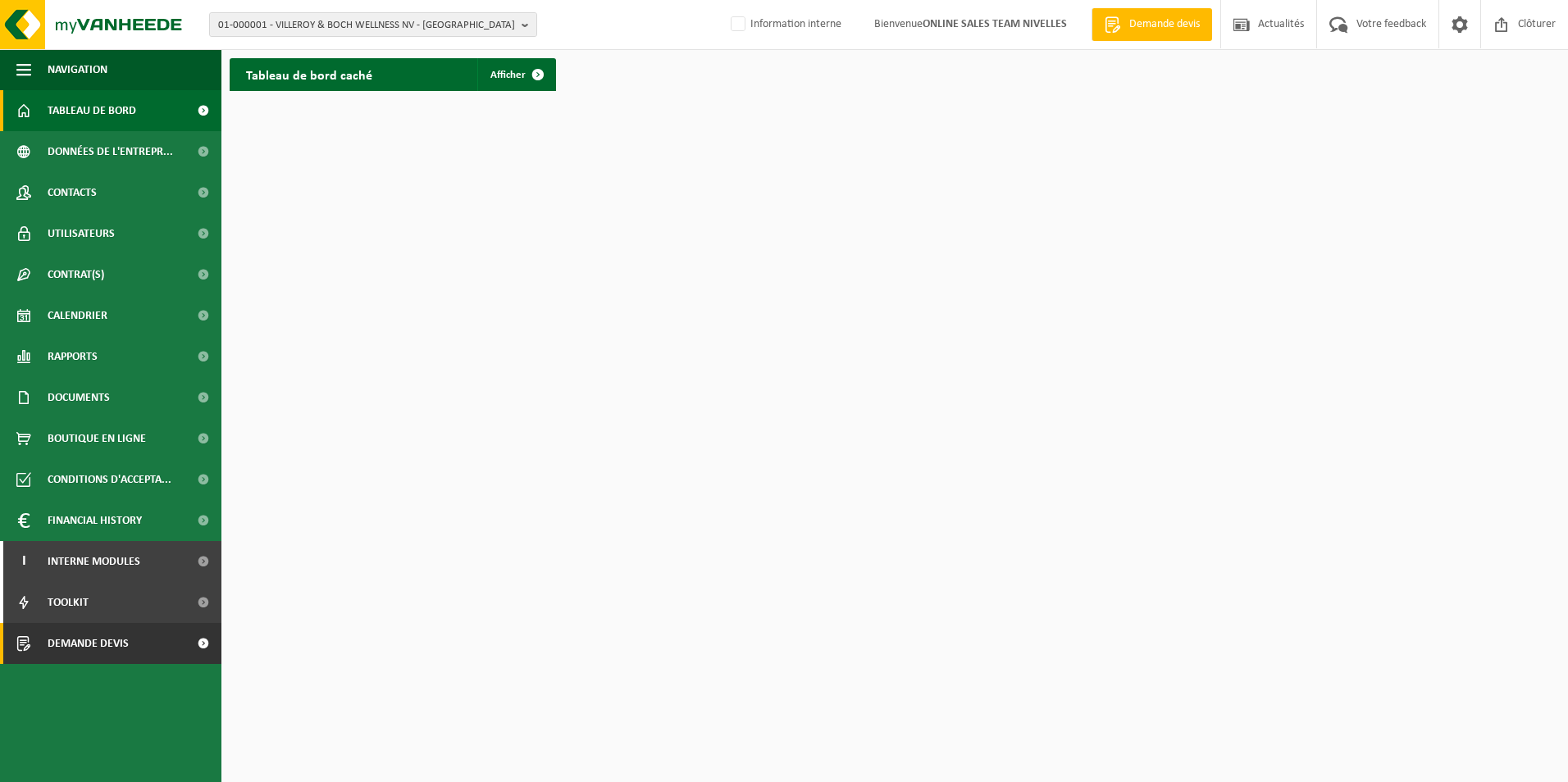
click at [80, 645] on span "Demande devis" at bounding box center [88, 644] width 81 height 41
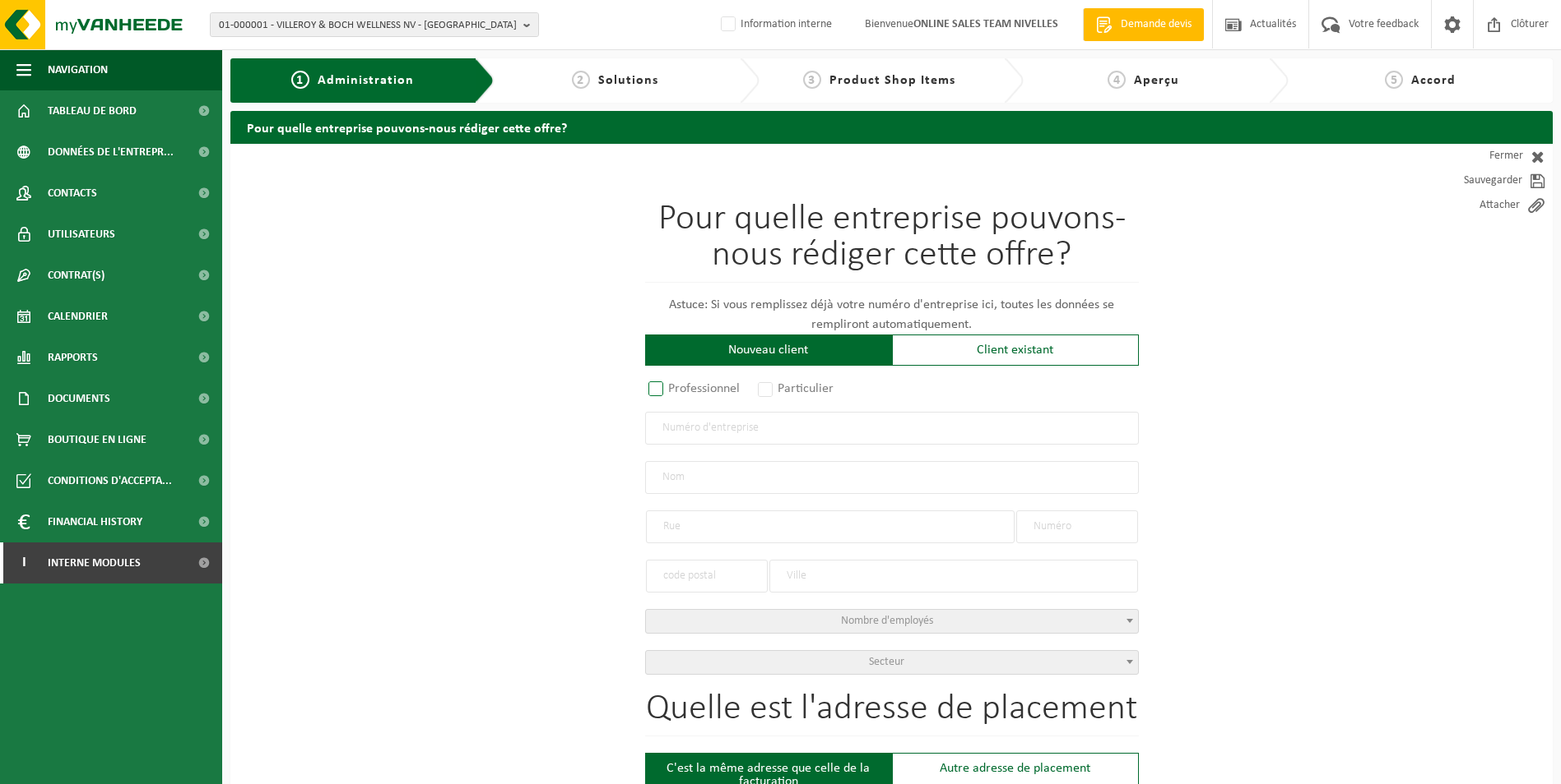
click at [656, 384] on label "Professionnel" at bounding box center [694, 389] width 99 height 23
click at [672, 385] on input "Professionnel" at bounding box center [677, 390] width 11 height 11
radio input "true"
click at [670, 427] on input "text" at bounding box center [892, 428] width 494 height 33
type input "0798802819"
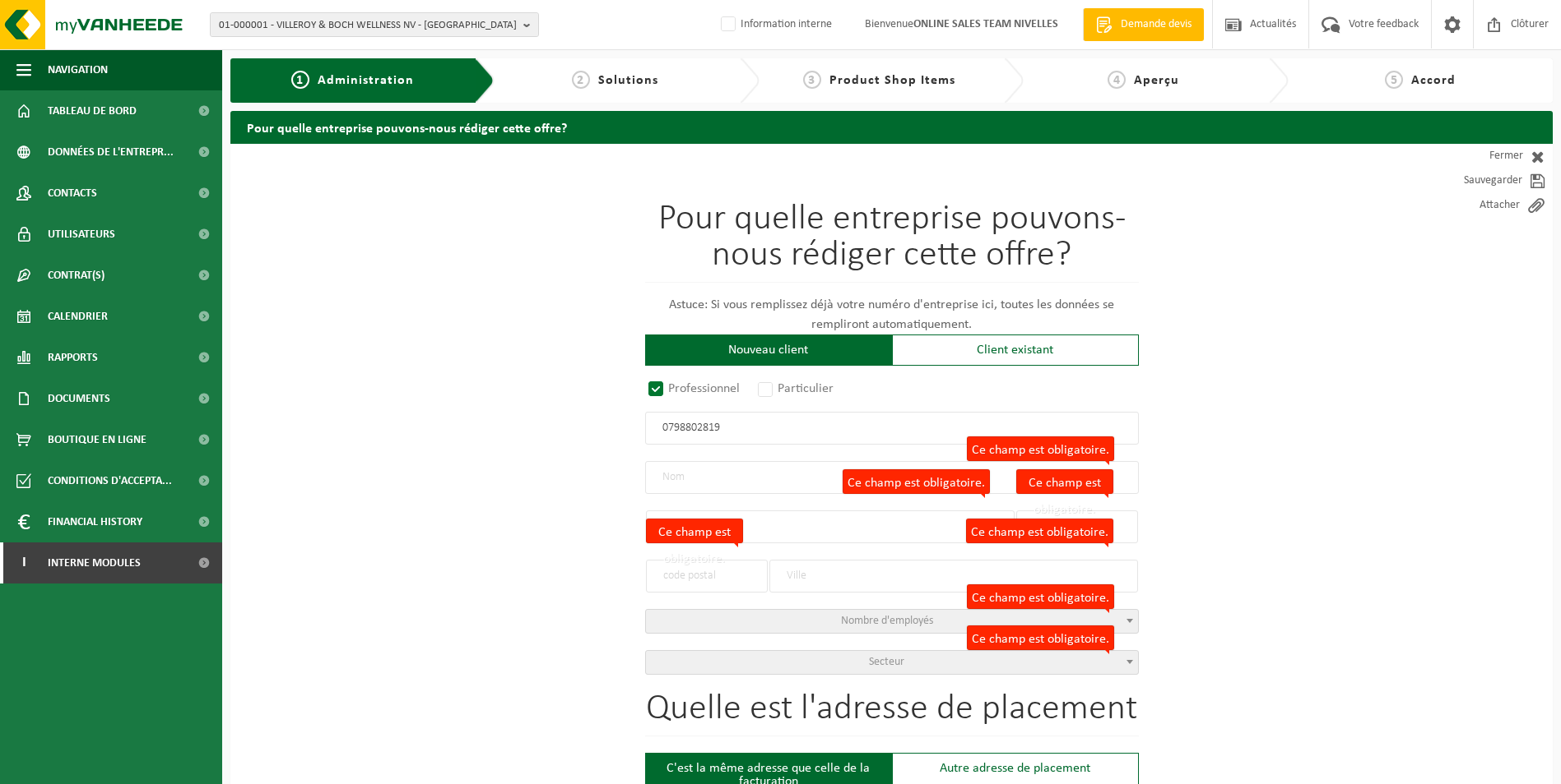
radio input "true"
type input "0798802819"
type input "HOFMAN LANDSCAPE SRL"
type input "RUE DES MINIÈRES"
type input "51"
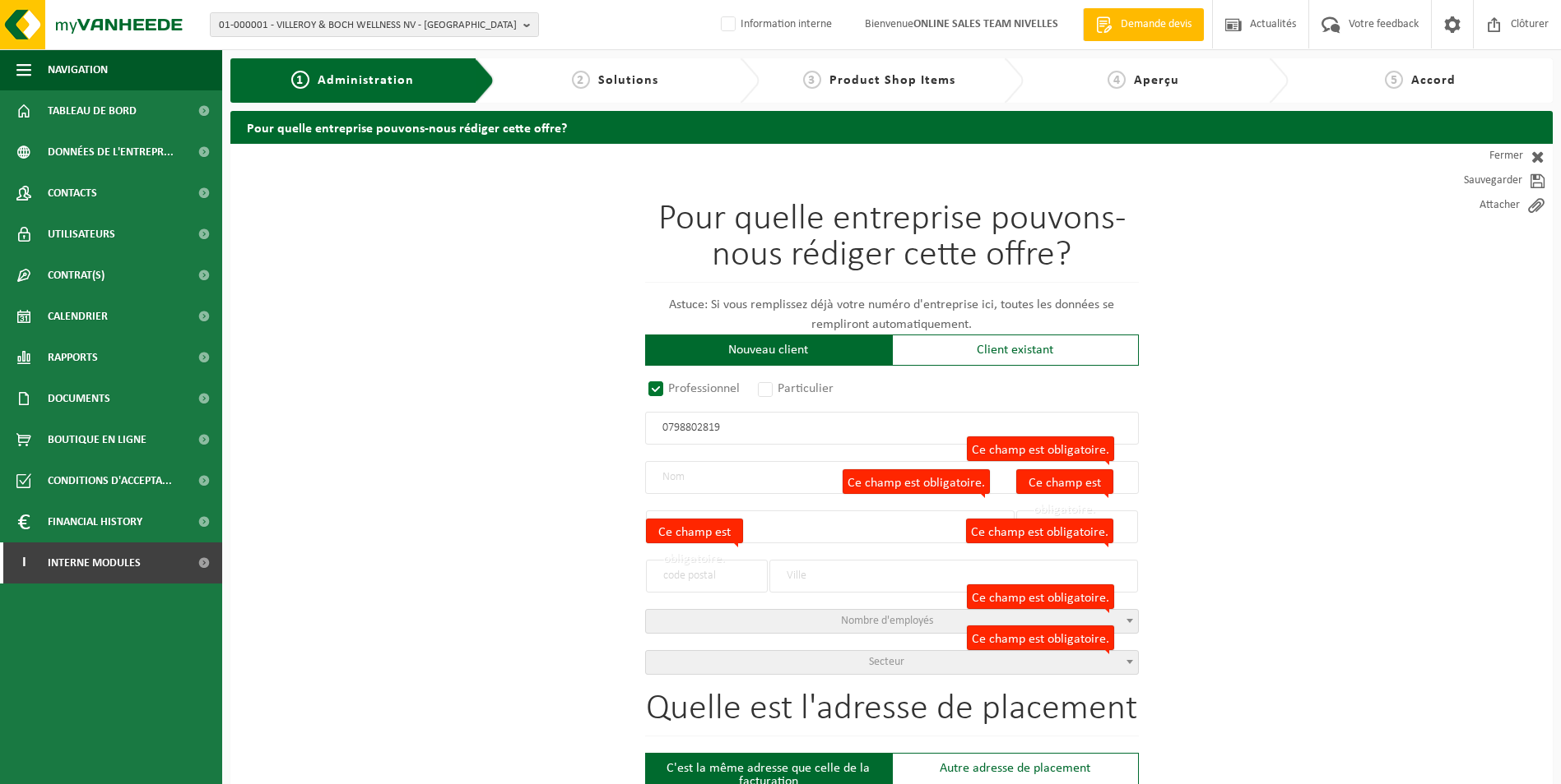
type input "5020"
type input "NAMUR"
select select "D"
select select "NACE_7111"
type input "HOFMAN LANDSCAPE SRL"
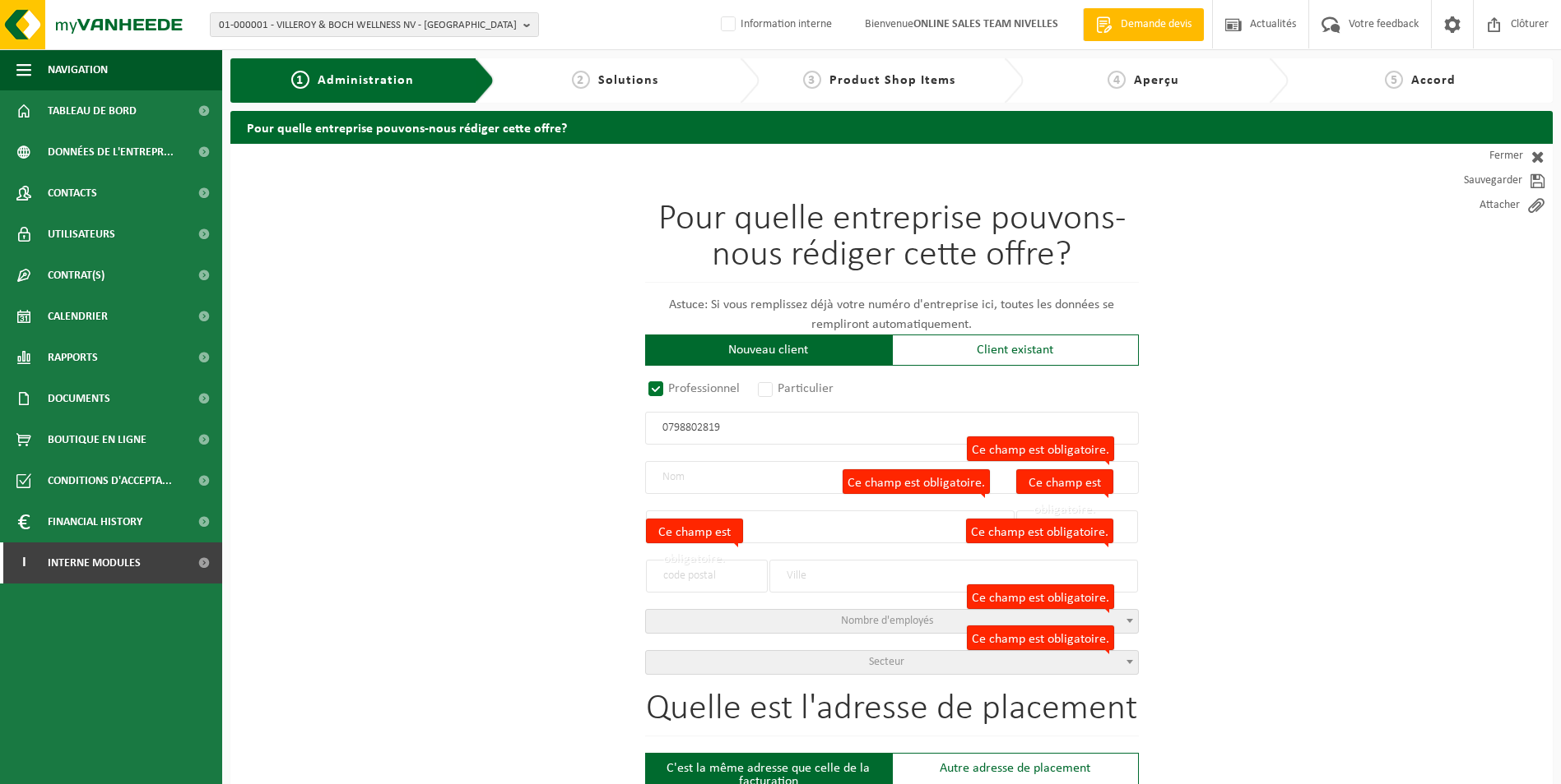
type input "RUE DES MINIÈRES"
type input "51"
type input "5020"
type input "NAMUR"
type input "2342895438"
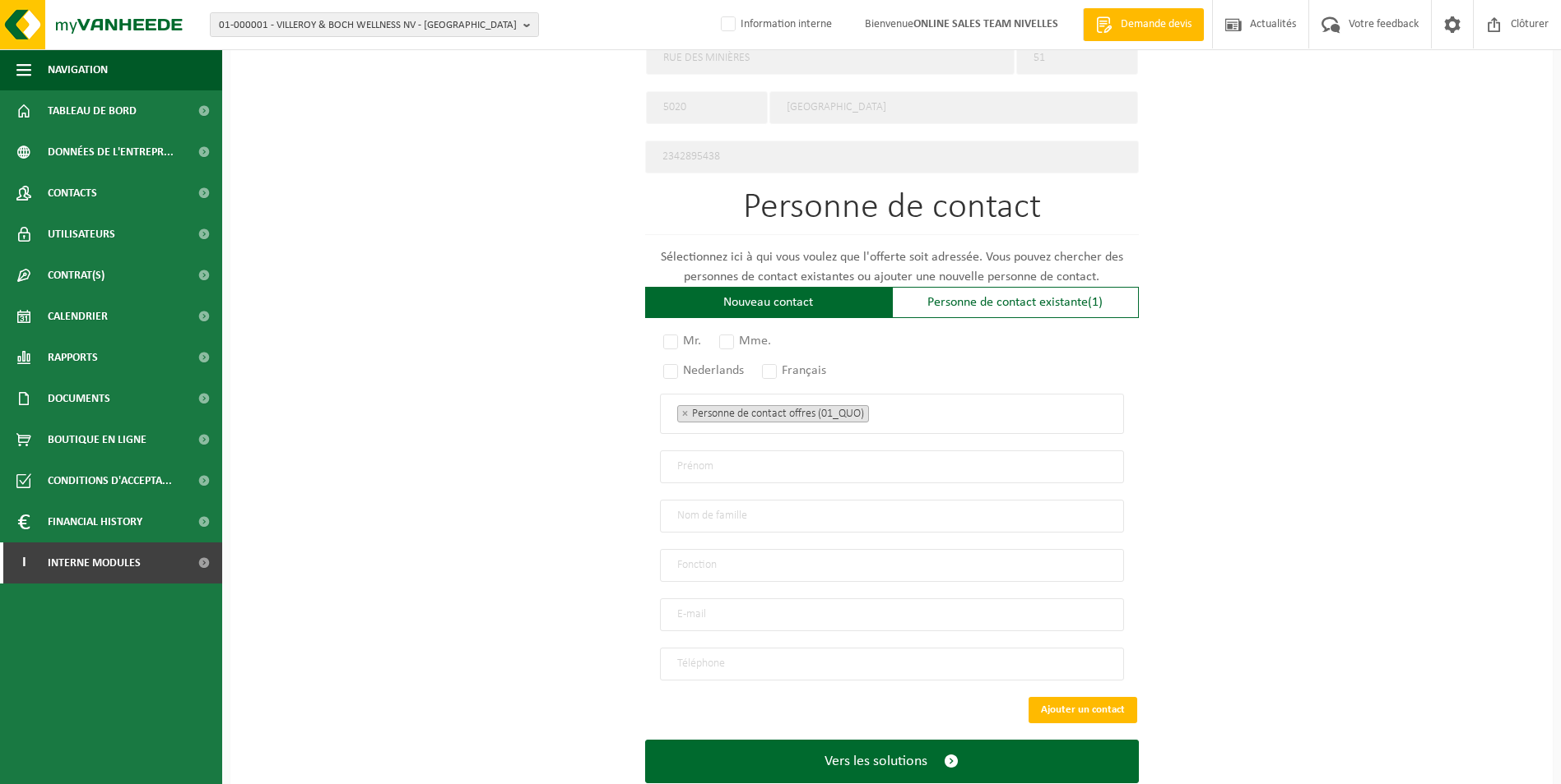
scroll to position [823, 0]
click at [672, 331] on label "Mr." at bounding box center [682, 340] width 46 height 23
radio input "true"
drag, startPoint x: 772, startPoint y: 360, endPoint x: 816, endPoint y: 381, distance: 48.8
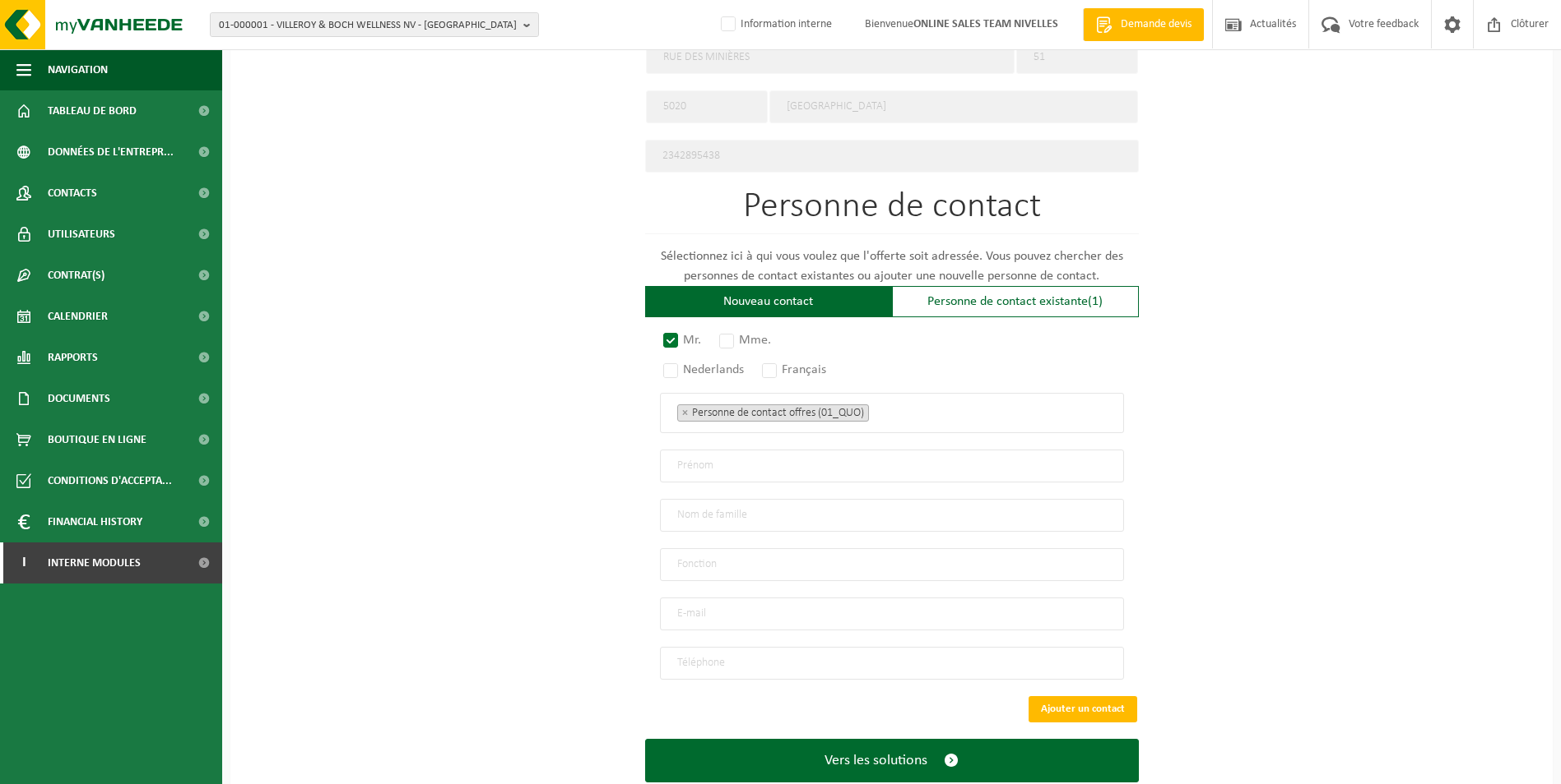
click at [773, 360] on label "Français" at bounding box center [794, 370] width 72 height 23
radio input "true"
click at [901, 409] on ul "× Personne de contact offres (01_QUO)" at bounding box center [892, 413] width 429 height 22
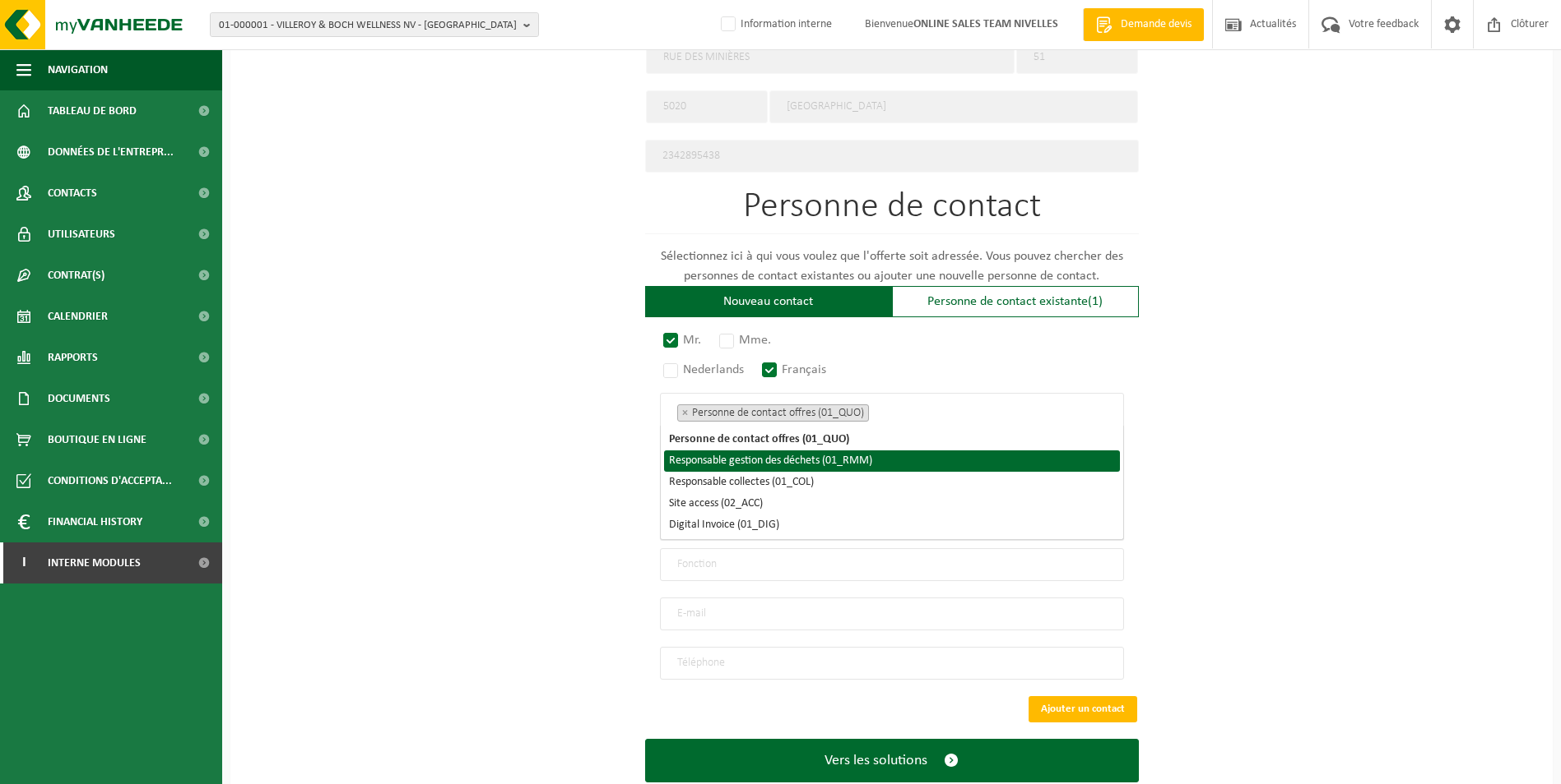
click at [814, 458] on li "Responsable gestion des déchets (01_RMM)" at bounding box center [893, 462] width 456 height 22
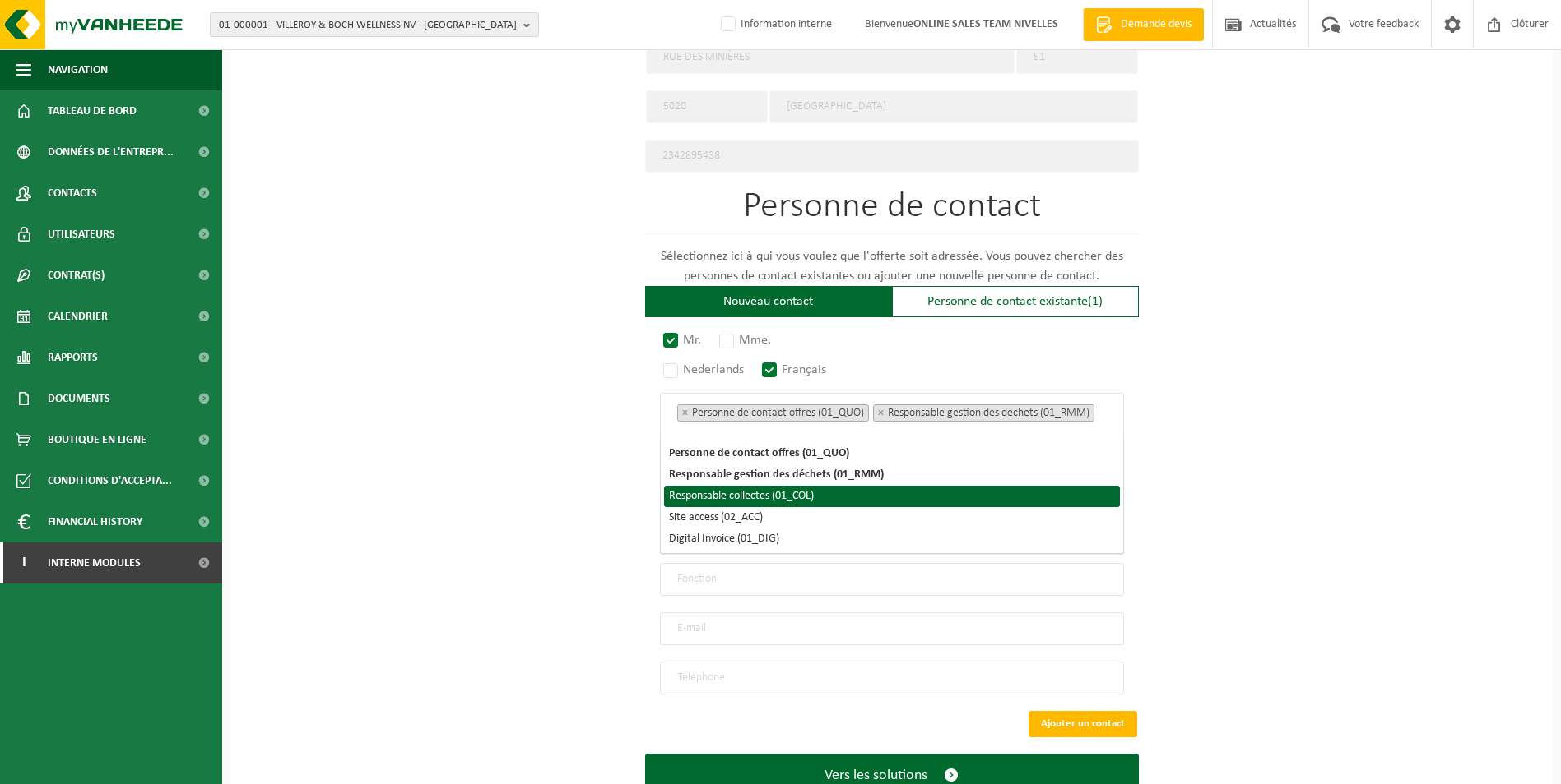
click at [800, 493] on li "Responsable collectes (01_COL)" at bounding box center [893, 497] width 456 height 22
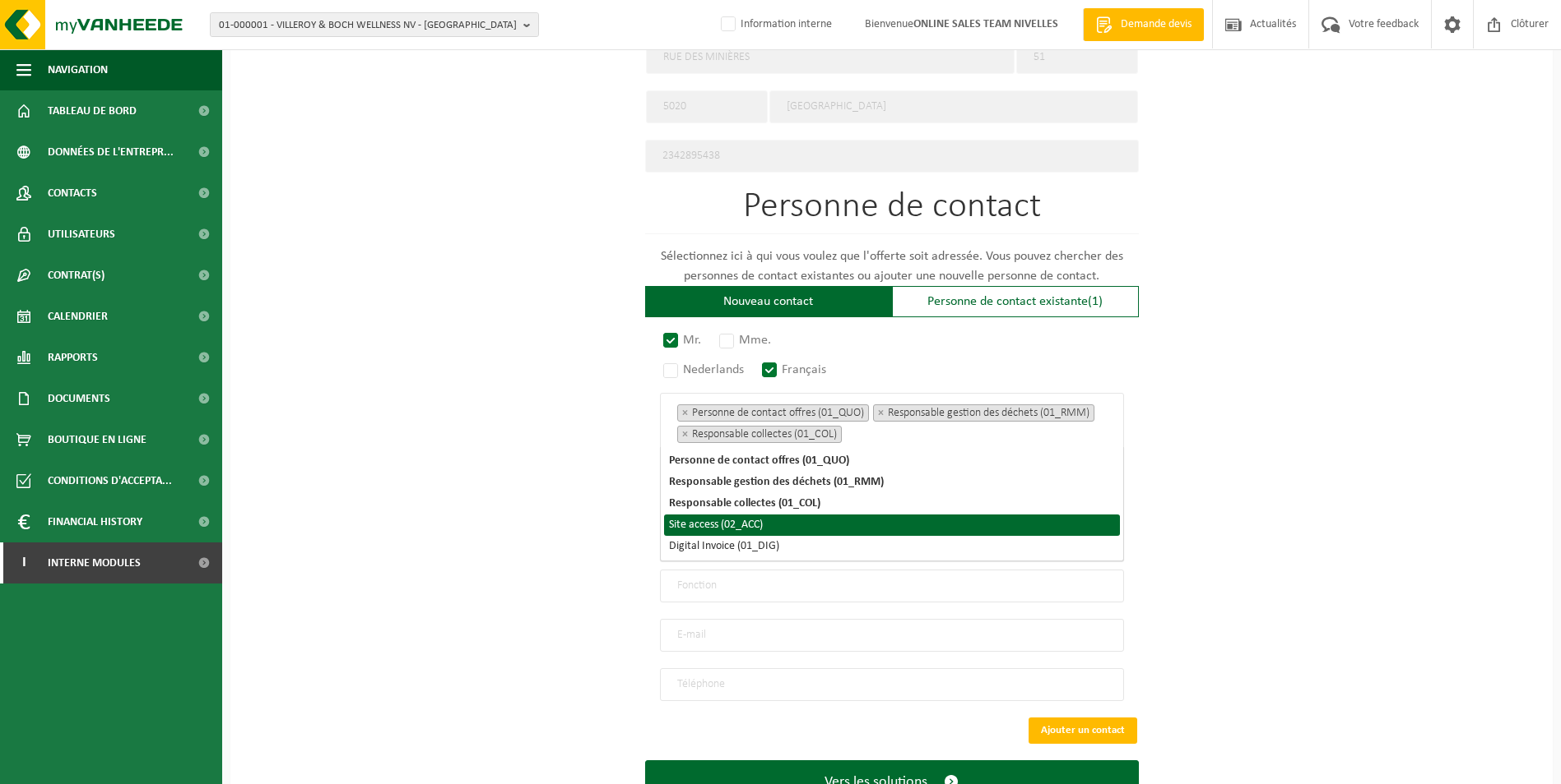
click at [759, 524] on li "Site access (02_ACC)" at bounding box center [893, 525] width 456 height 22
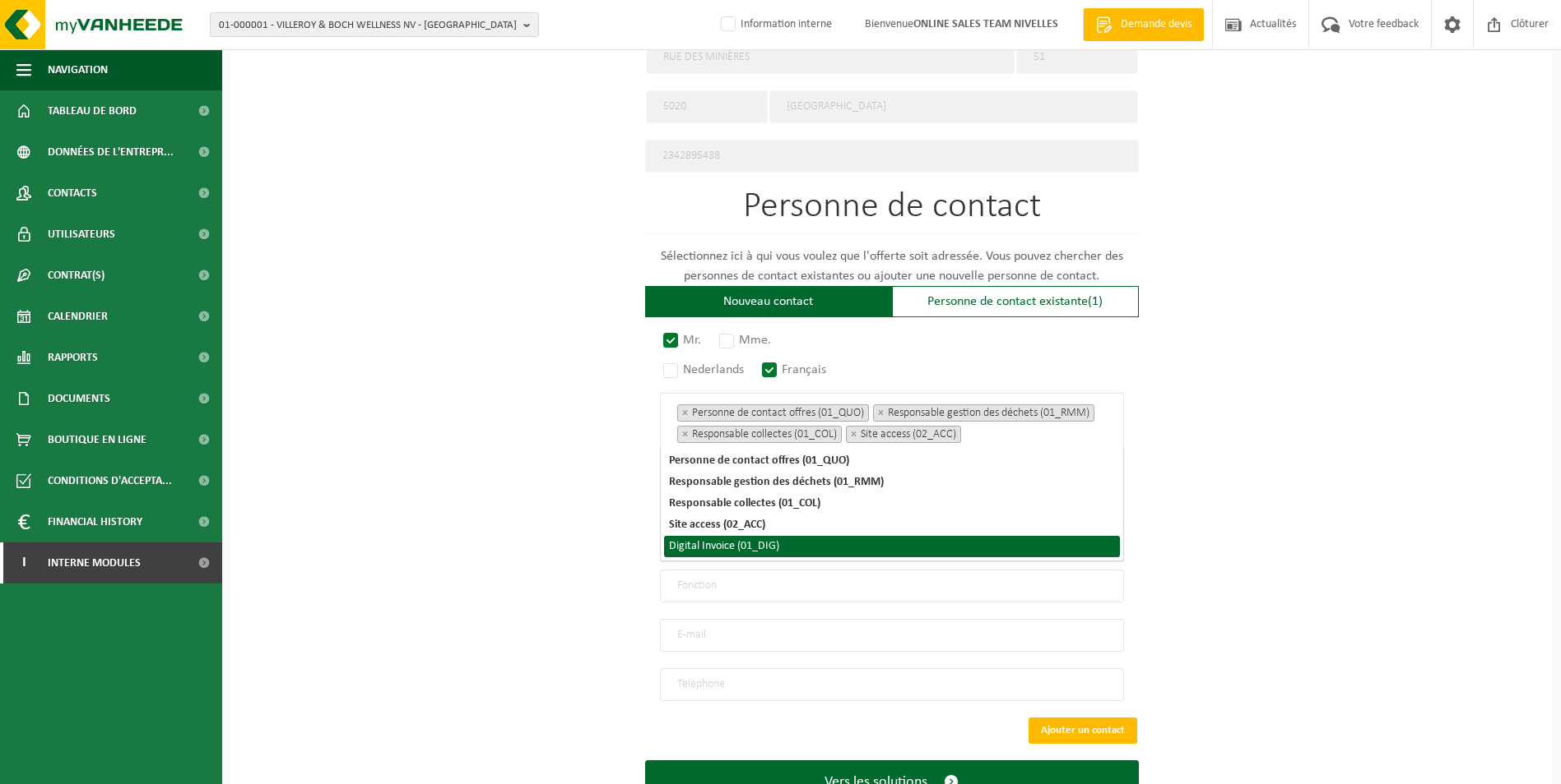
click at [756, 541] on li "Digital Invoice (01_DIG)" at bounding box center [893, 547] width 456 height 22
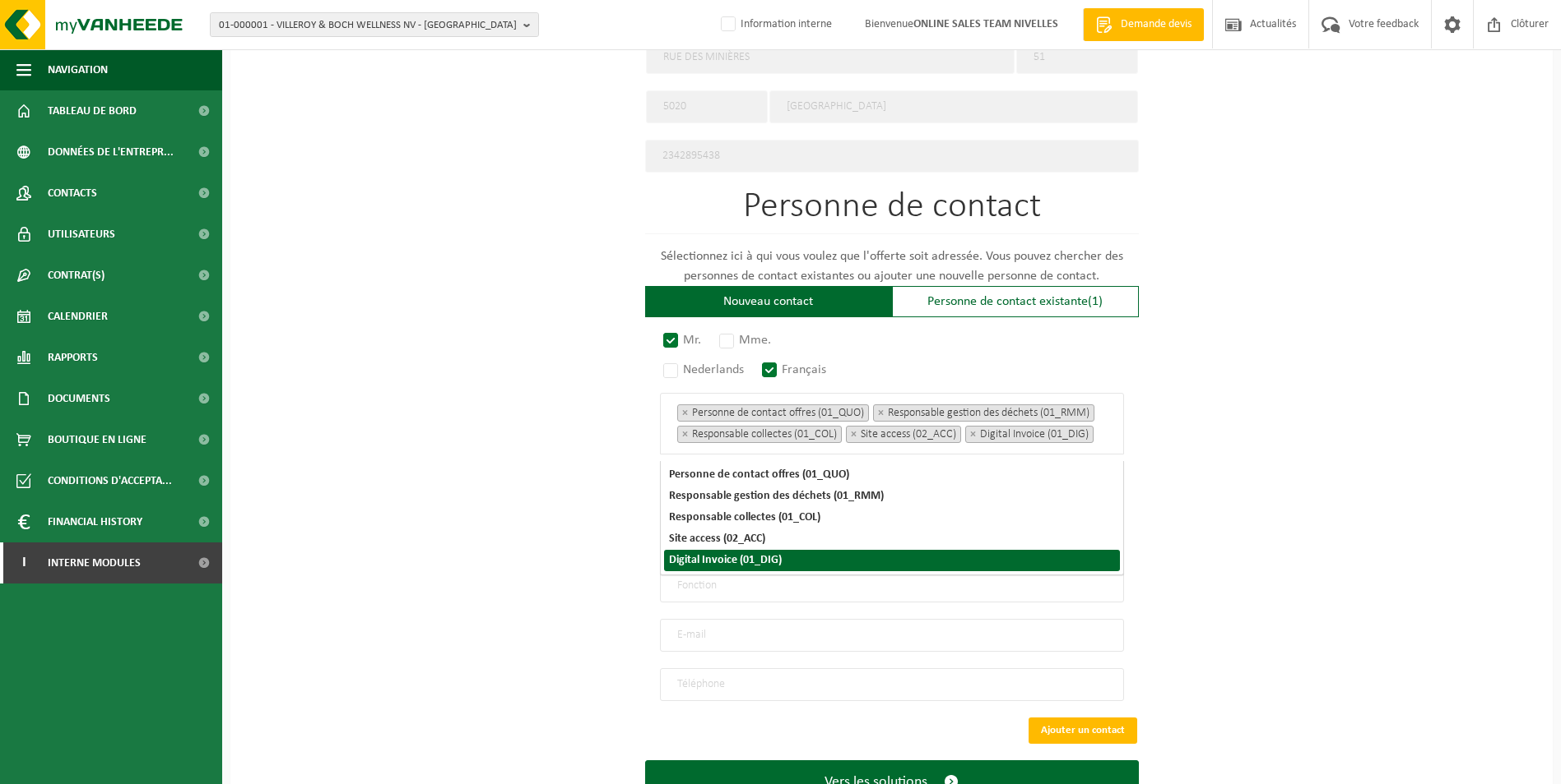
click at [1309, 517] on div "Pour quelle entreprise pouvons-nous rédiger cette offre? Astuce: Si vous rempli…" at bounding box center [891, 83] width 1322 height 1523
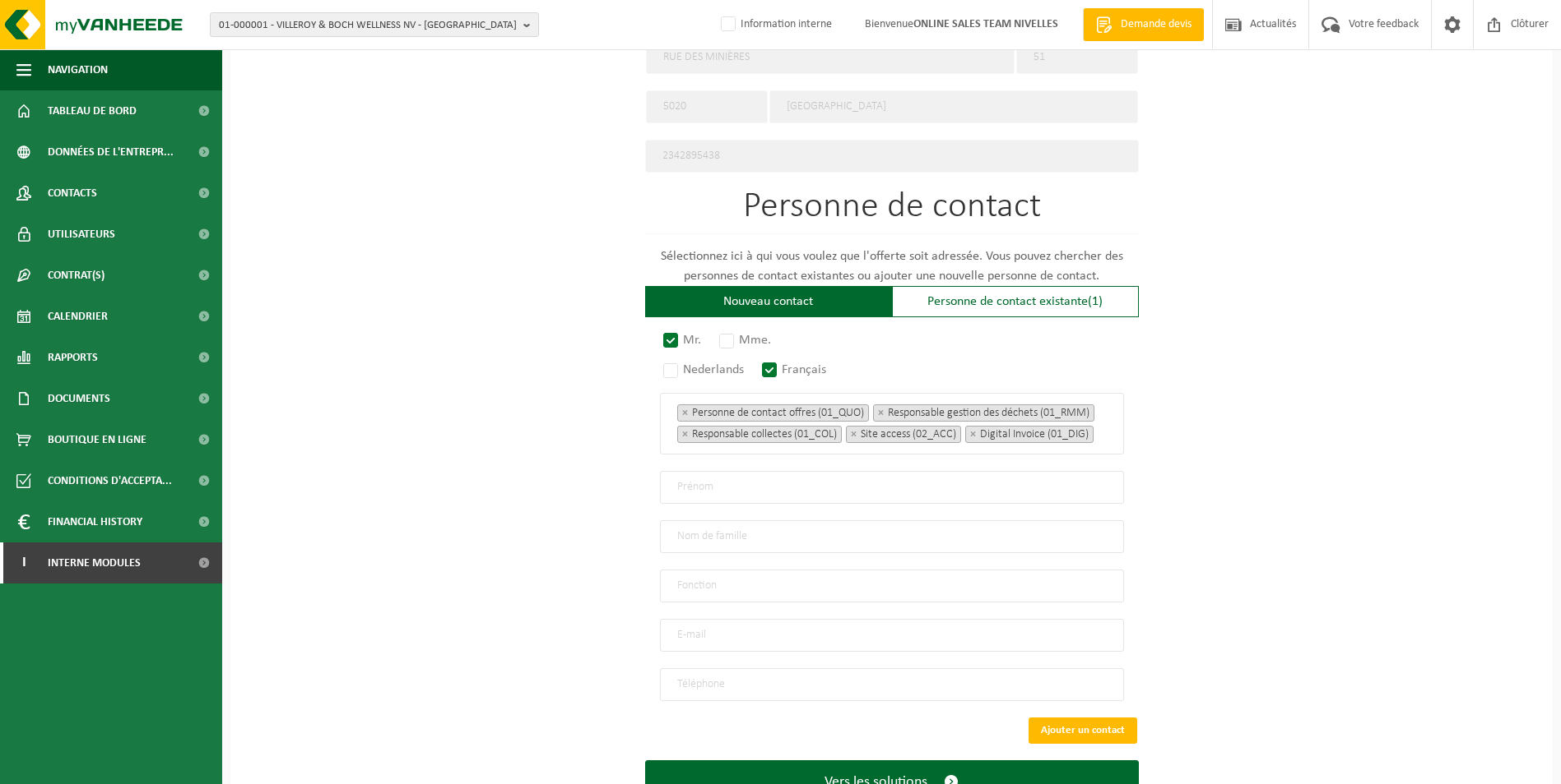
click at [761, 504] on input "text" at bounding box center [892, 487] width 464 height 33
type input "Julien"
type input "Hofman"
type input "Direction"
type input "info@hofmanlandscape.be"
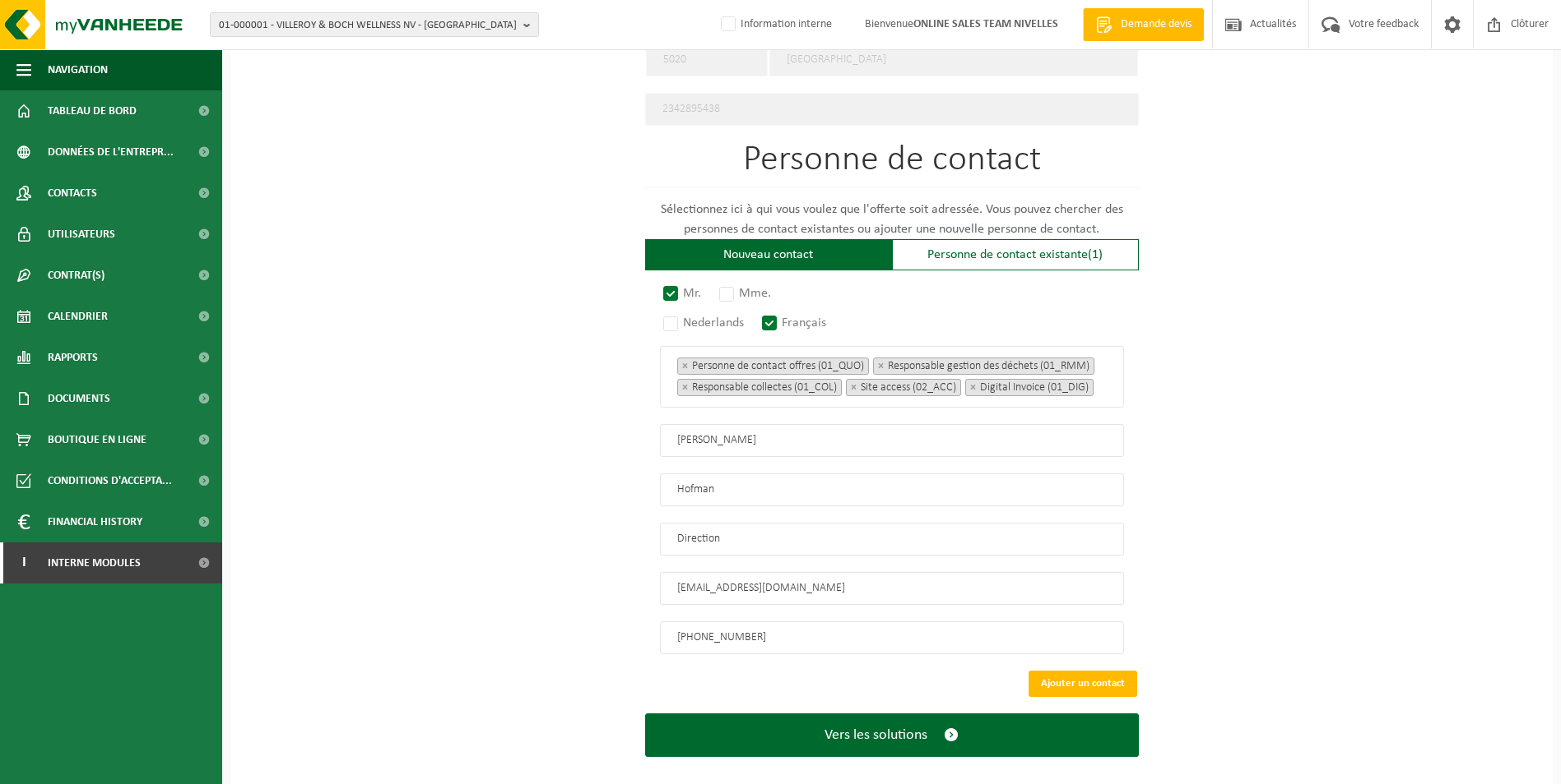
scroll to position [893, 0]
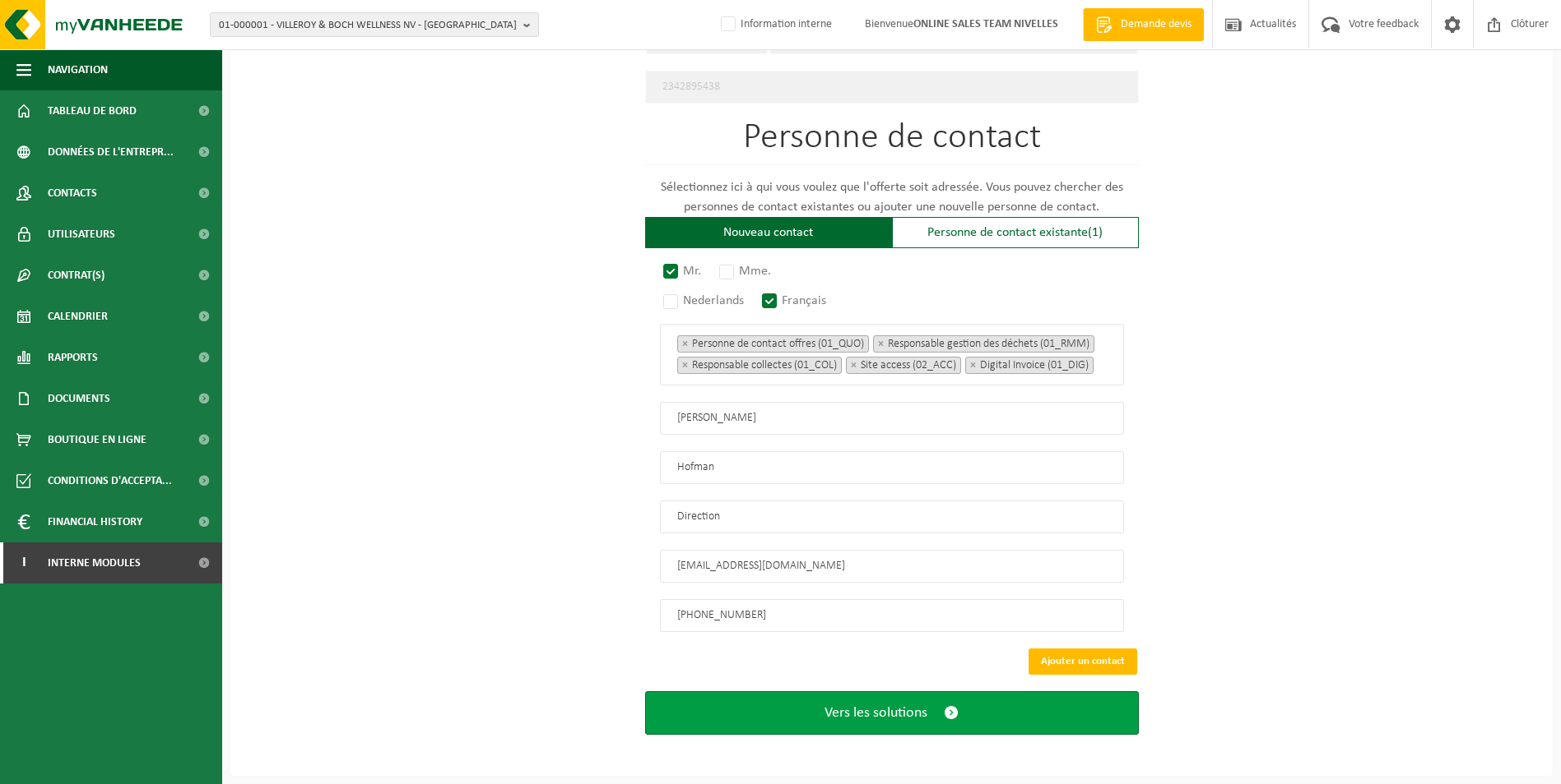
type input "+32 474 80 28 39"
click at [880, 708] on span "Vers les solutions" at bounding box center [876, 713] width 103 height 17
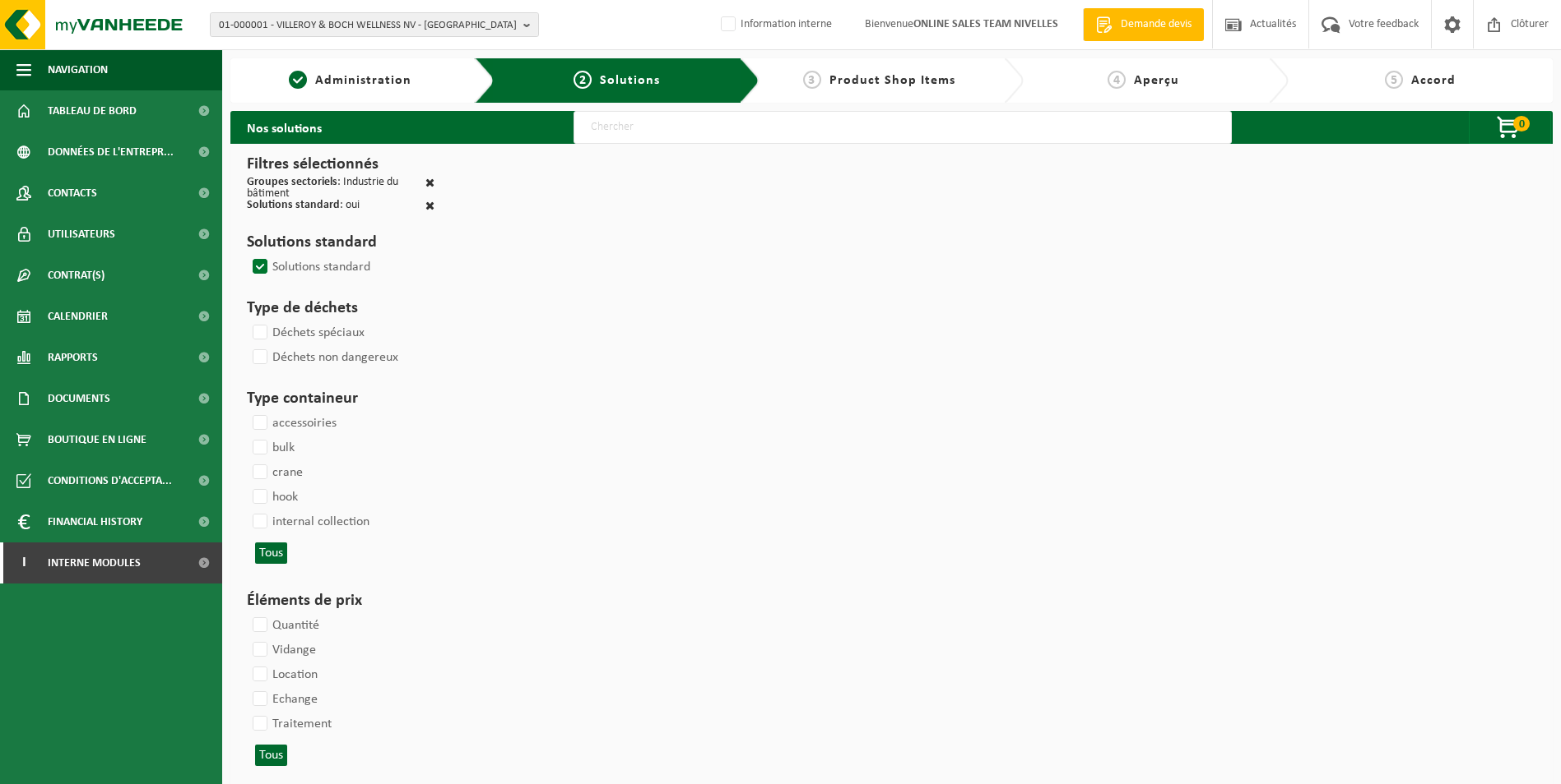
click at [816, 133] on input "text" at bounding box center [902, 127] width 659 height 33
type input "000052"
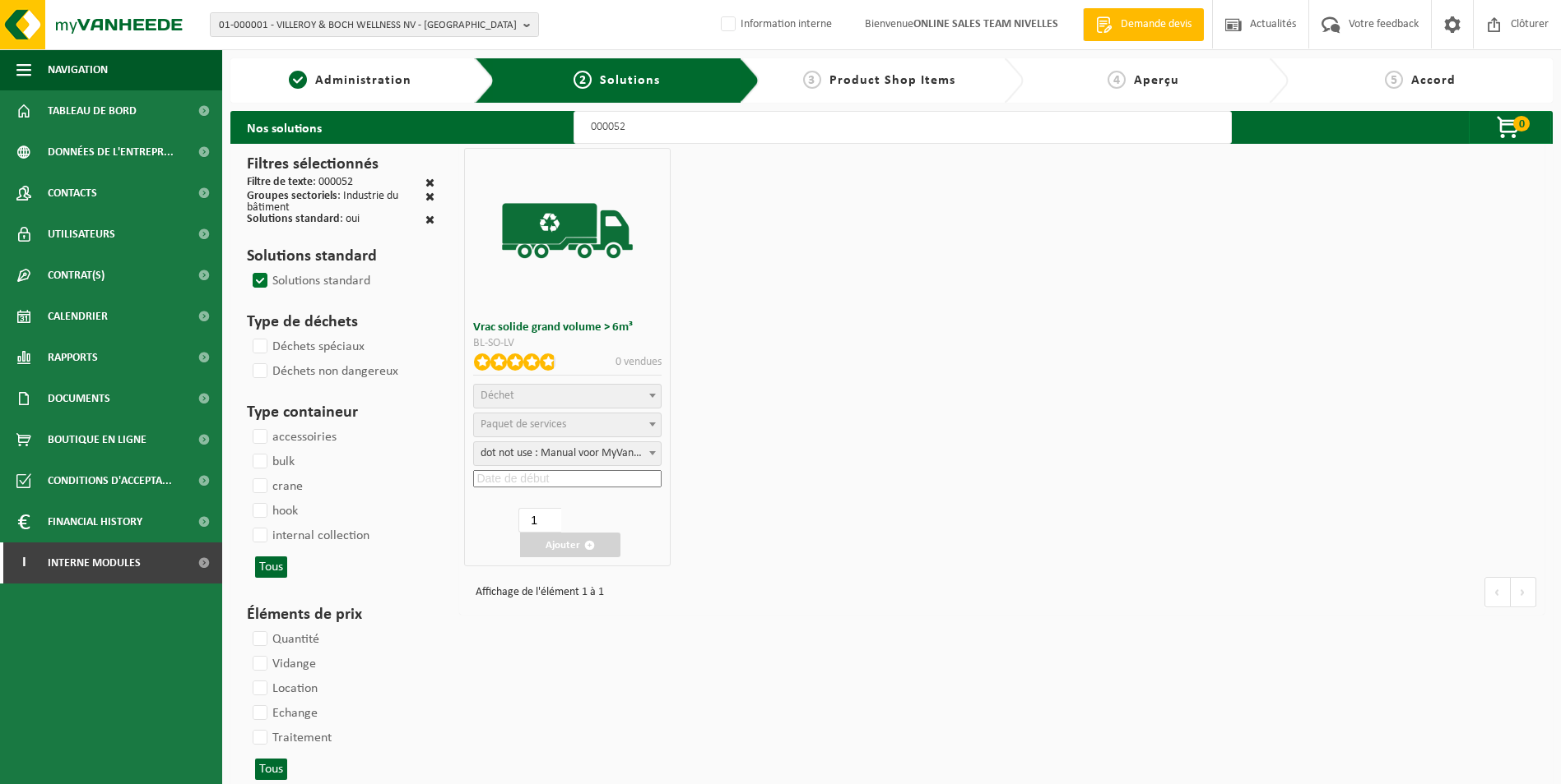
click at [564, 397] on span "Déchet" at bounding box center [567, 395] width 186 height 23
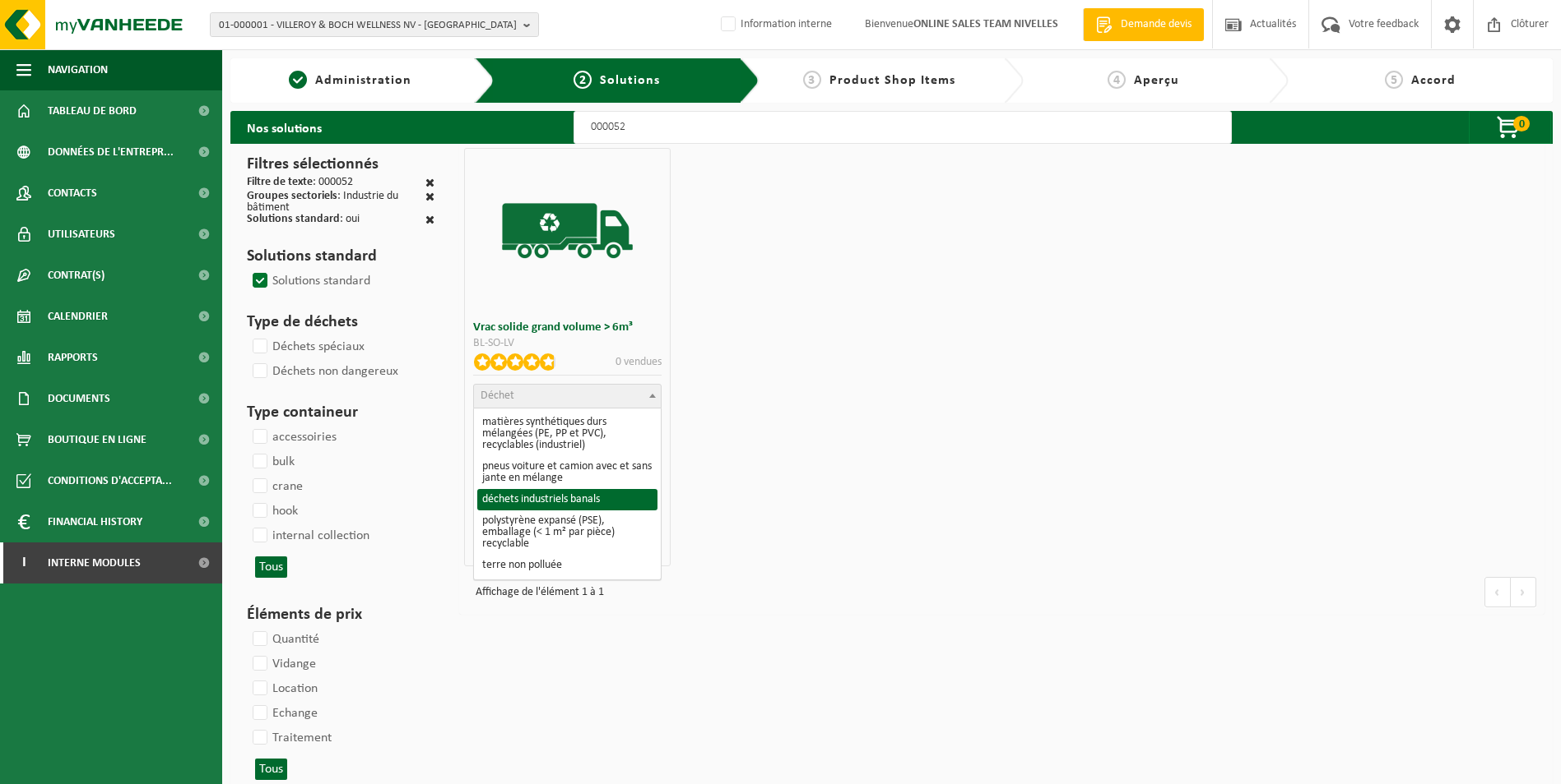
select select "8"
select select
select select "47"
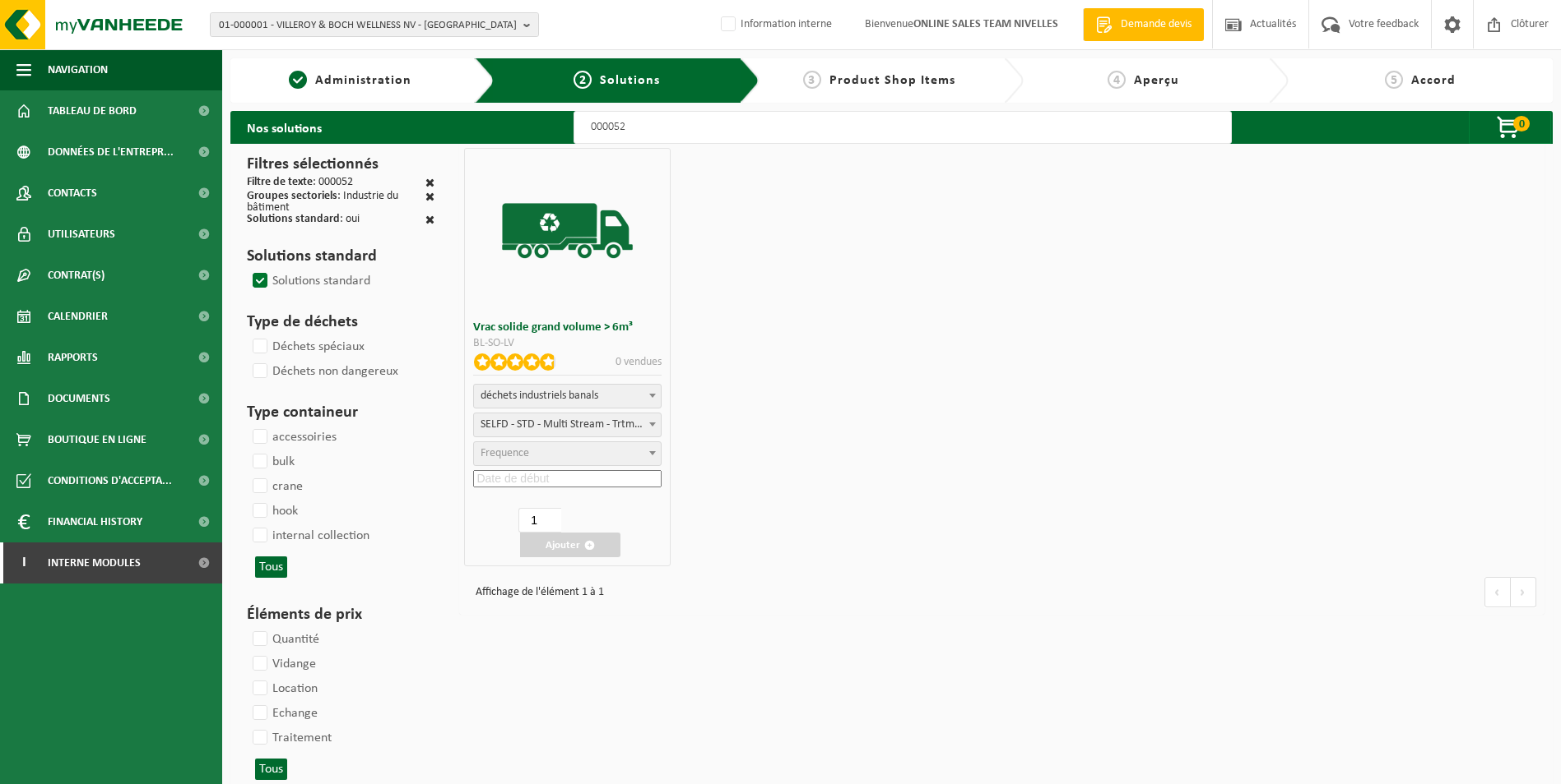
select select "25"
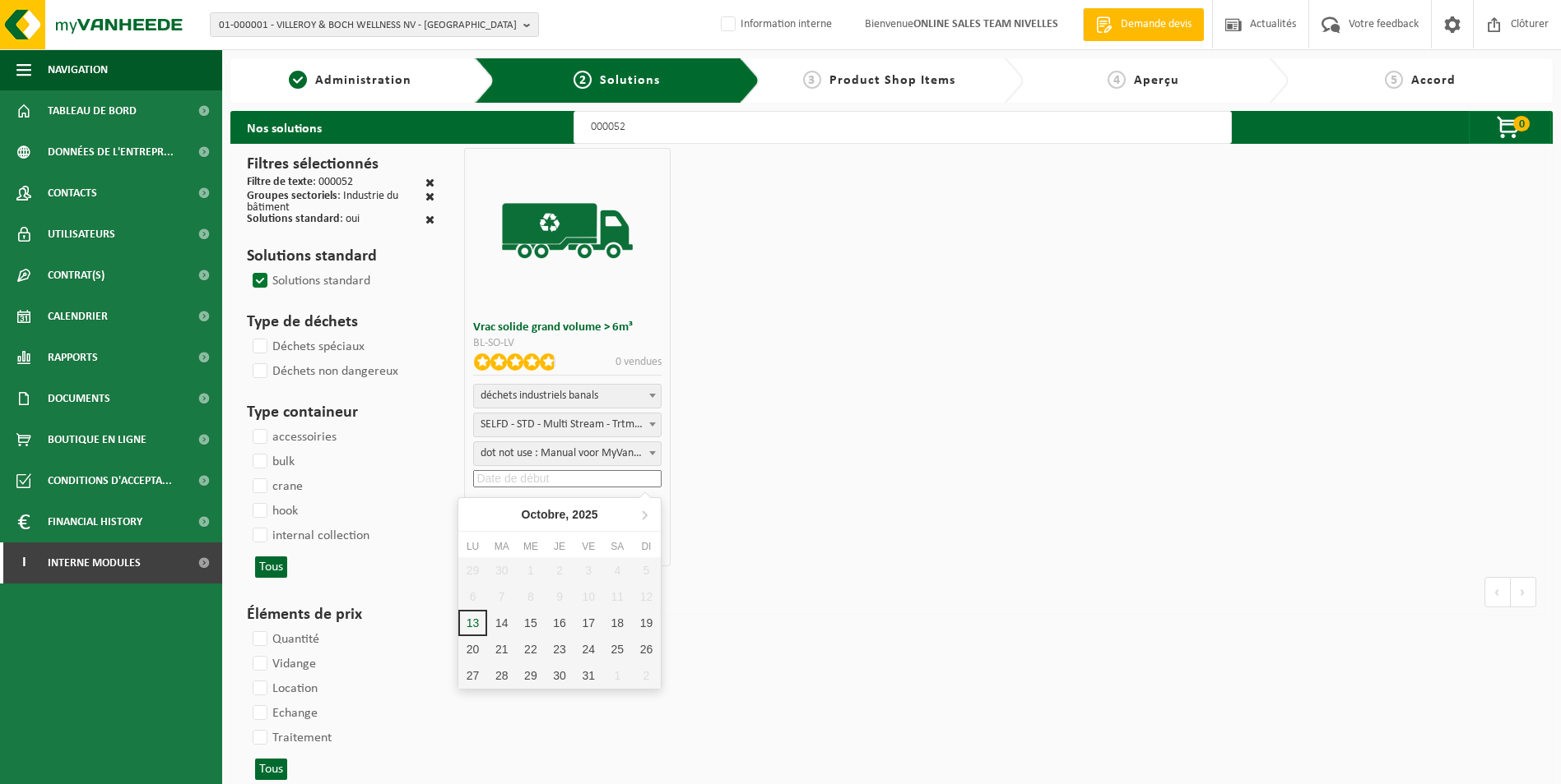
click at [537, 477] on input at bounding box center [567, 479] width 188 height 17
click at [475, 625] on div "13" at bounding box center [472, 623] width 29 height 27
type input "2025-10-13"
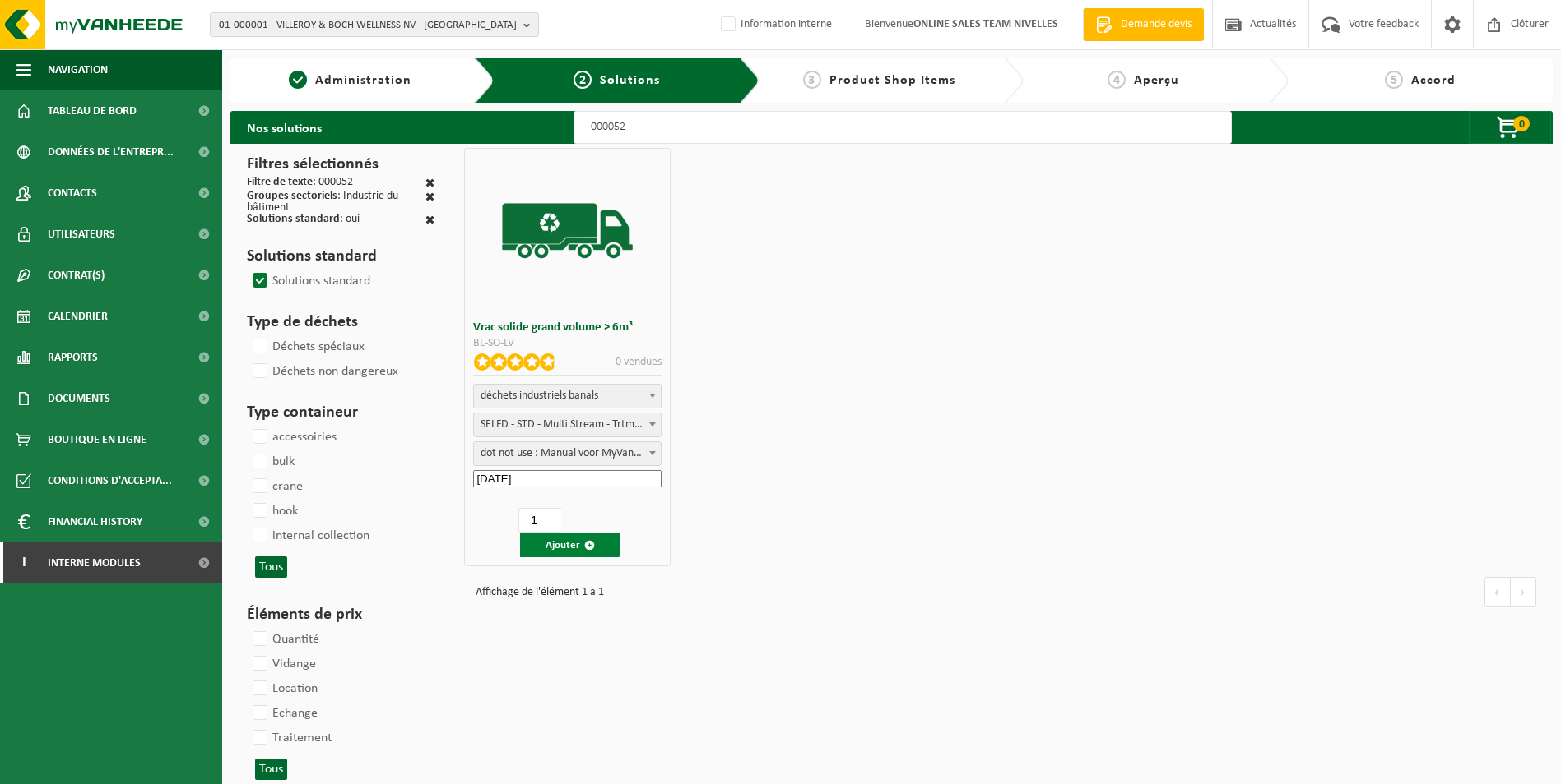
click at [554, 541] on button "Ajouter" at bounding box center [569, 545] width 100 height 25
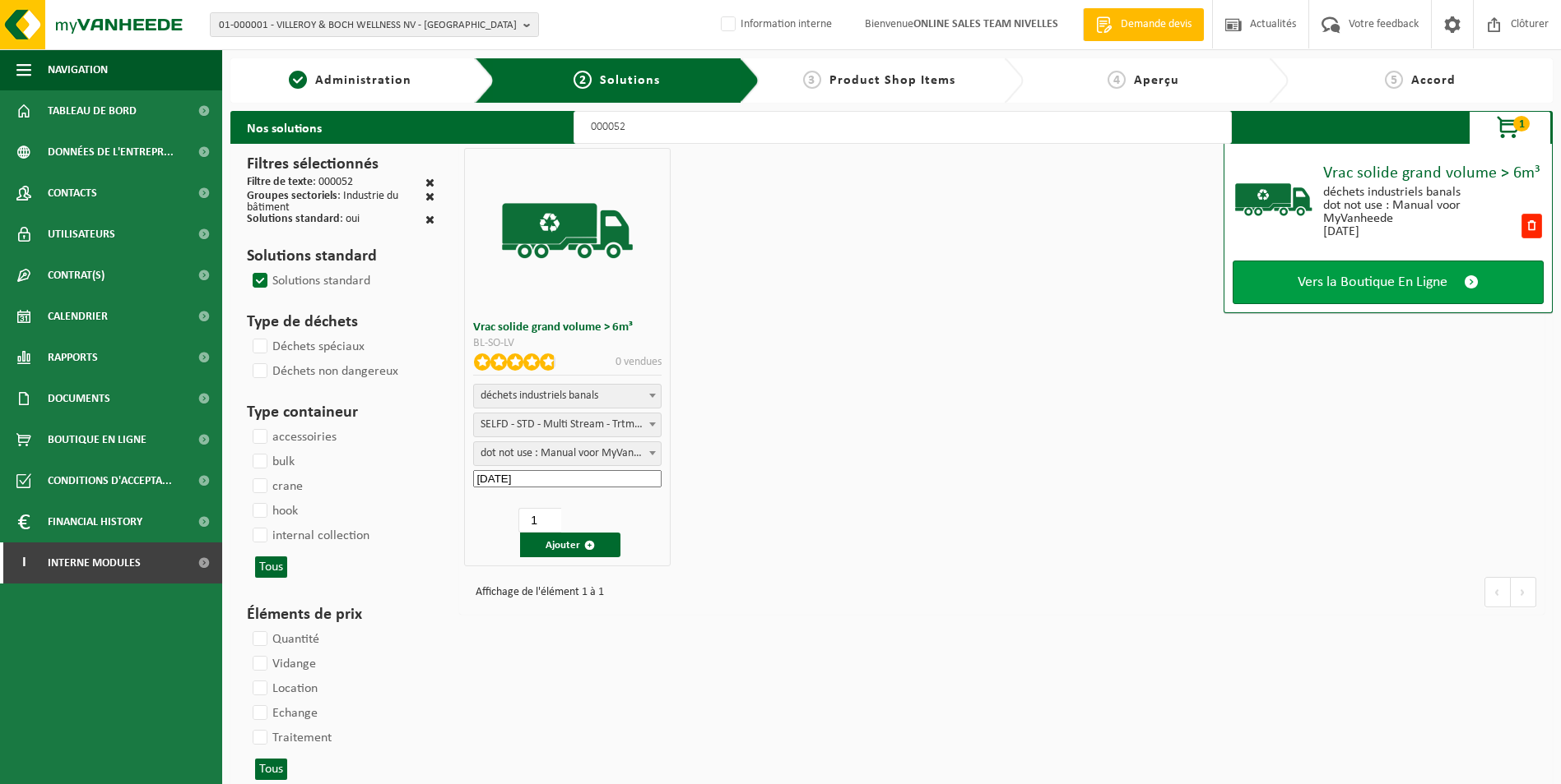
click at [1408, 280] on span "Vers la Boutique En Ligne" at bounding box center [1372, 281] width 150 height 17
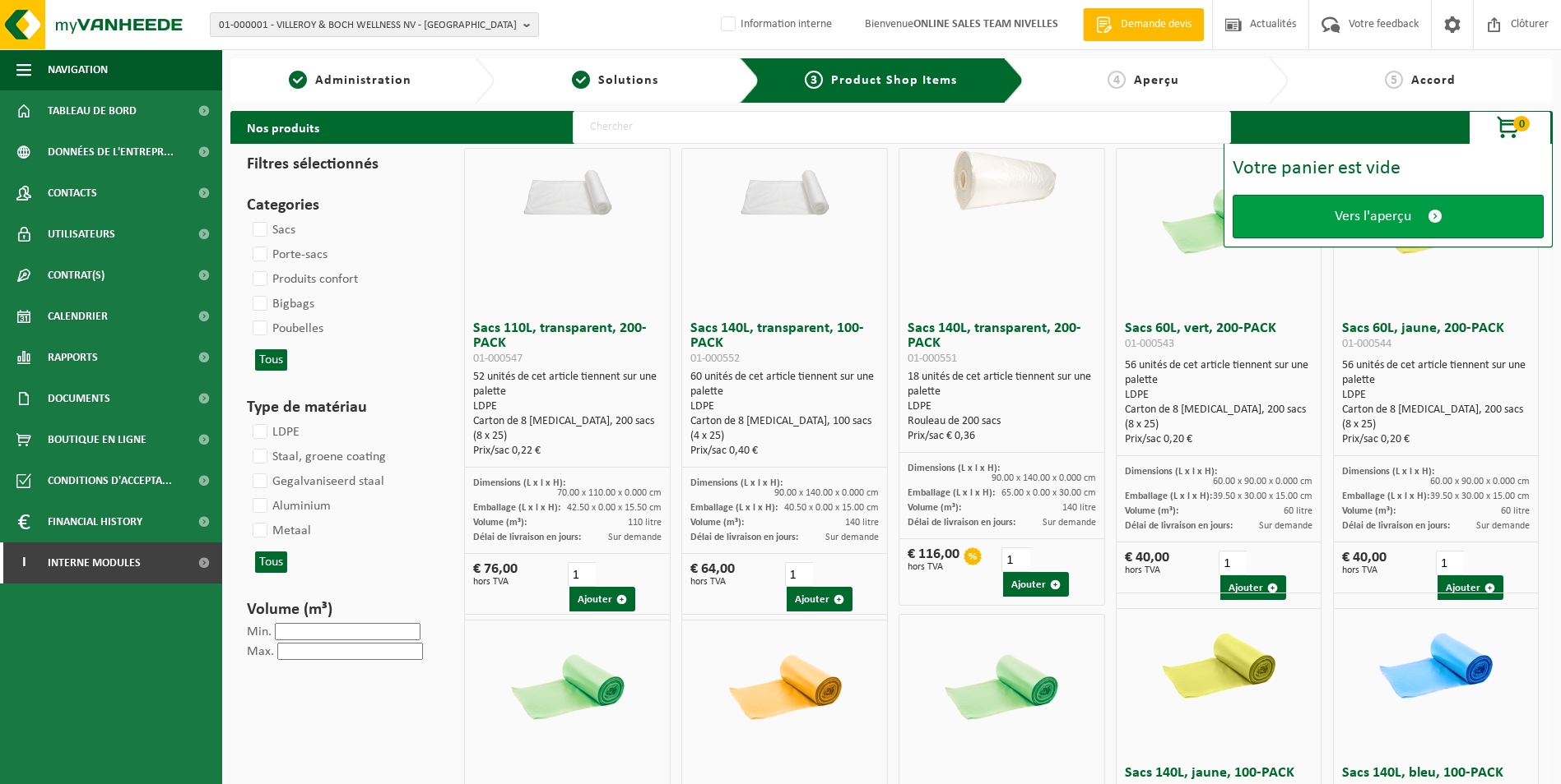
click at [1391, 216] on span "Vers l'aperçu" at bounding box center [1373, 216] width 76 height 17
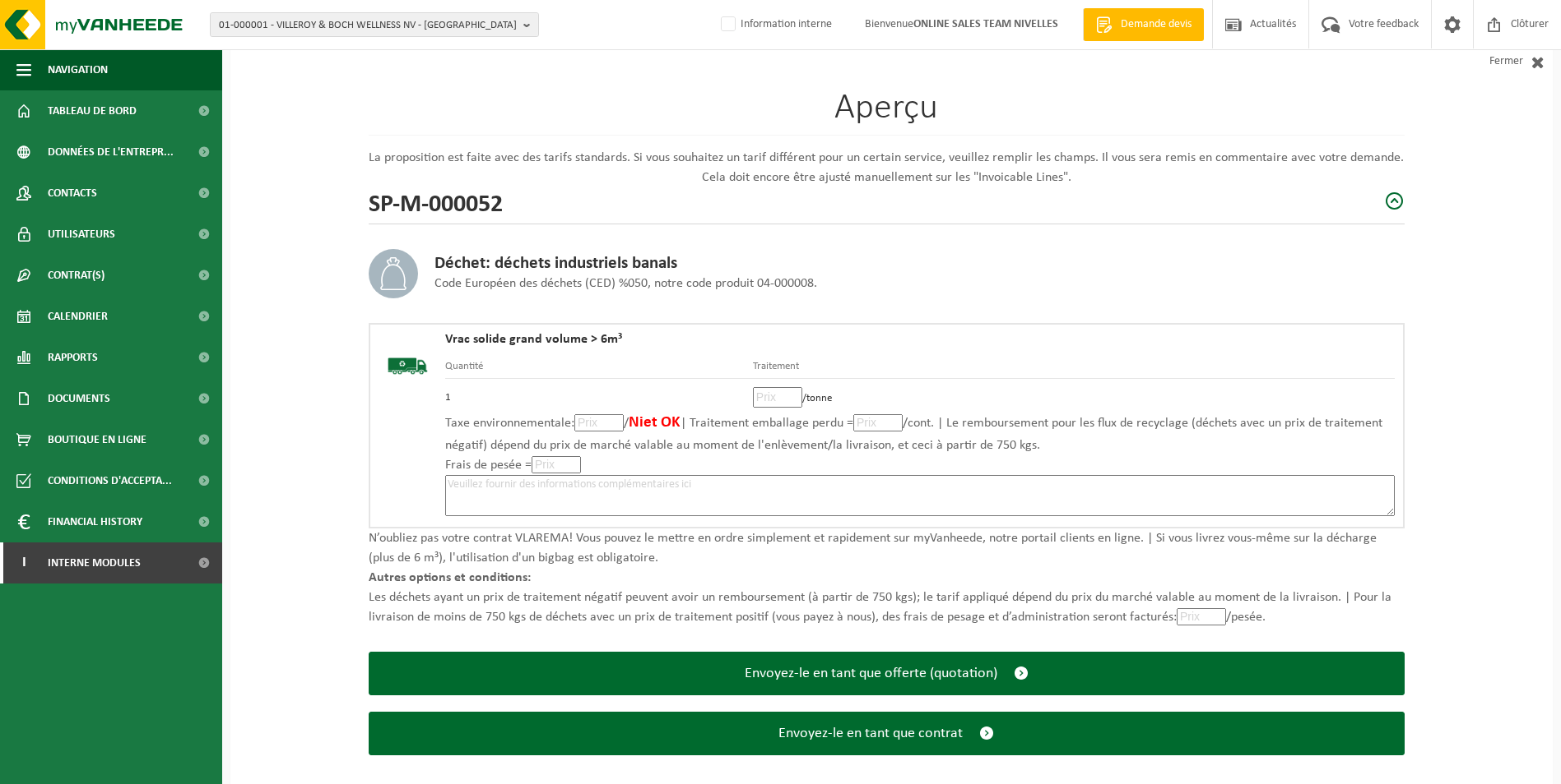
scroll to position [114, 0]
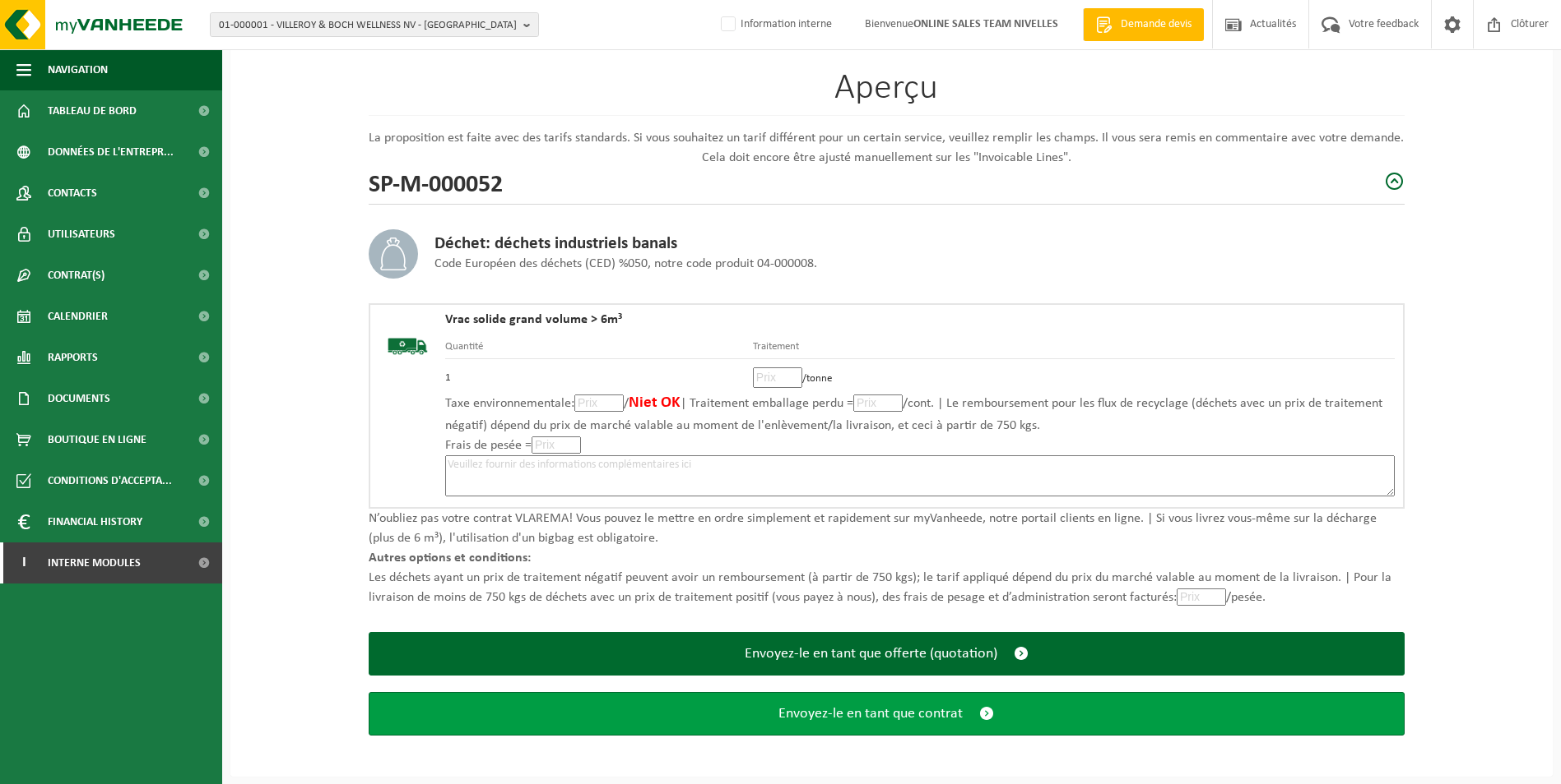
click at [900, 724] on button "Envoyez-le en tant que contrat" at bounding box center [887, 715] width 1036 height 44
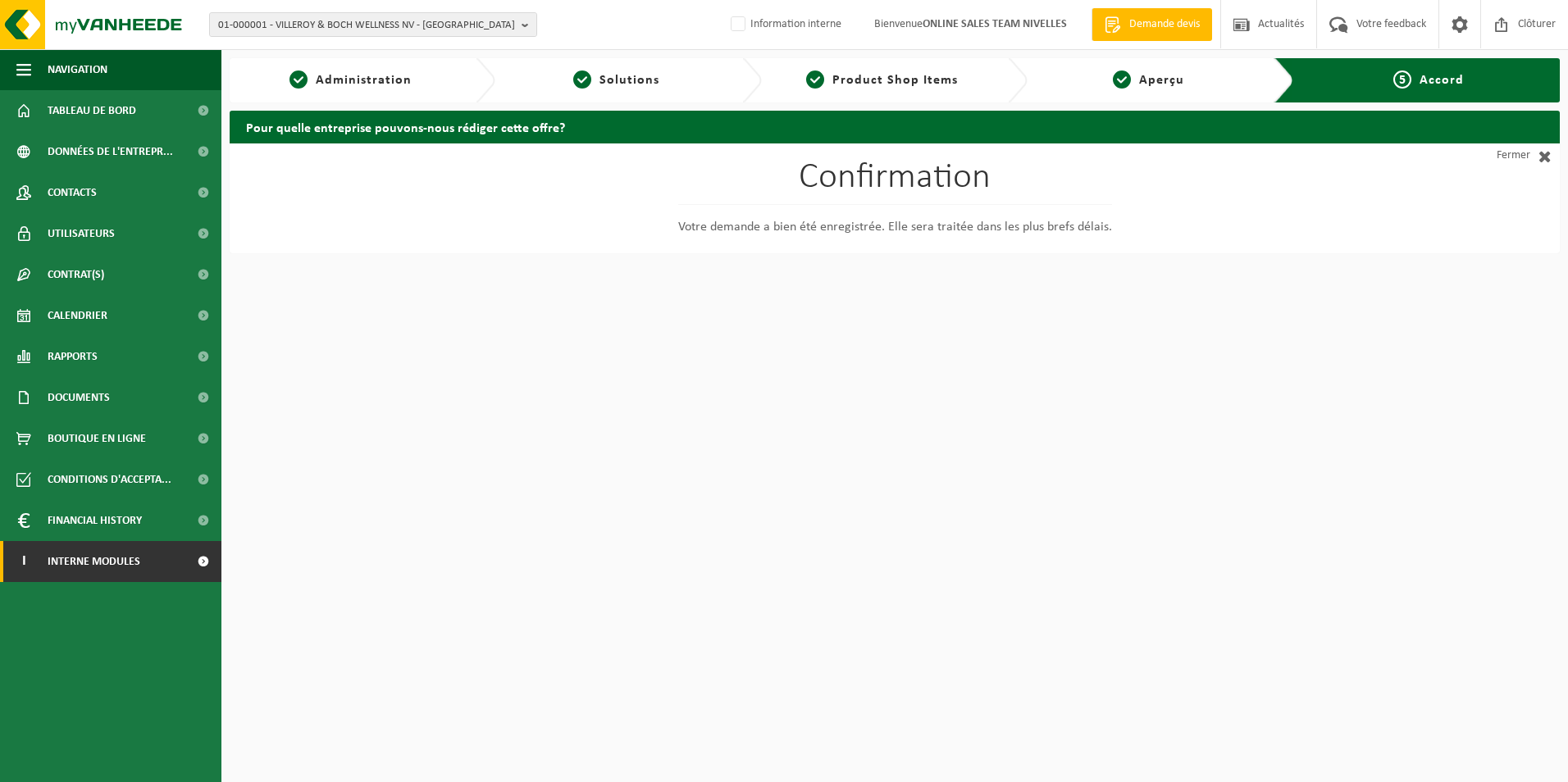
click at [125, 567] on span "Interne modules" at bounding box center [94, 562] width 93 height 41
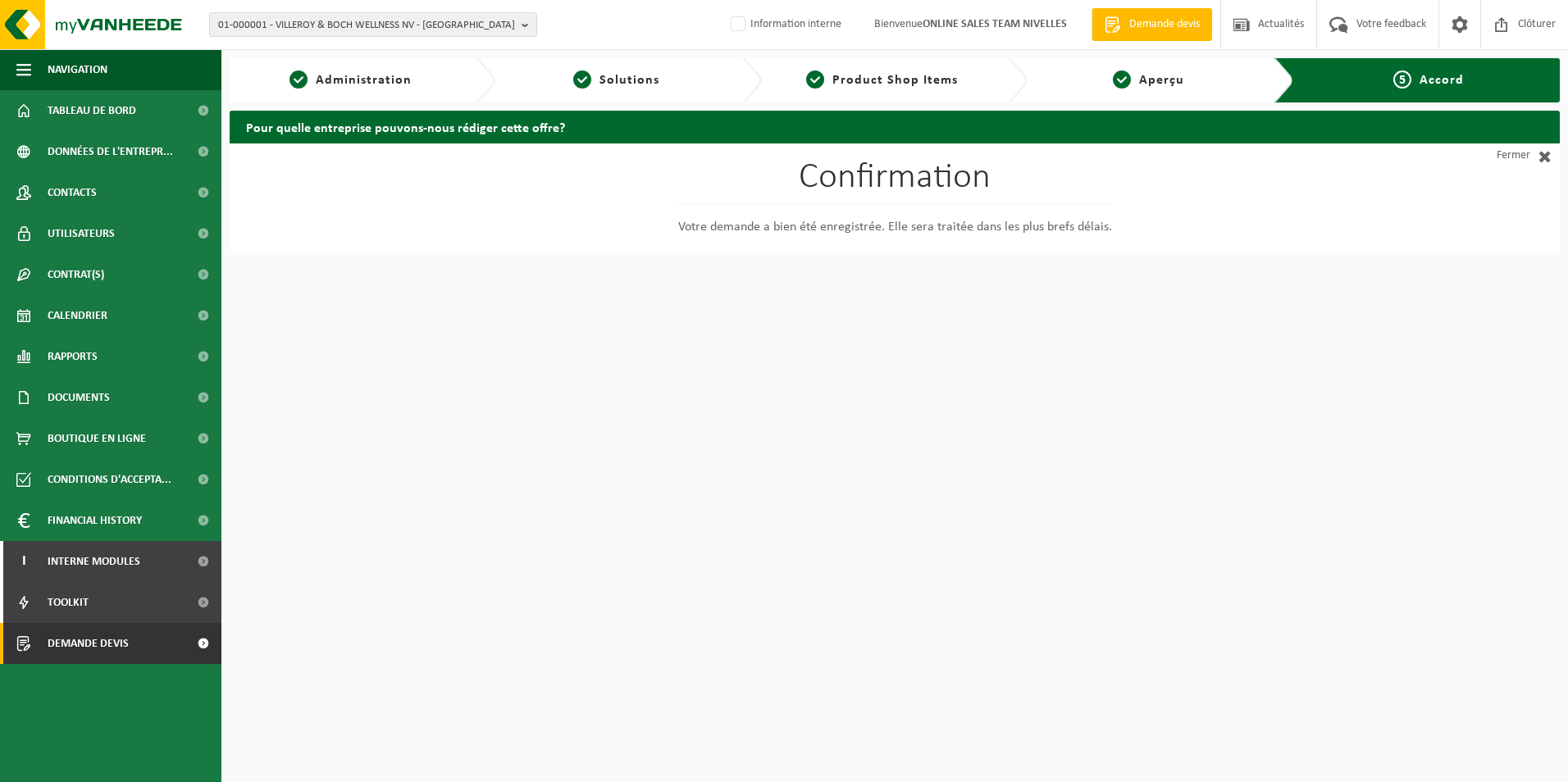
click at [118, 643] on span "Demande devis" at bounding box center [88, 644] width 81 height 41
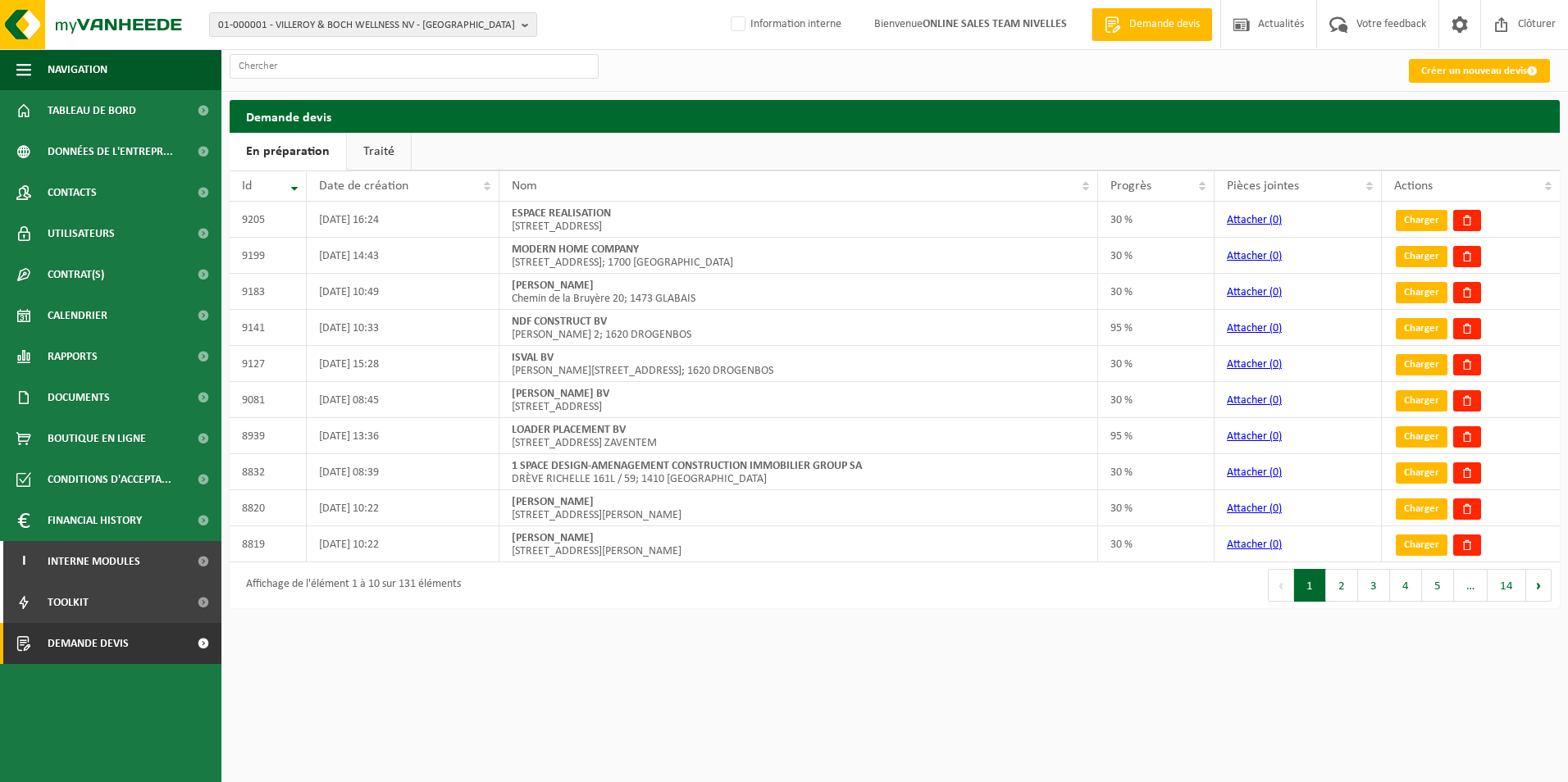
click at [1458, 69] on link "Créer un nouveau devis" at bounding box center [1479, 71] width 141 height 24
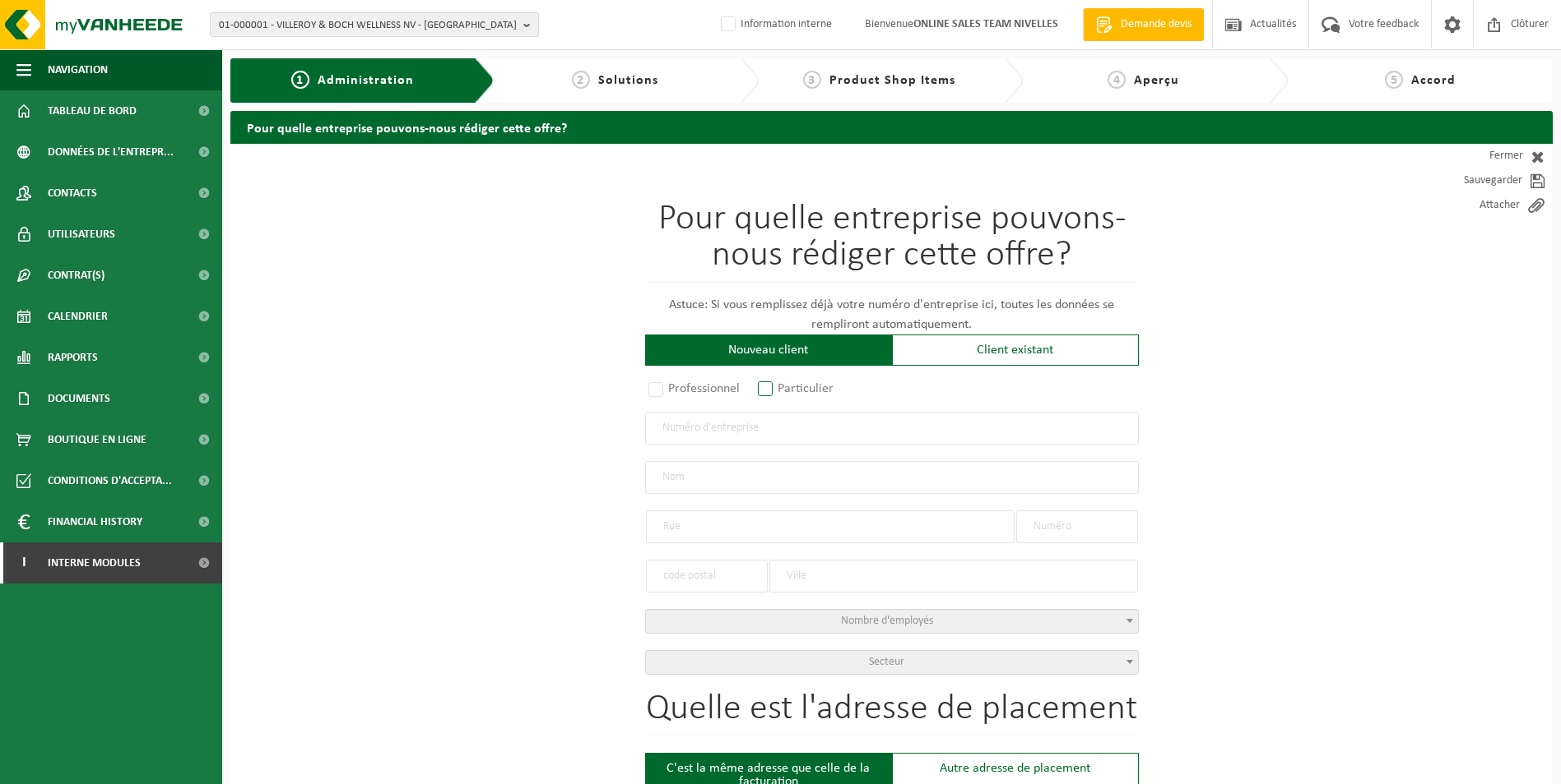
click at [767, 389] on label "Particulier" at bounding box center [796, 389] width 84 height 23
click at [781, 389] on input "Particulier" at bounding box center [786, 390] width 11 height 11
radio input "true"
select select "P"
select select "1707"
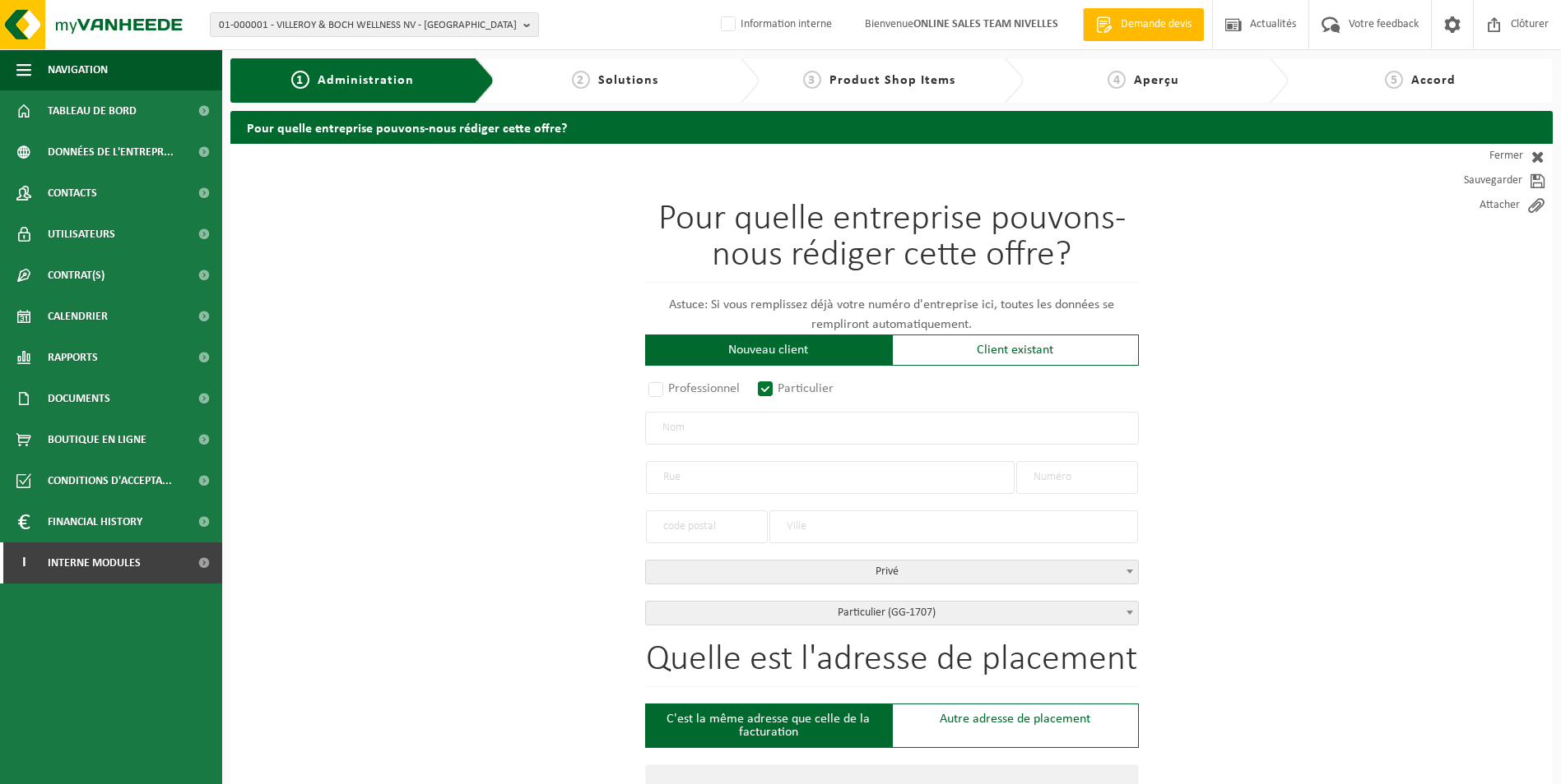
click at [747, 435] on input "text" at bounding box center [892, 428] width 494 height 33
type input "d"
type input "DARCAIGNE [PERSON_NAME]"
type input "Boulevard de la Fleur de Lys"
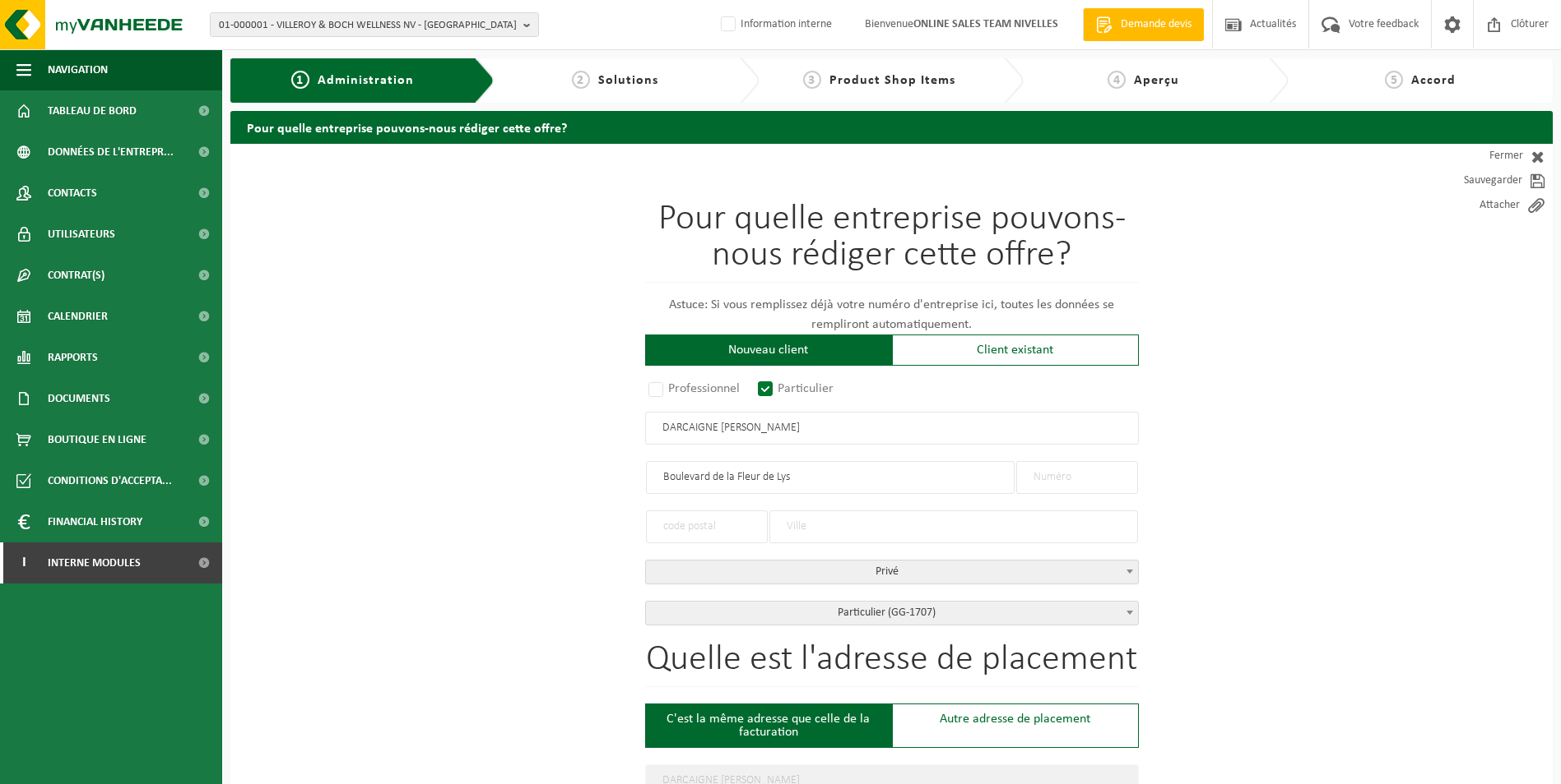
type input "Boulevard de la Fleur de Lys"
type input "21 b6"
click at [696, 520] on input "text" at bounding box center [706, 526] width 122 height 33
type input "1400"
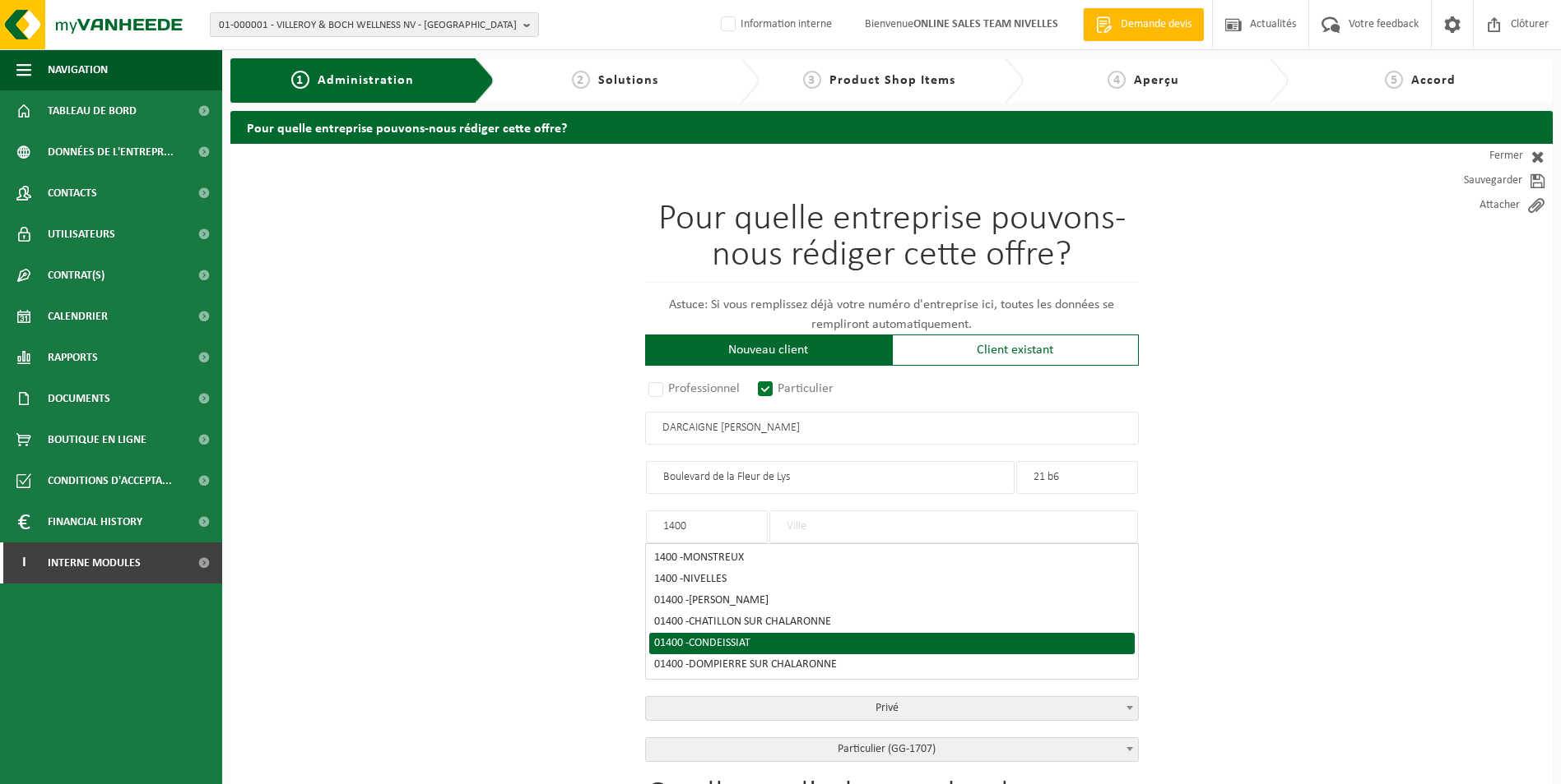
type input "Nivelles"
type input "1400"
type input "Nivelles"
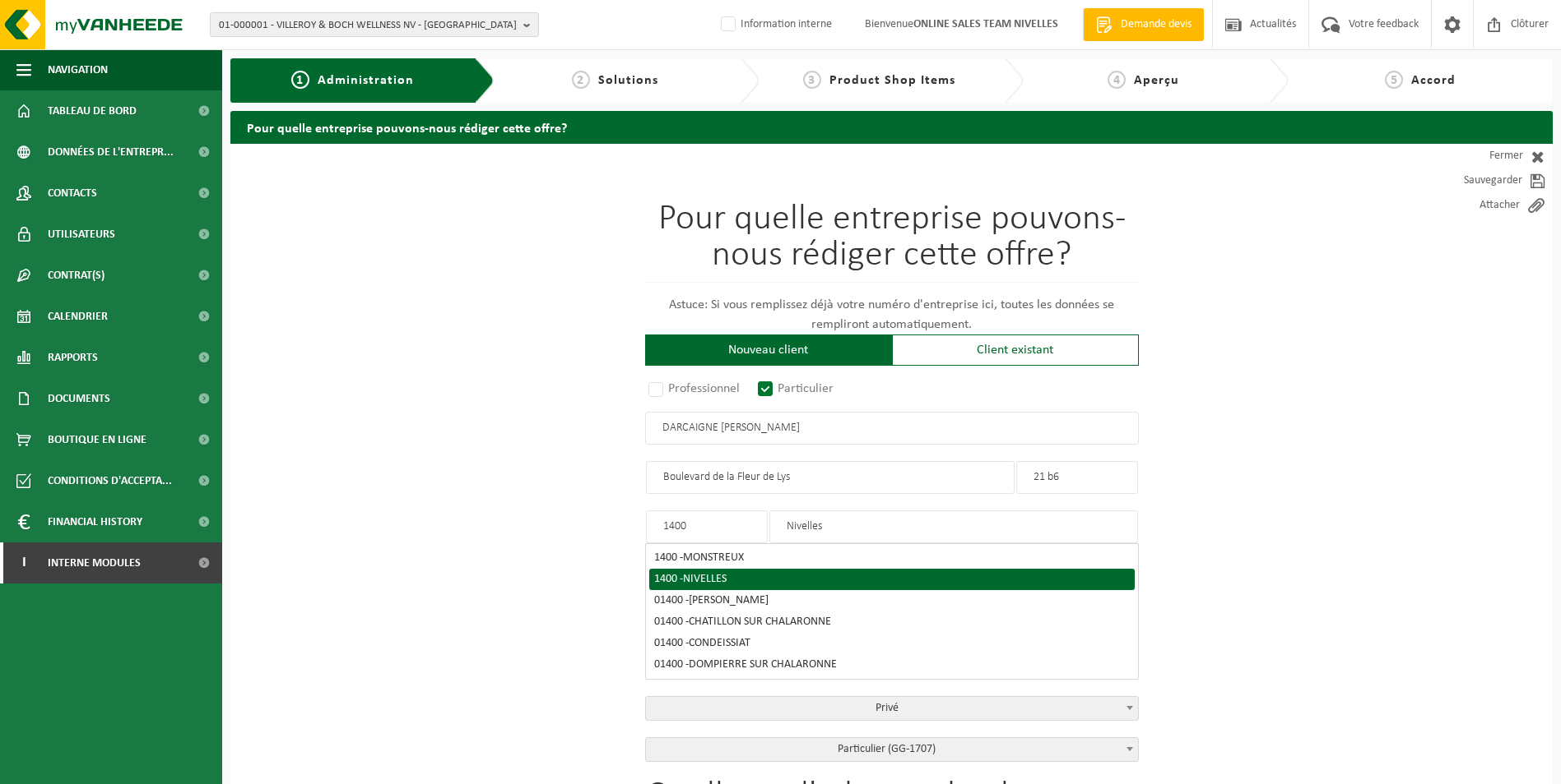
type input "1400"
click at [732, 574] on div "1400 - [GEOGRAPHIC_DATA]" at bounding box center [893, 580] width 476 height 12
type input "NIVELLES"
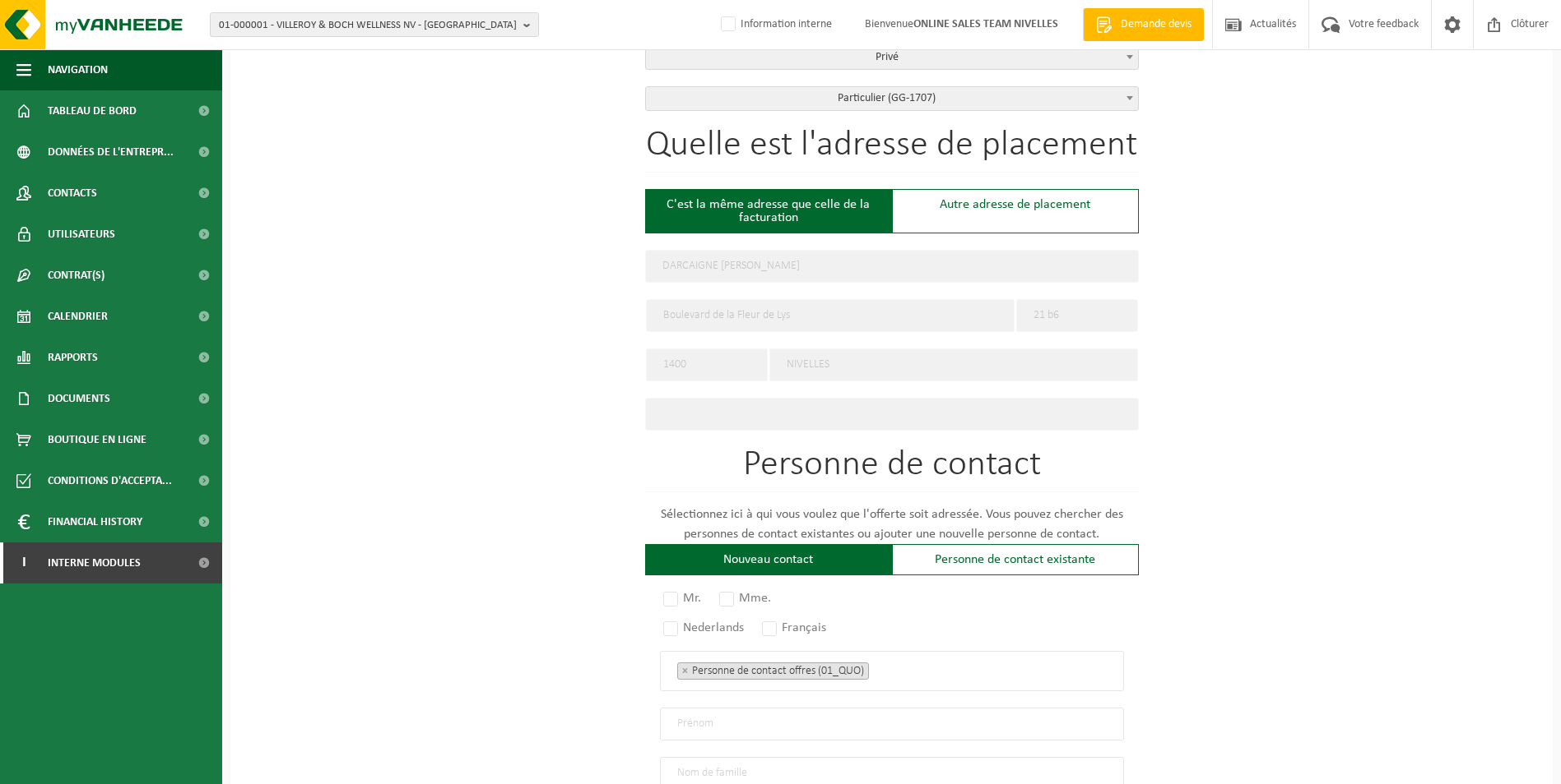
scroll to position [658, 0]
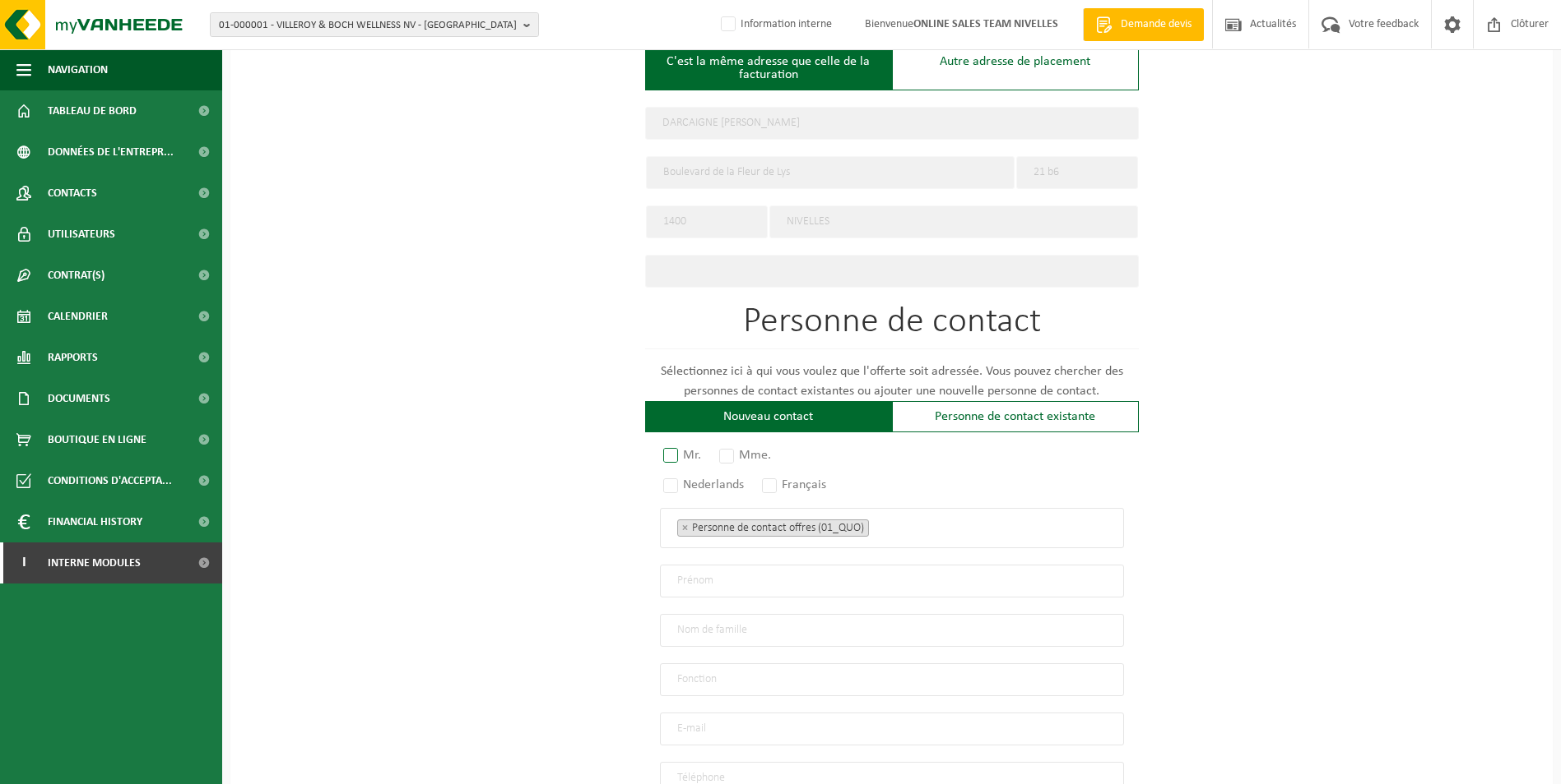
click at [675, 449] on label "Mr." at bounding box center [682, 455] width 46 height 23
radio input "true"
click at [780, 476] on label "Français" at bounding box center [794, 485] width 72 height 23
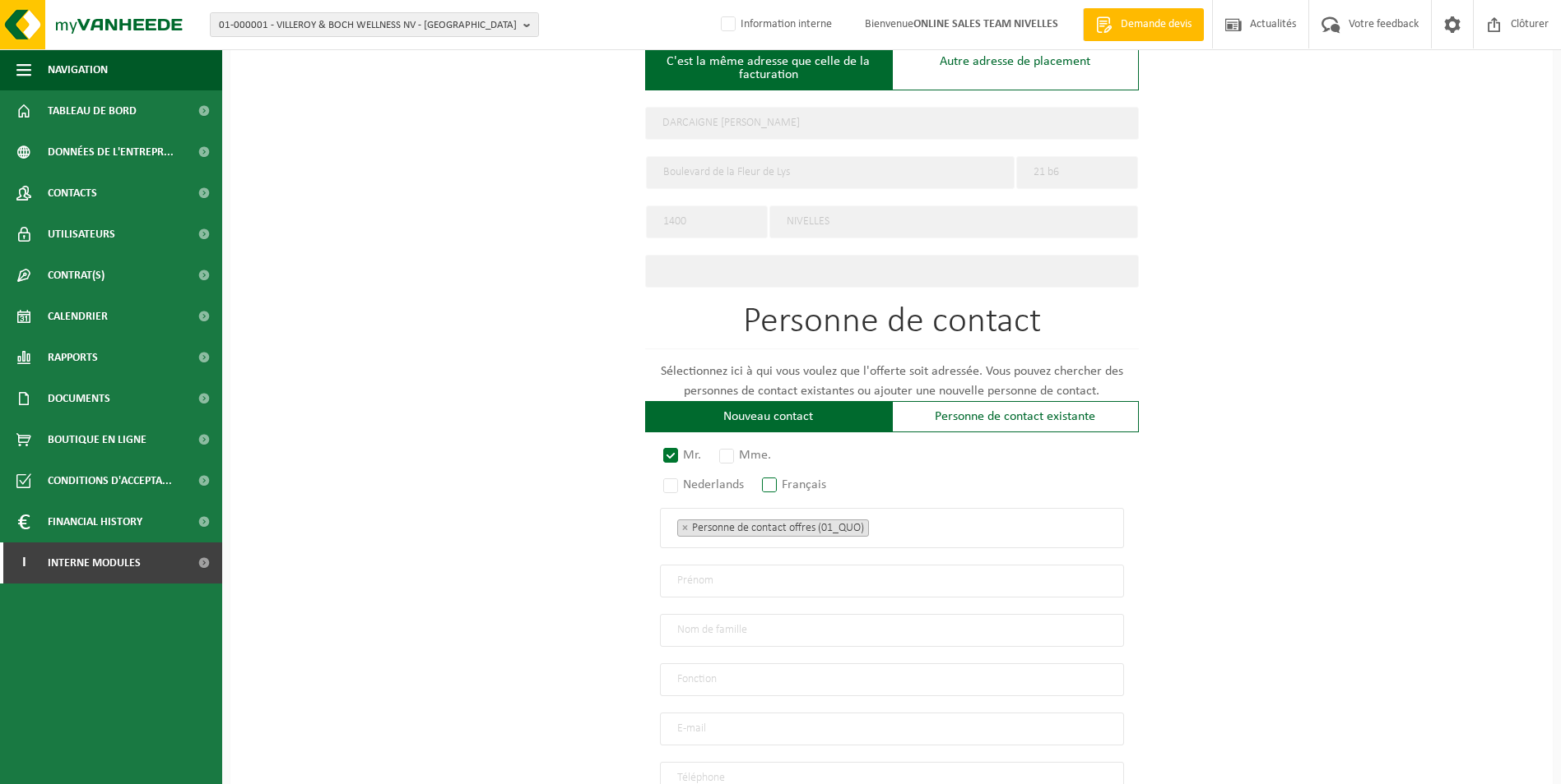
radio input "true"
click at [921, 530] on ul "× Personne de contact offres (01_QUO)" at bounding box center [892, 528] width 429 height 22
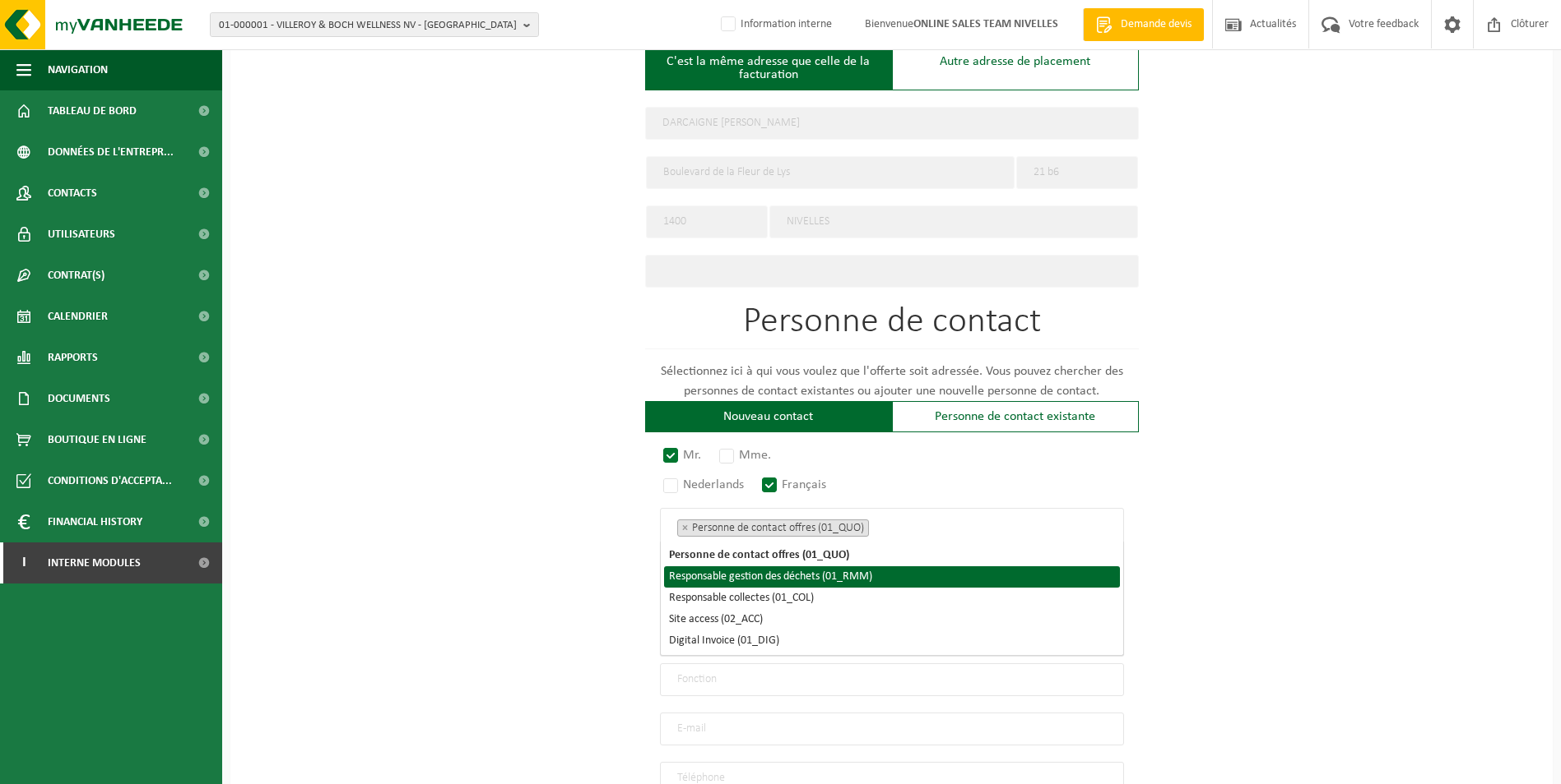
click at [882, 575] on li "Responsable gestion des déchets (01_RMM)" at bounding box center [893, 578] width 456 height 22
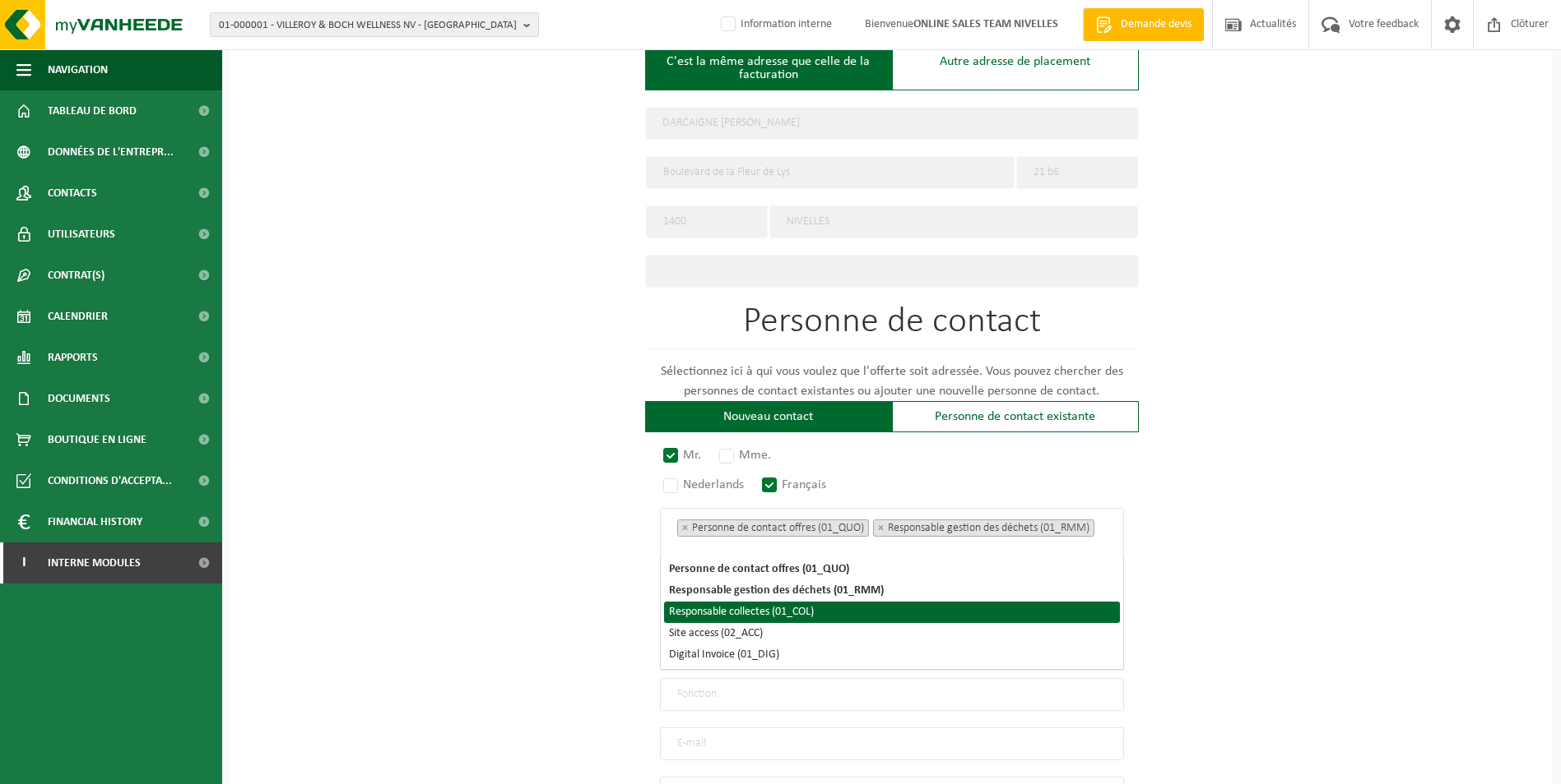
click at [809, 612] on li "Responsable collectes (01_COL)" at bounding box center [893, 613] width 456 height 22
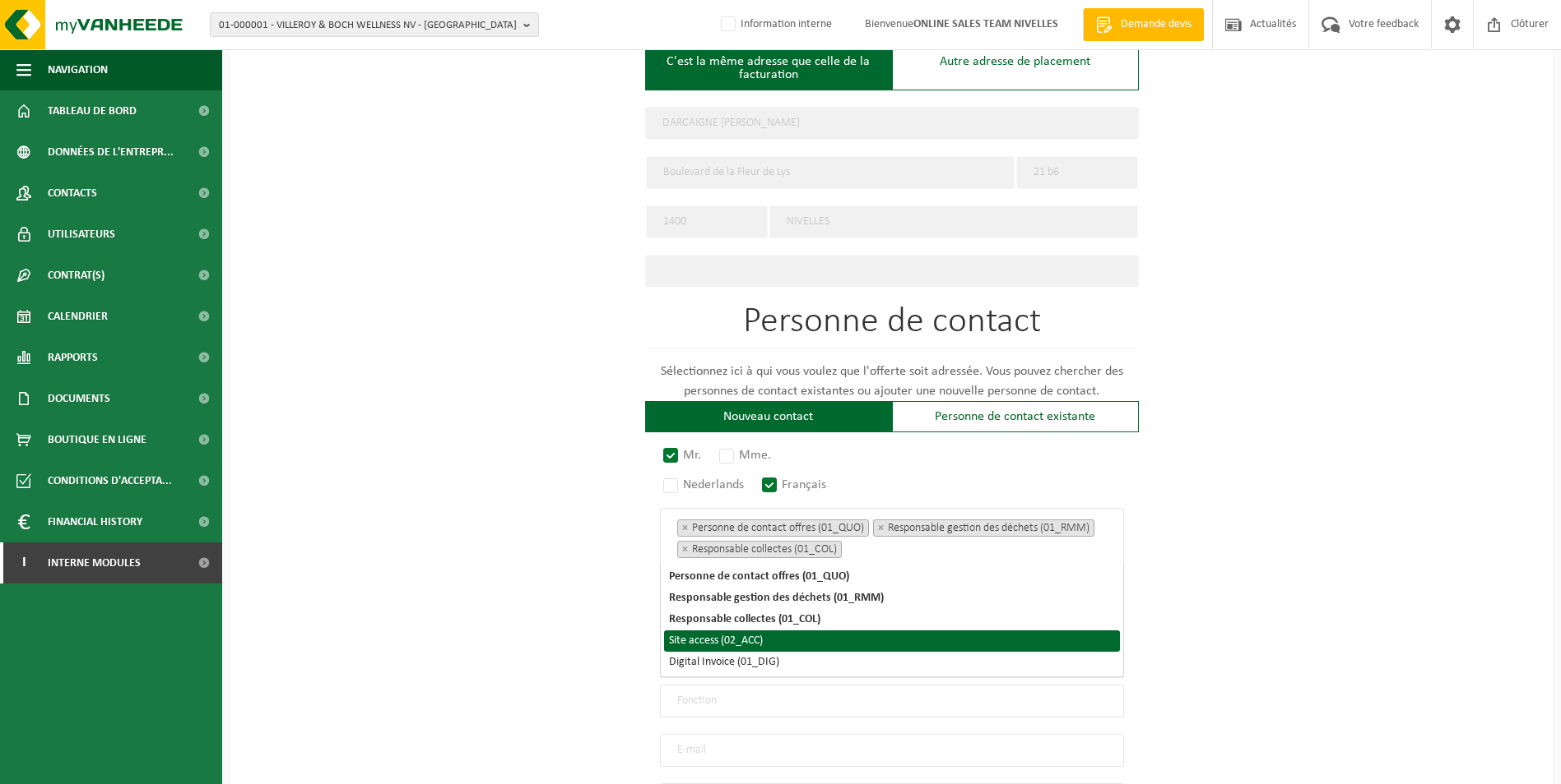
click at [761, 639] on li "Site access (02_ACC)" at bounding box center [893, 641] width 456 height 22
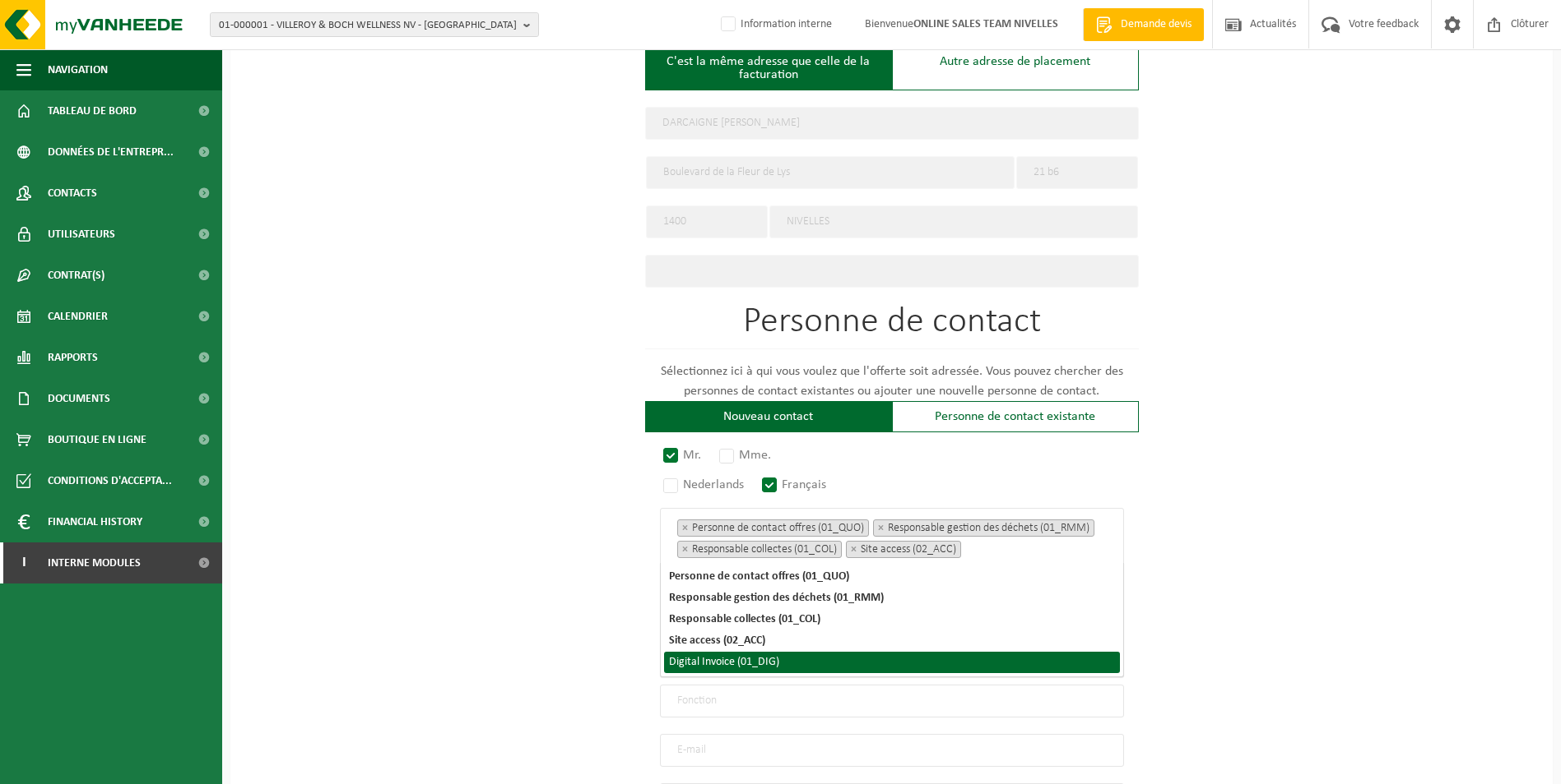
click at [753, 669] on li "Digital Invoice (01_DIG)" at bounding box center [893, 663] width 456 height 22
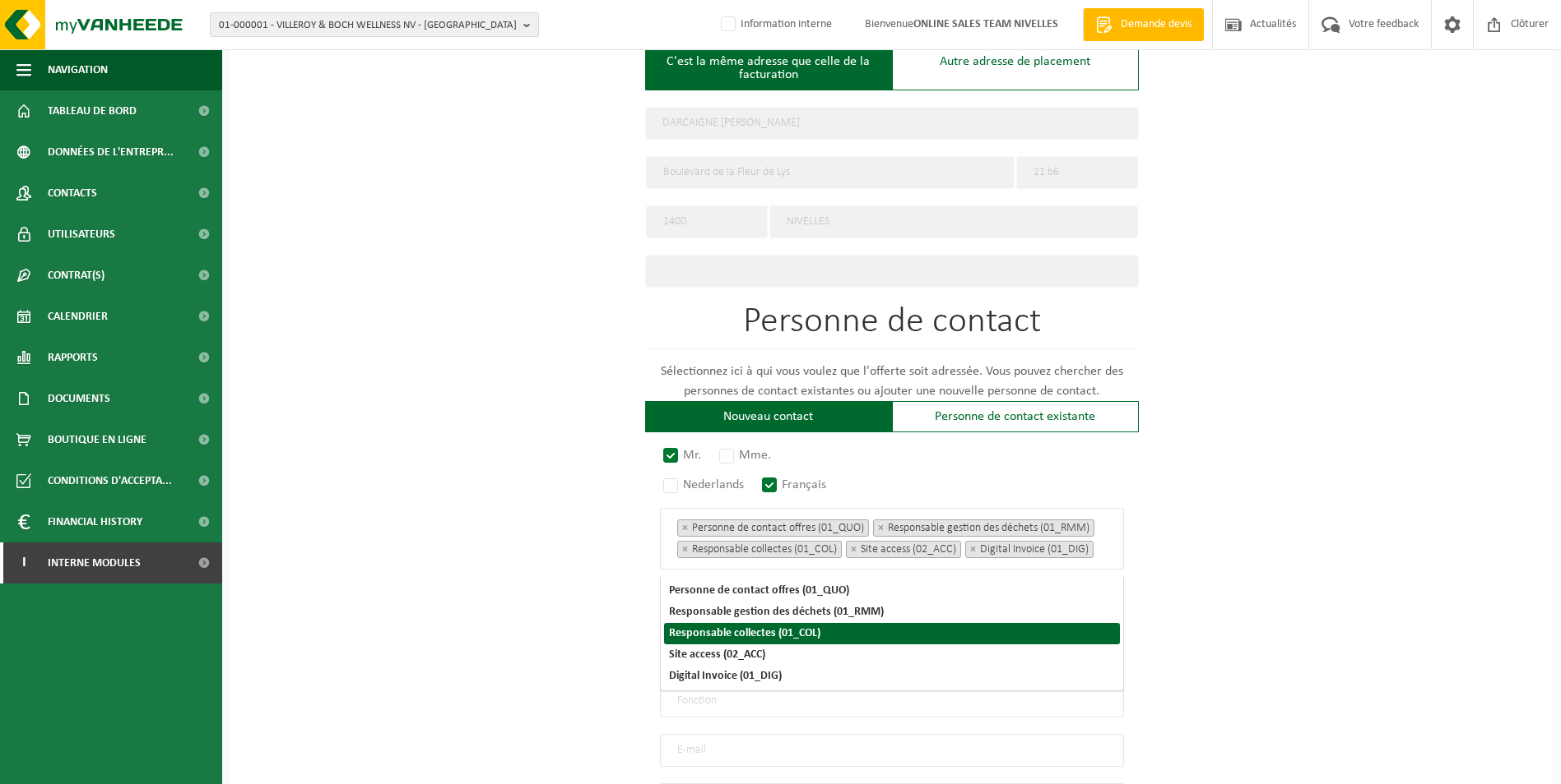
click at [1307, 565] on div "Pour quelle entreprise pouvons-nous rédiger cette offre? Astuce: Si vous rempli…" at bounding box center [891, 223] width 1322 height 1475
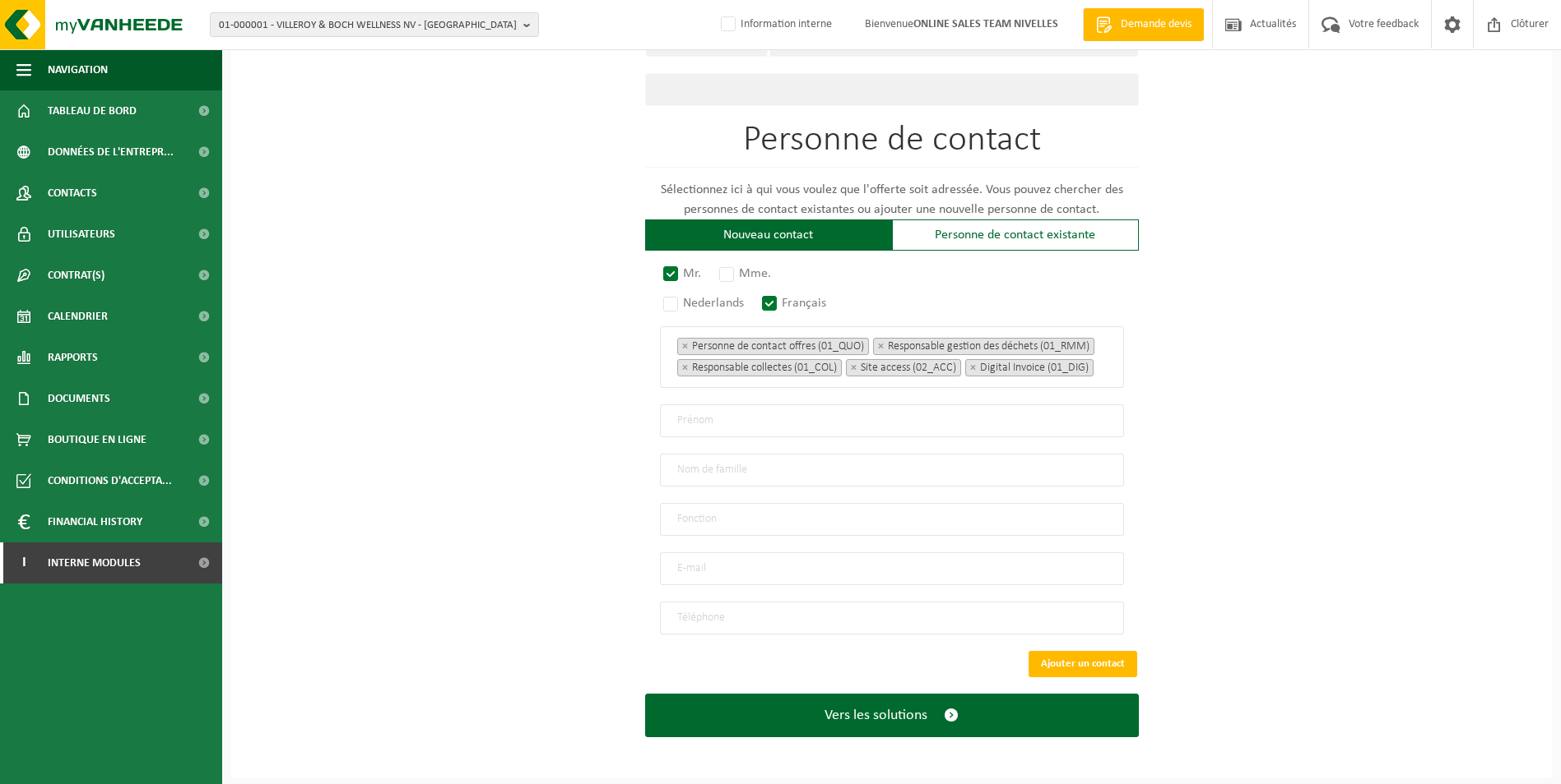
scroll to position [844, 0]
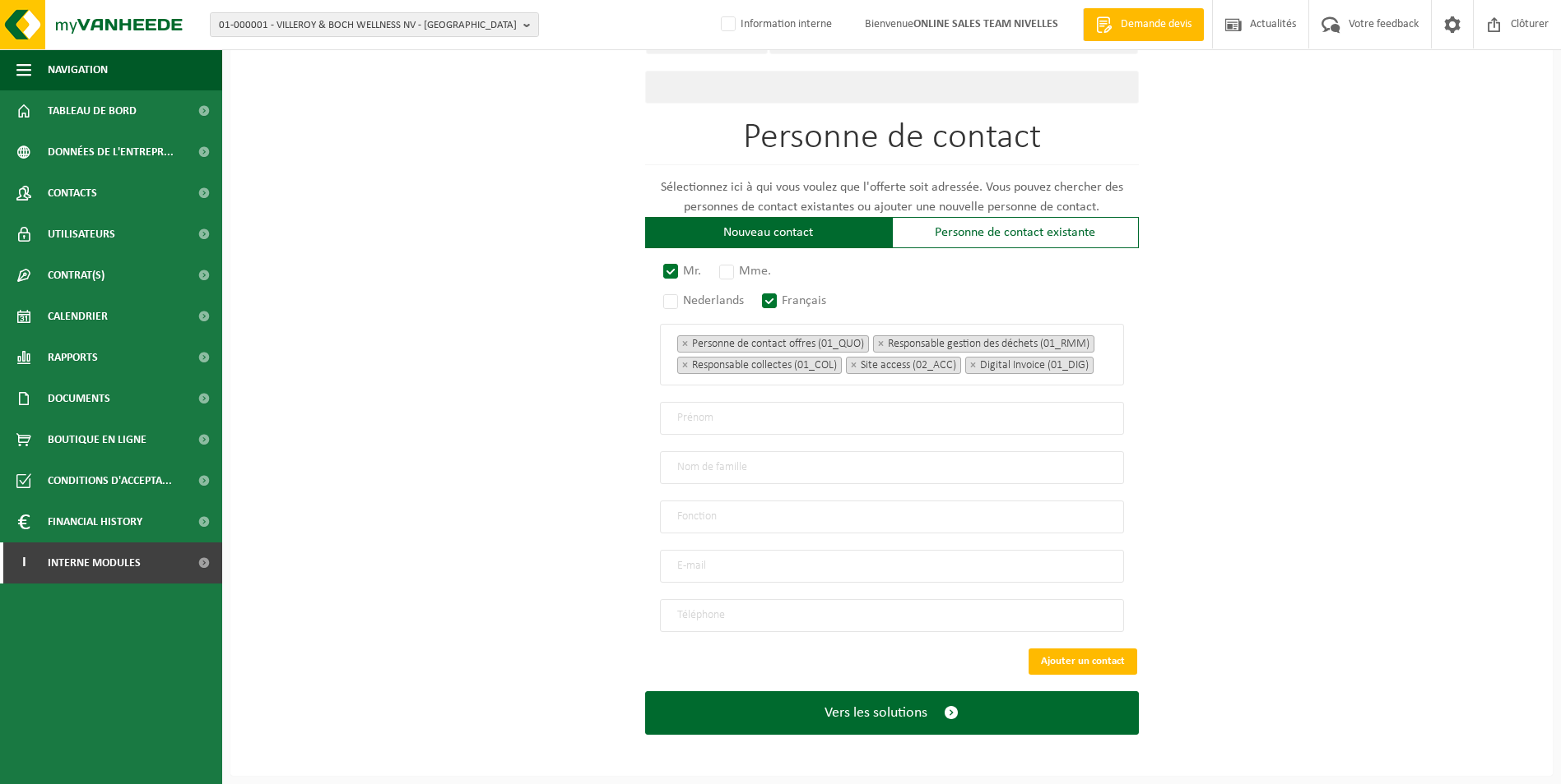
click at [756, 426] on input "text" at bounding box center [892, 418] width 464 height 33
type input "Olivier"
type input "Darcaigne"
type input "Direction"
type input "olivier.darcaigne@gmail.com"
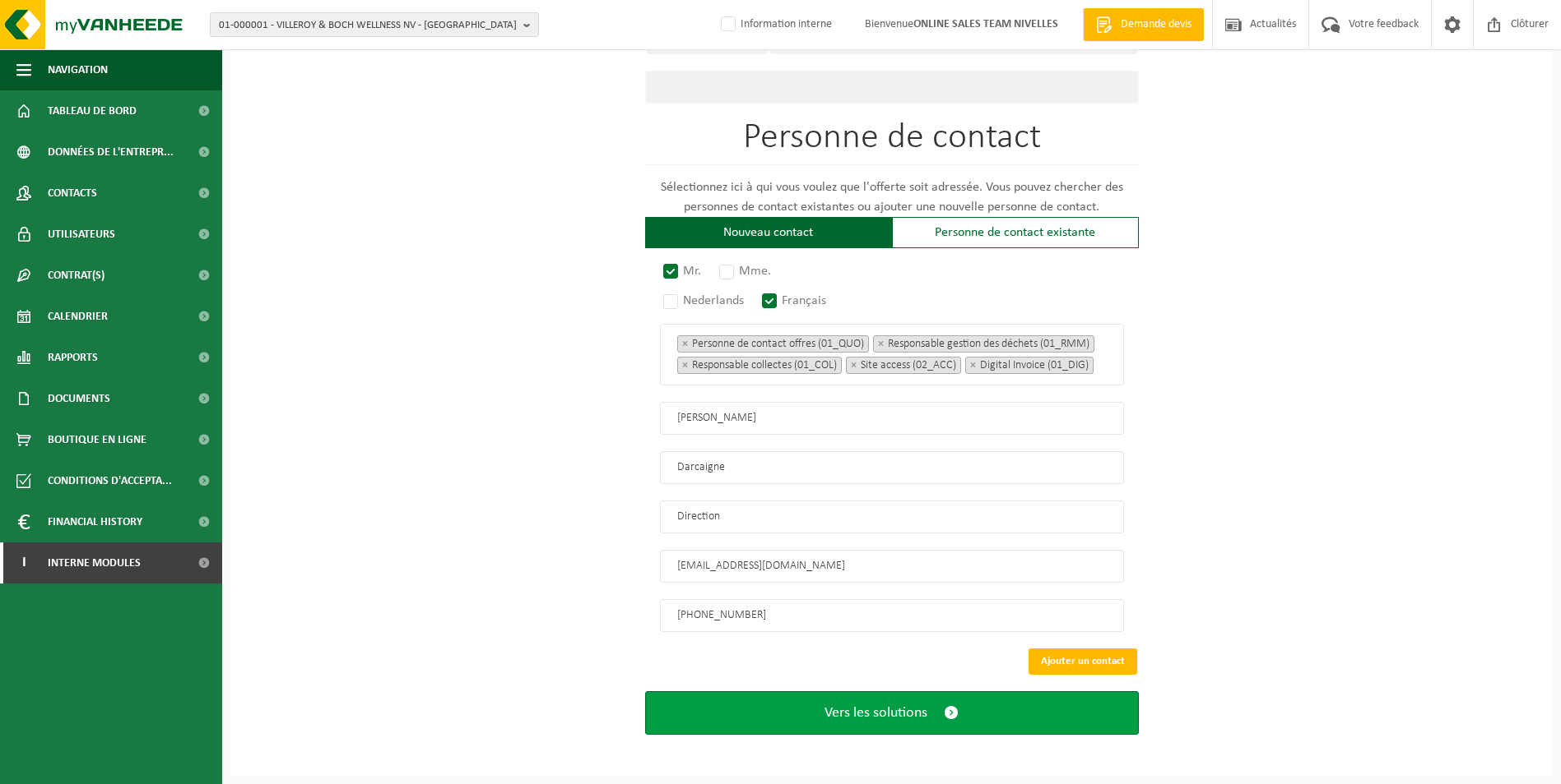
type input "+32 478 13 81 59"
click at [886, 724] on button "Vers les solutions" at bounding box center [892, 714] width 494 height 44
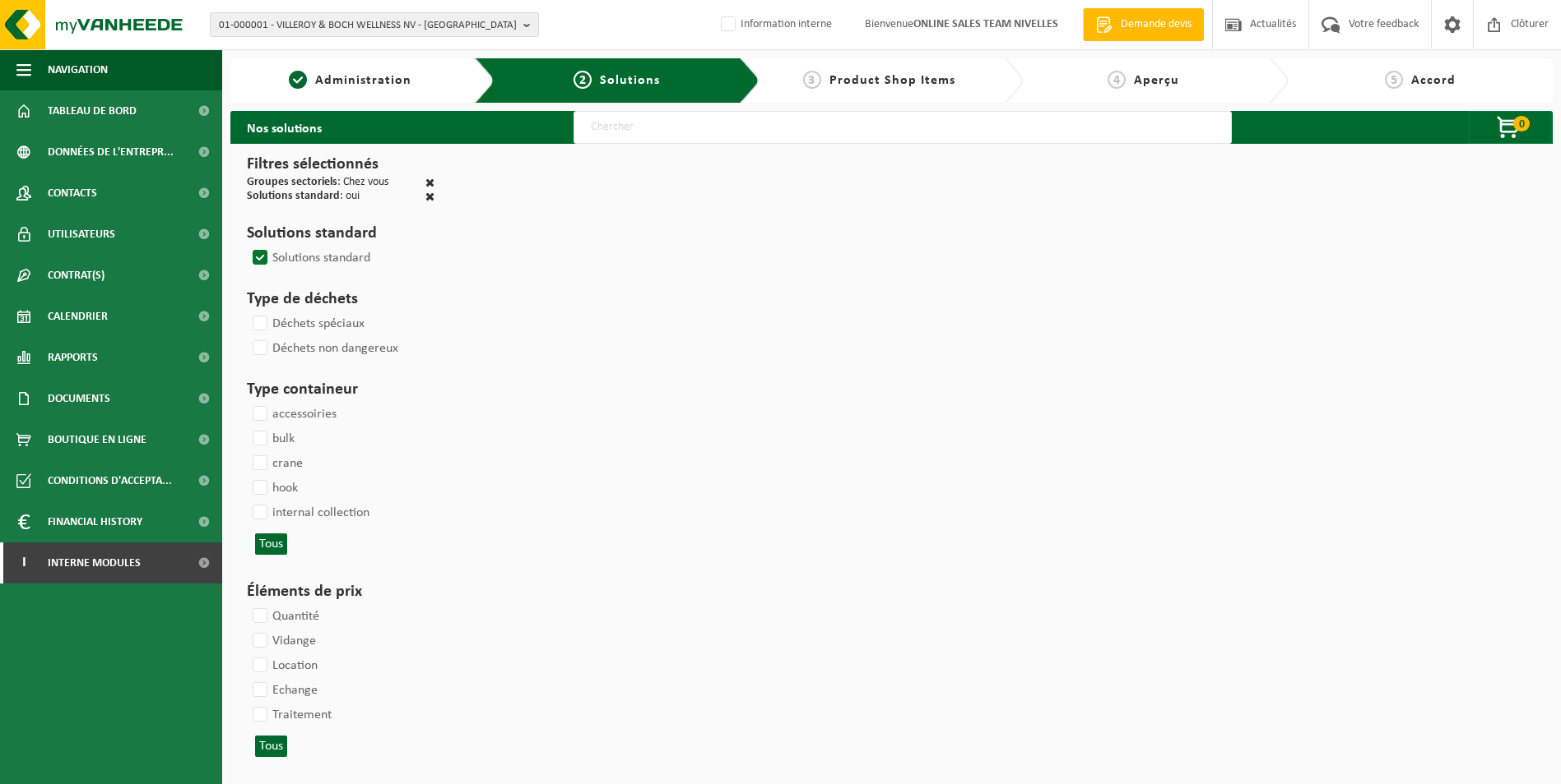
click at [769, 124] on input "text" at bounding box center [902, 127] width 659 height 33
type input "000052"
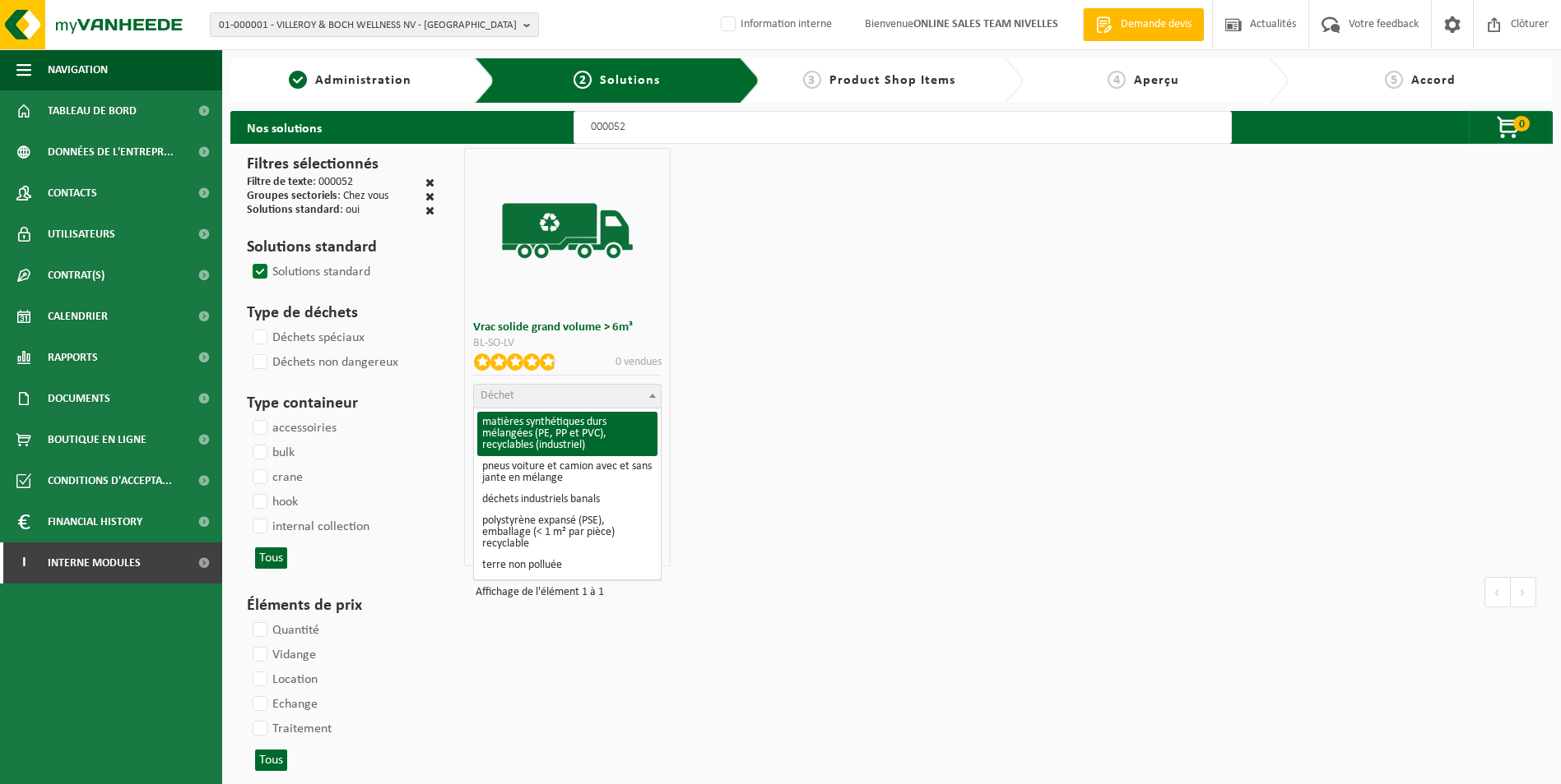
click at [601, 398] on span "Déchet" at bounding box center [567, 395] width 186 height 23
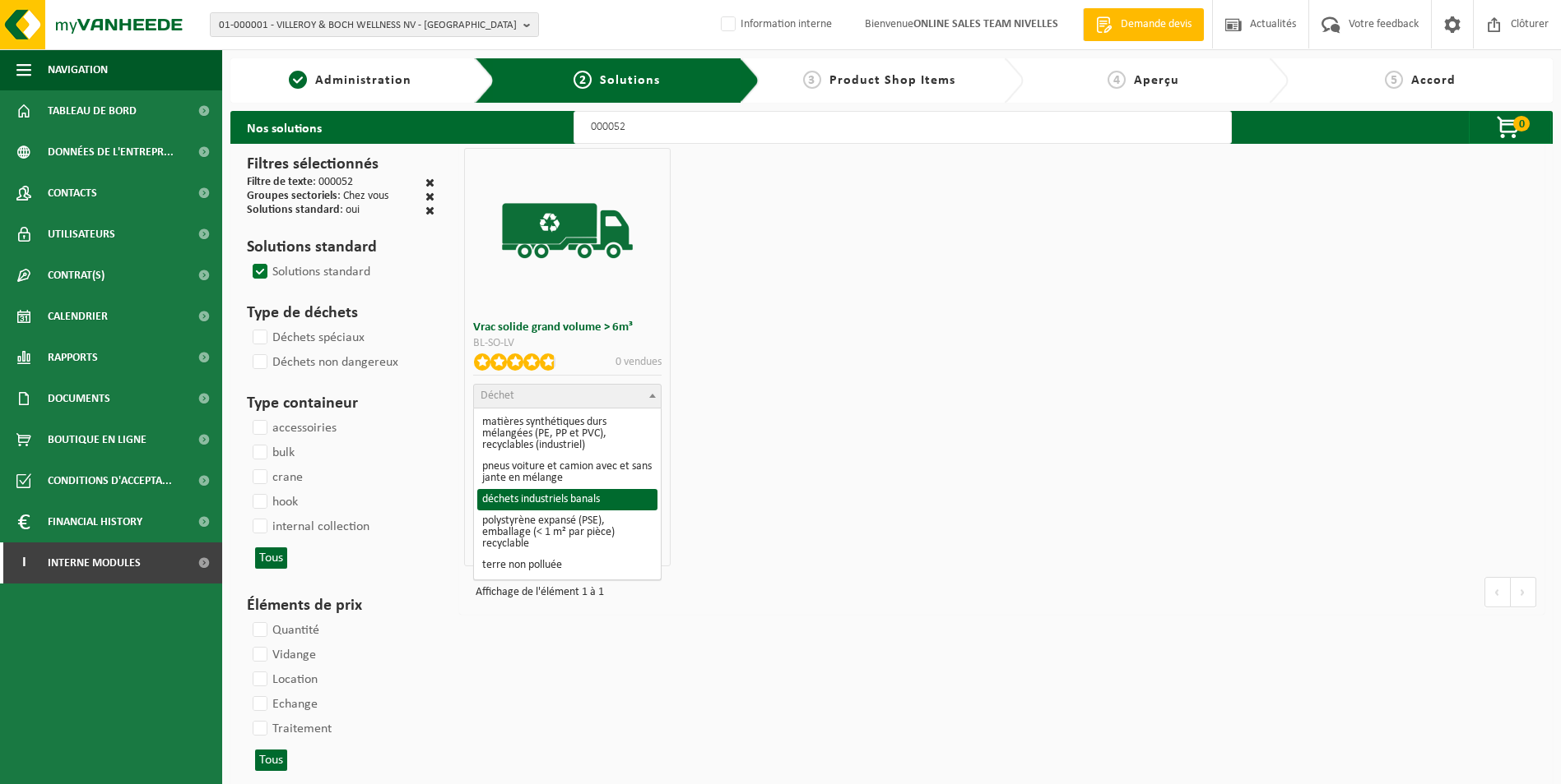
select select "8"
select select
select select "47"
select select "25"
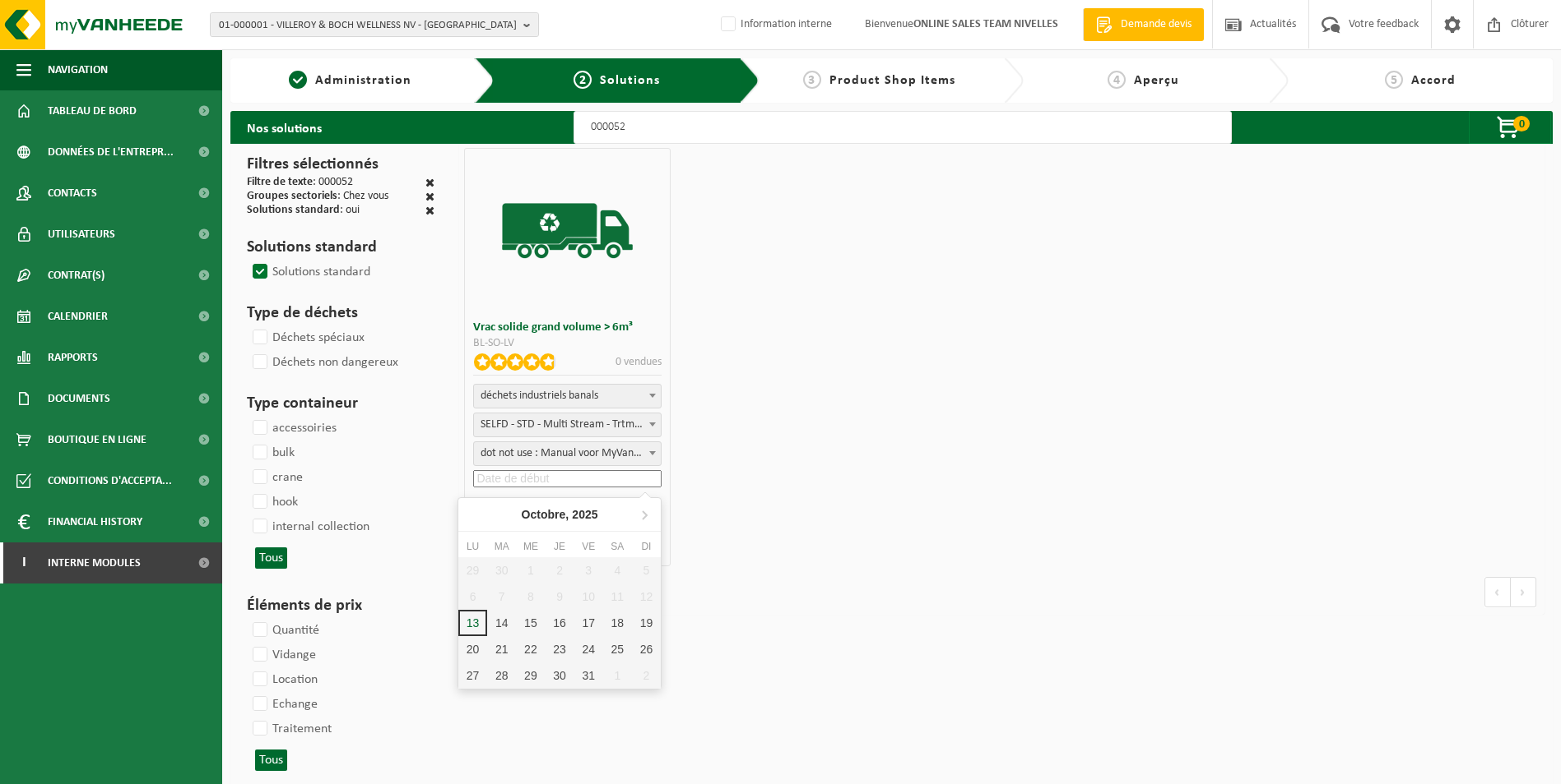
click at [560, 472] on input at bounding box center [567, 479] width 188 height 17
click at [476, 626] on div "13" at bounding box center [472, 623] width 29 height 27
type input "[DATE]"
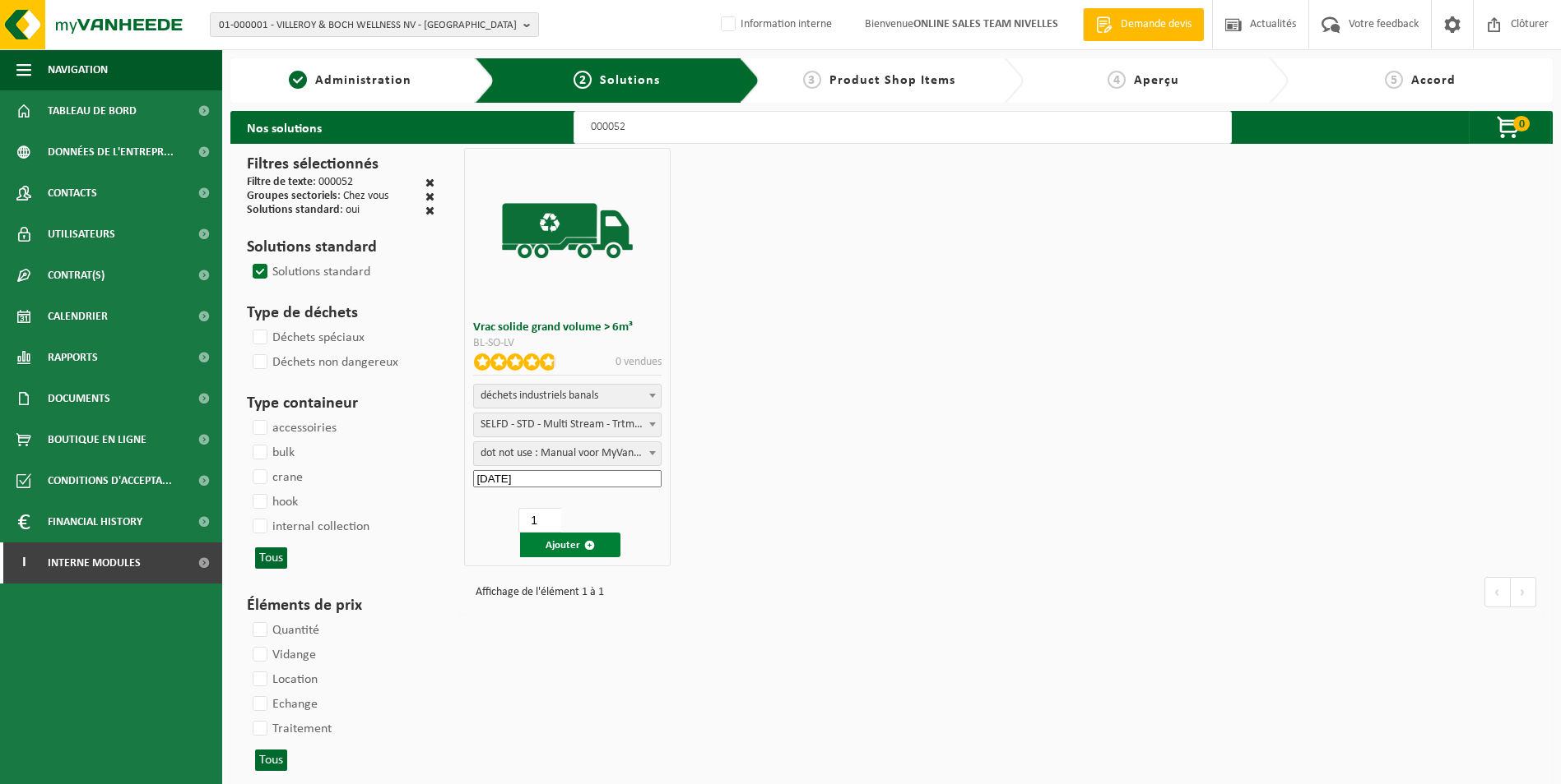
click at [580, 548] on button "Ajouter" at bounding box center [569, 545] width 100 height 25
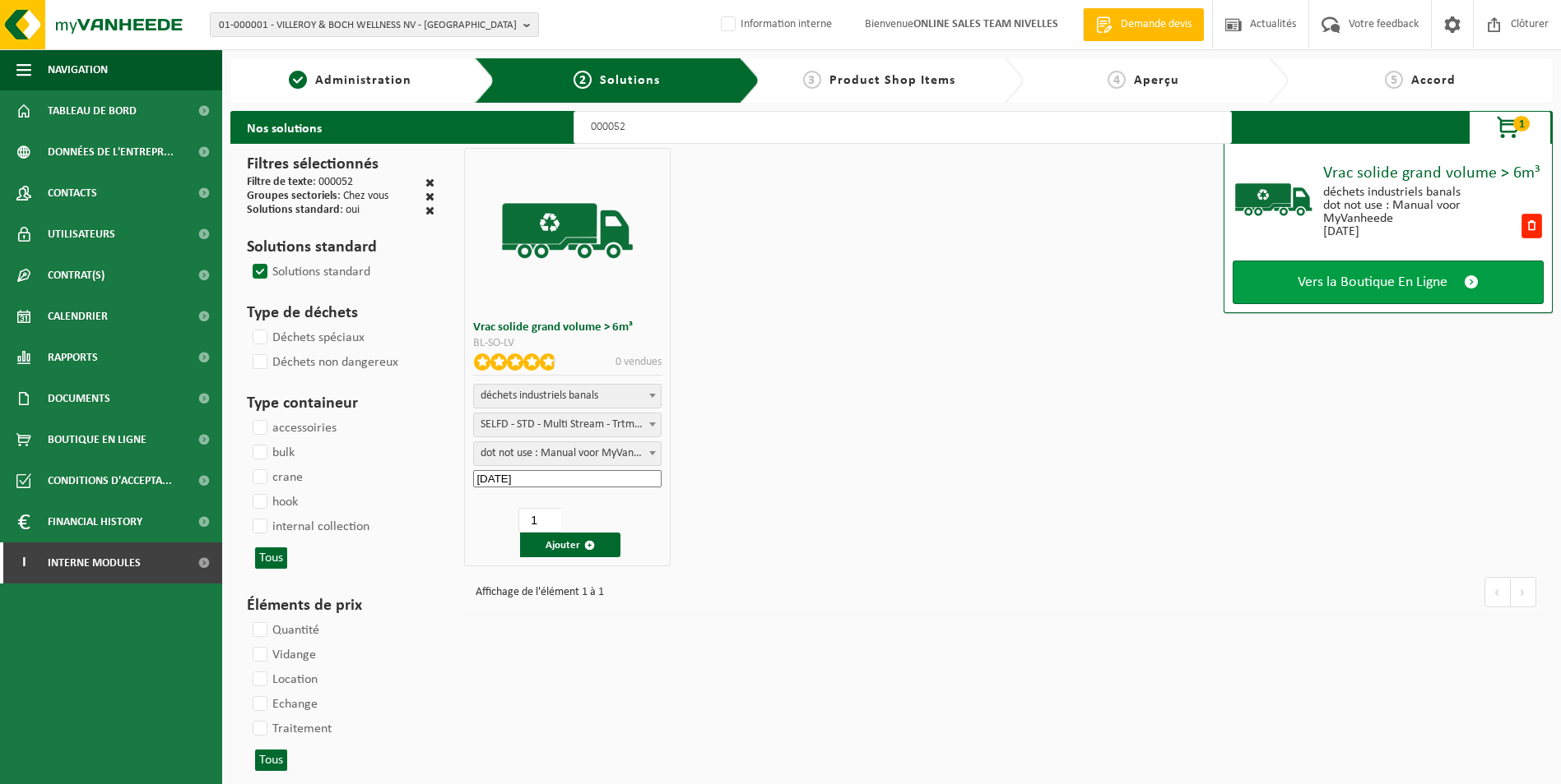
click at [1429, 286] on span "Vers la Boutique En Ligne" at bounding box center [1372, 281] width 150 height 17
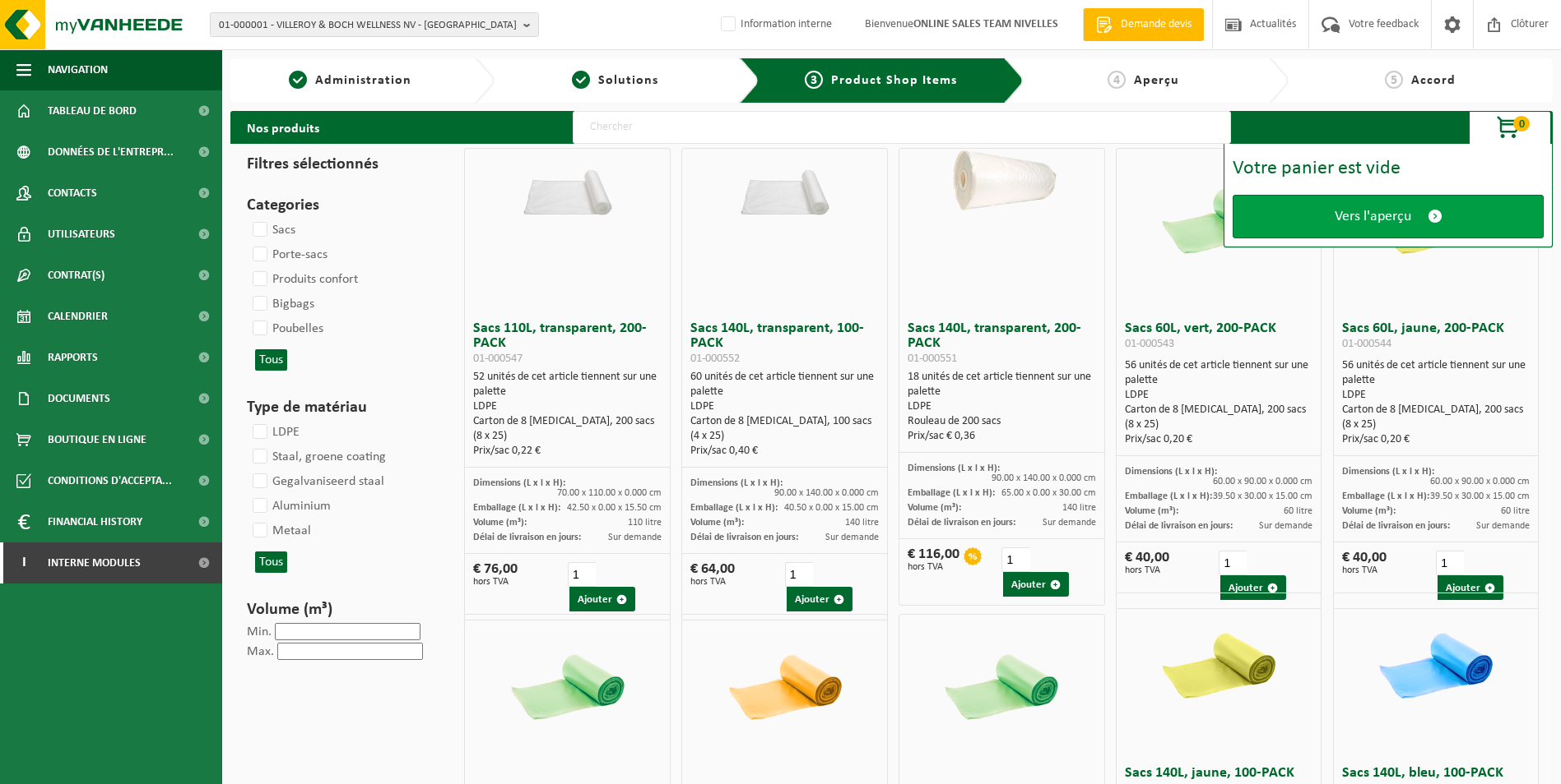
click at [1394, 219] on span "Vers l'aperçu" at bounding box center [1373, 216] width 76 height 17
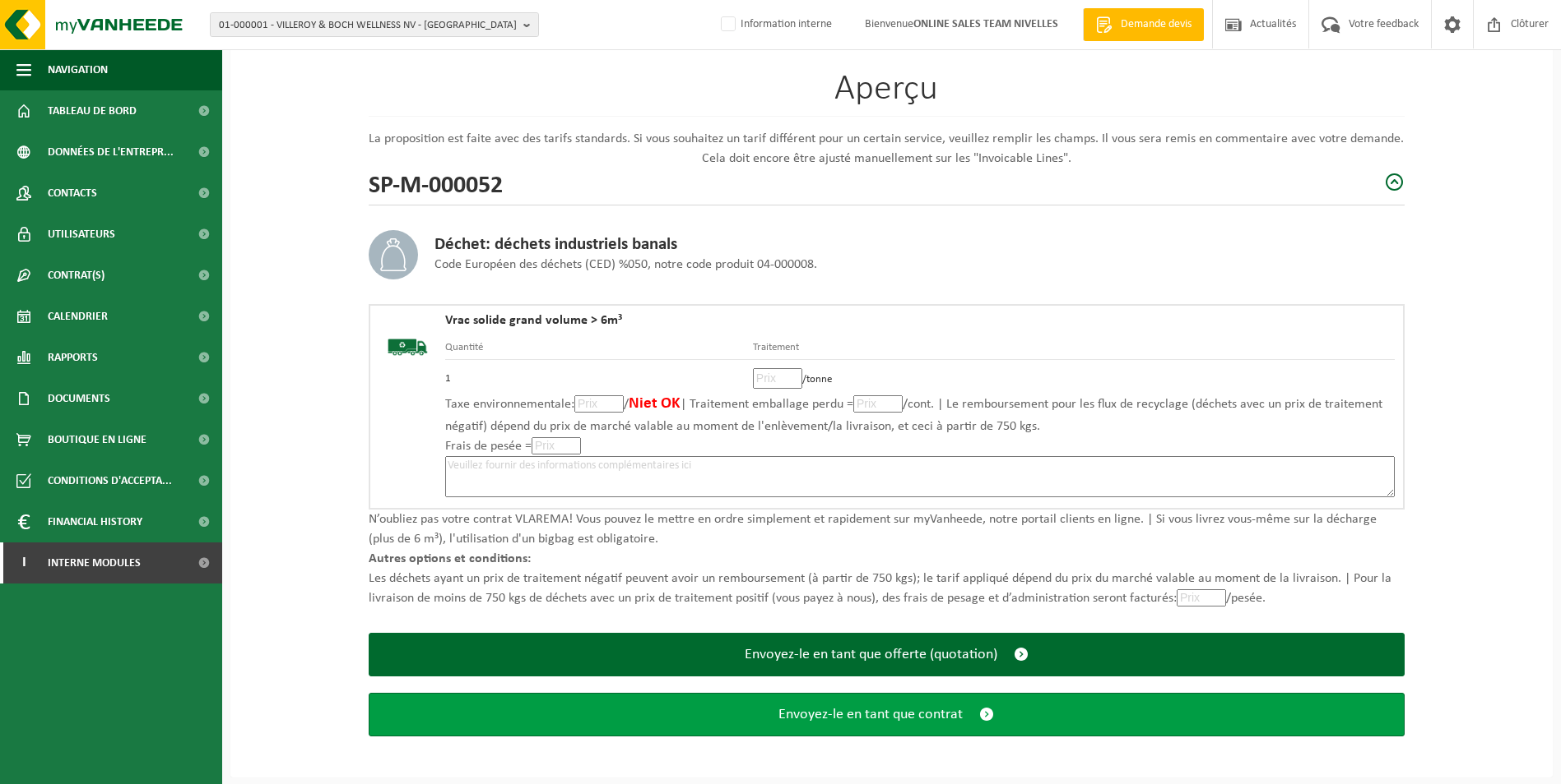
scroll to position [114, 0]
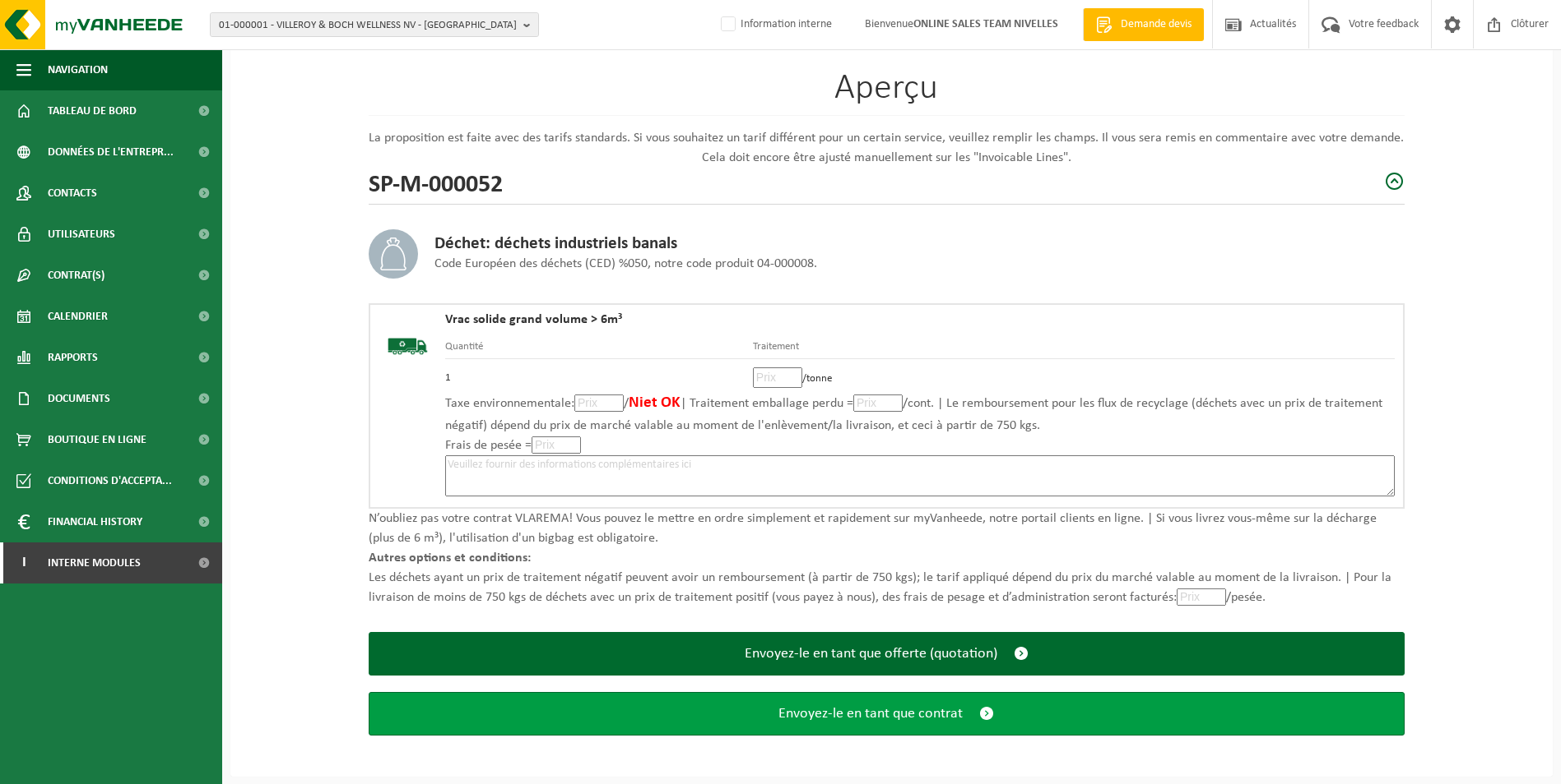
click at [819, 717] on span "Envoyez-le en tant que contrat" at bounding box center [871, 714] width 184 height 17
